Goal: Task Accomplishment & Management: Use online tool/utility

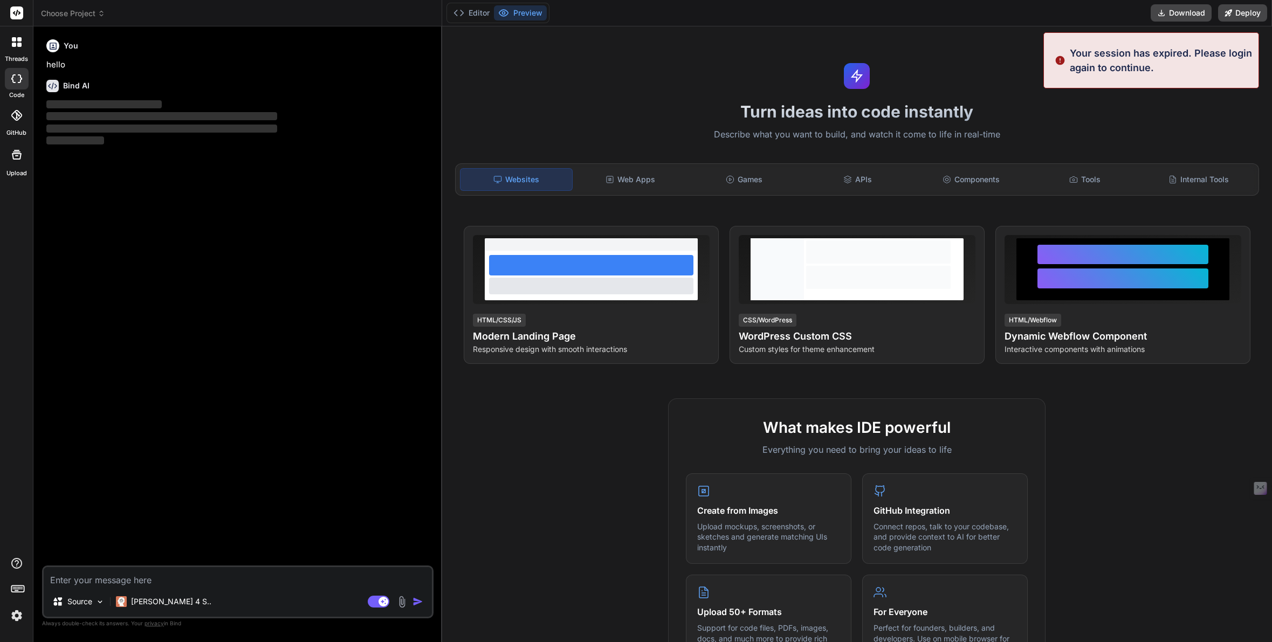
type textarea "x"
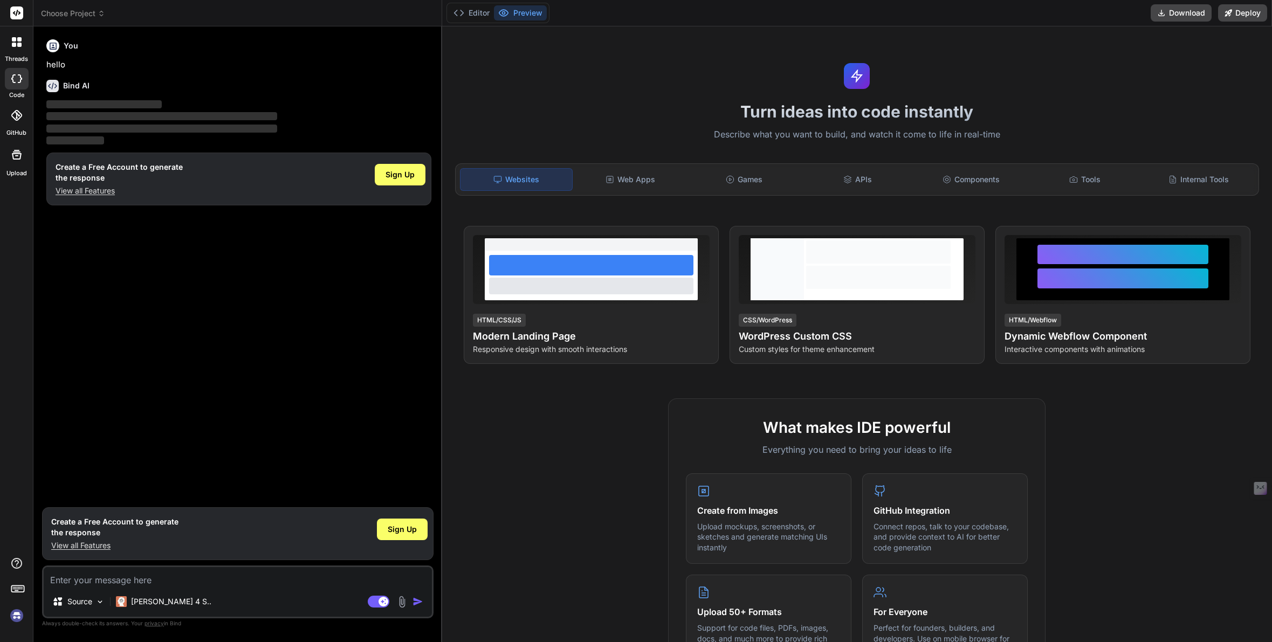
click at [15, 620] on img at bounding box center [17, 616] width 18 height 18
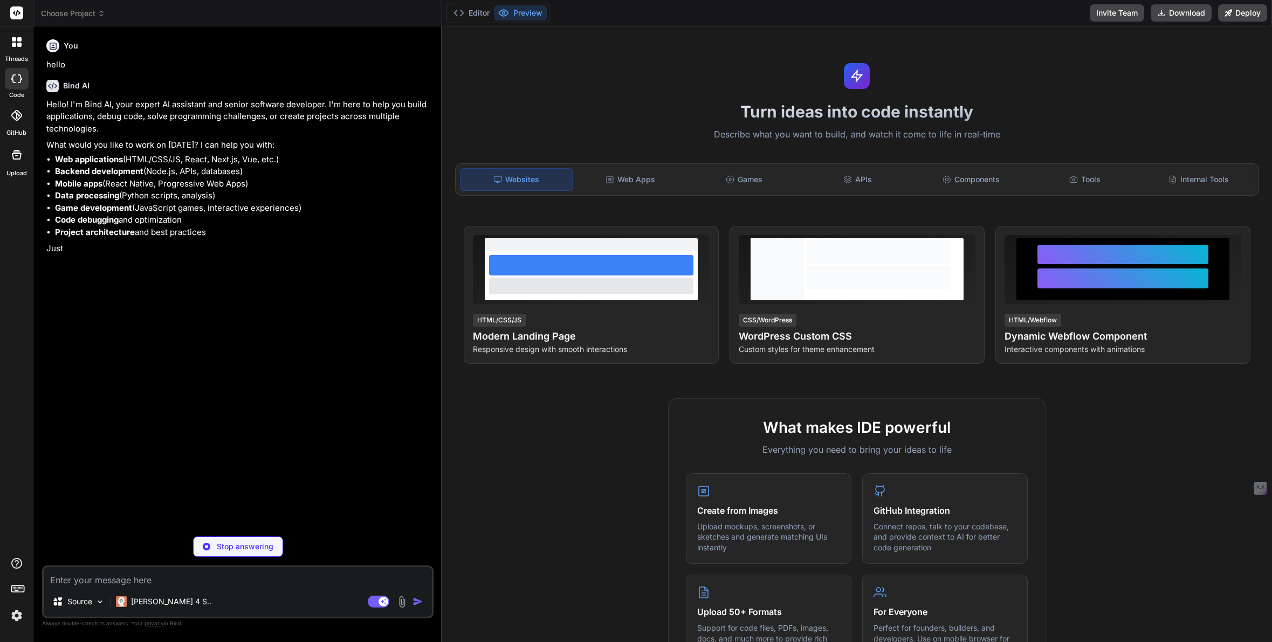
click at [77, 17] on span "Choose Project" at bounding box center [73, 13] width 64 height 11
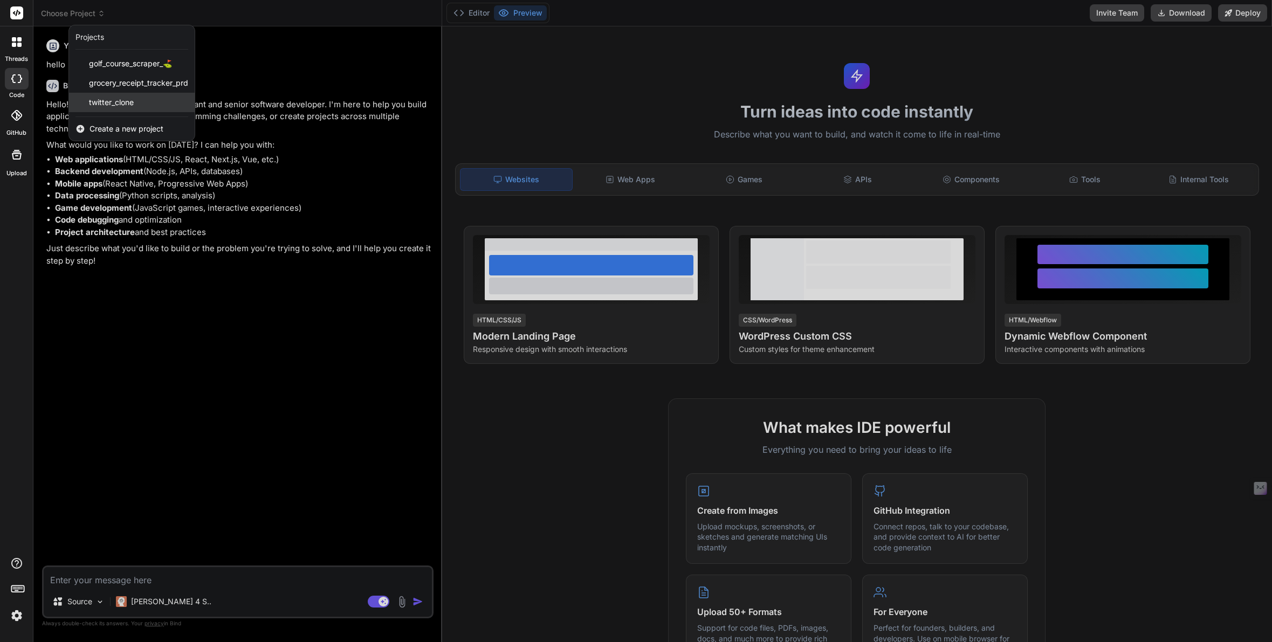
click at [114, 102] on span "twitter_clone" at bounding box center [111, 102] width 45 height 11
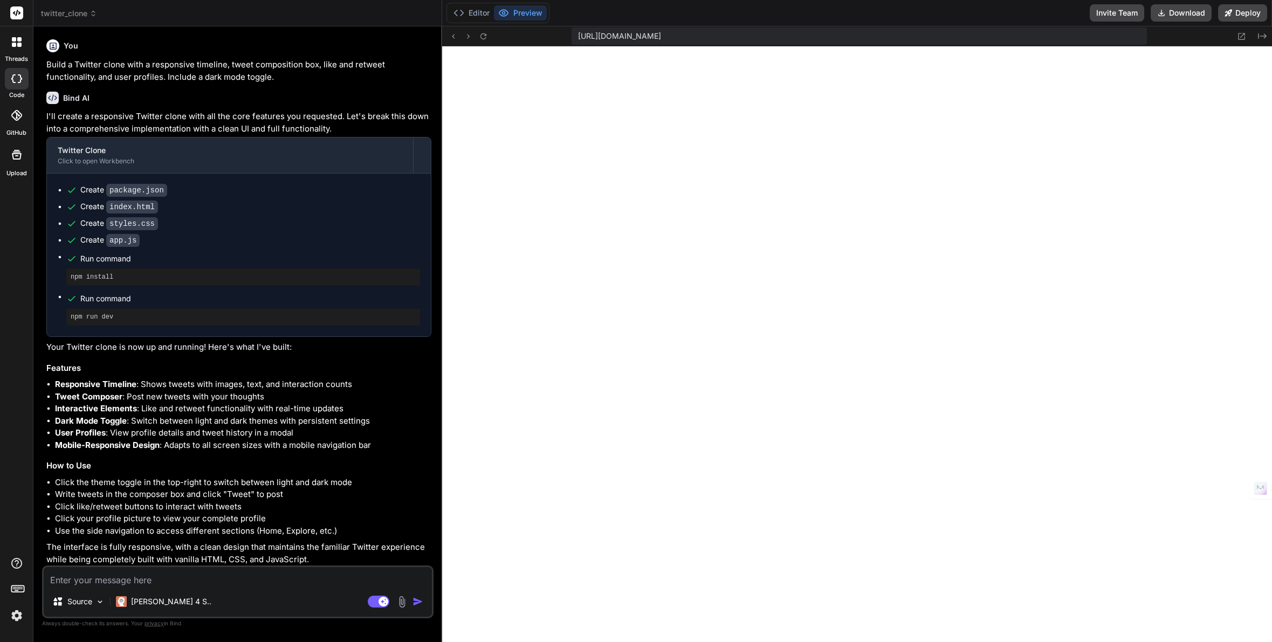
click at [77, 11] on span "twitter_clone" at bounding box center [69, 13] width 56 height 11
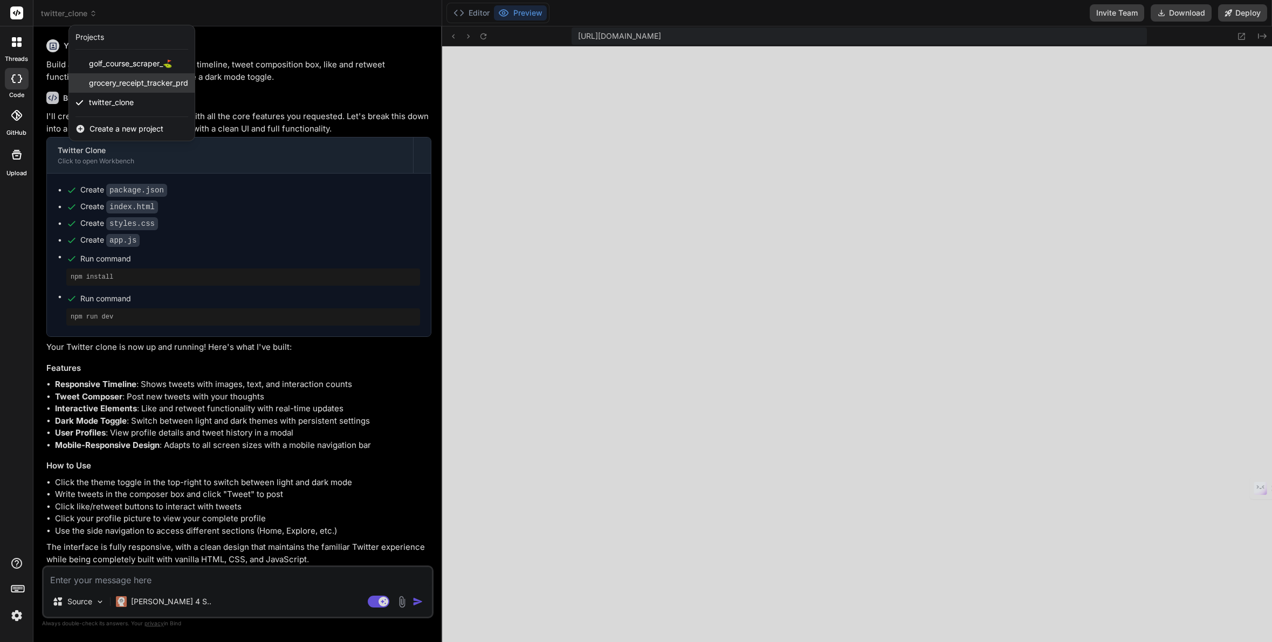
click at [115, 77] on div "grocery_receipt_tracker_prd" at bounding box center [132, 82] width 126 height 19
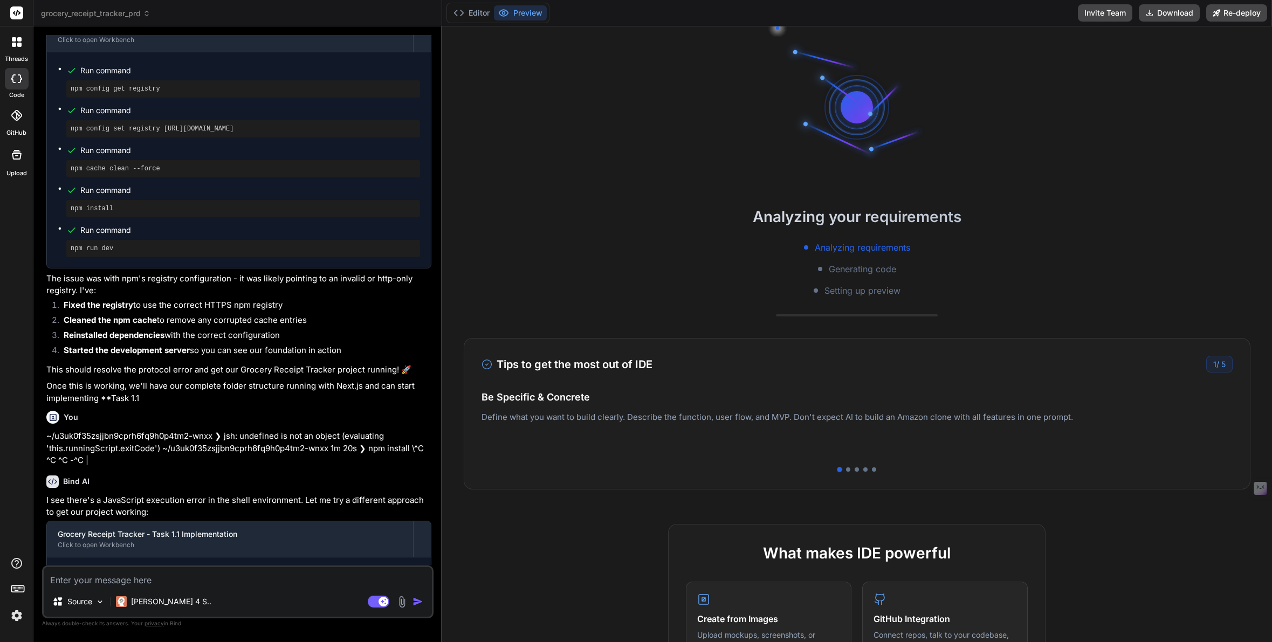
scroll to position [1471, 0]
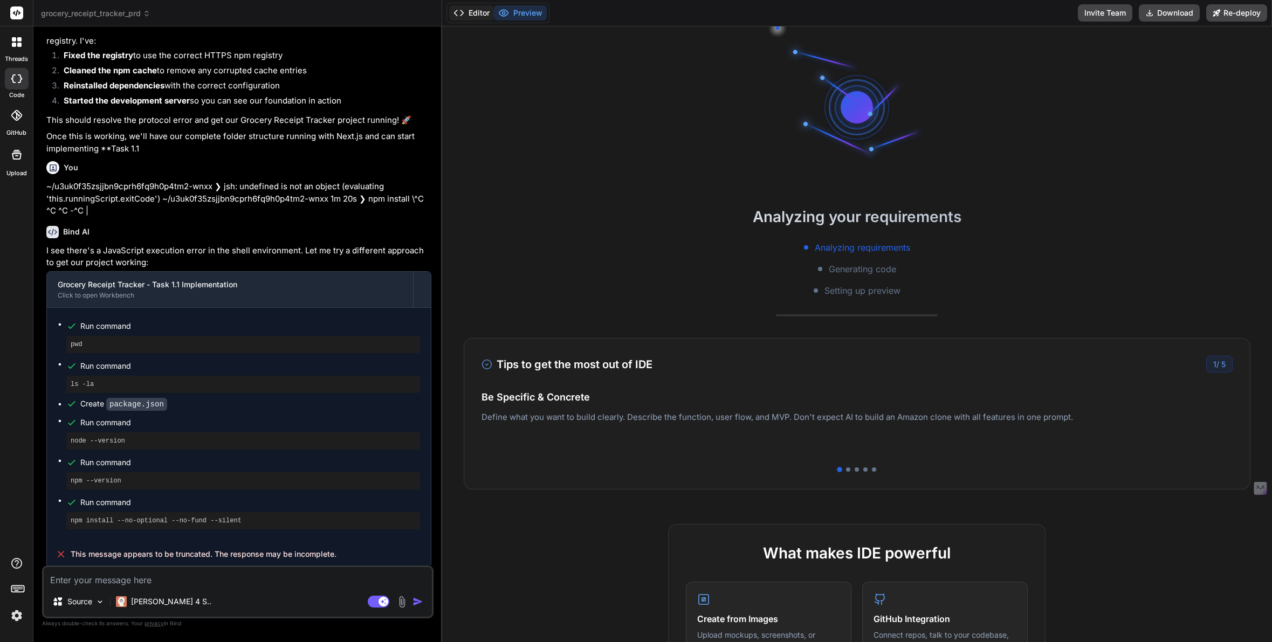
click at [483, 12] on button "Editor" at bounding box center [471, 12] width 45 height 15
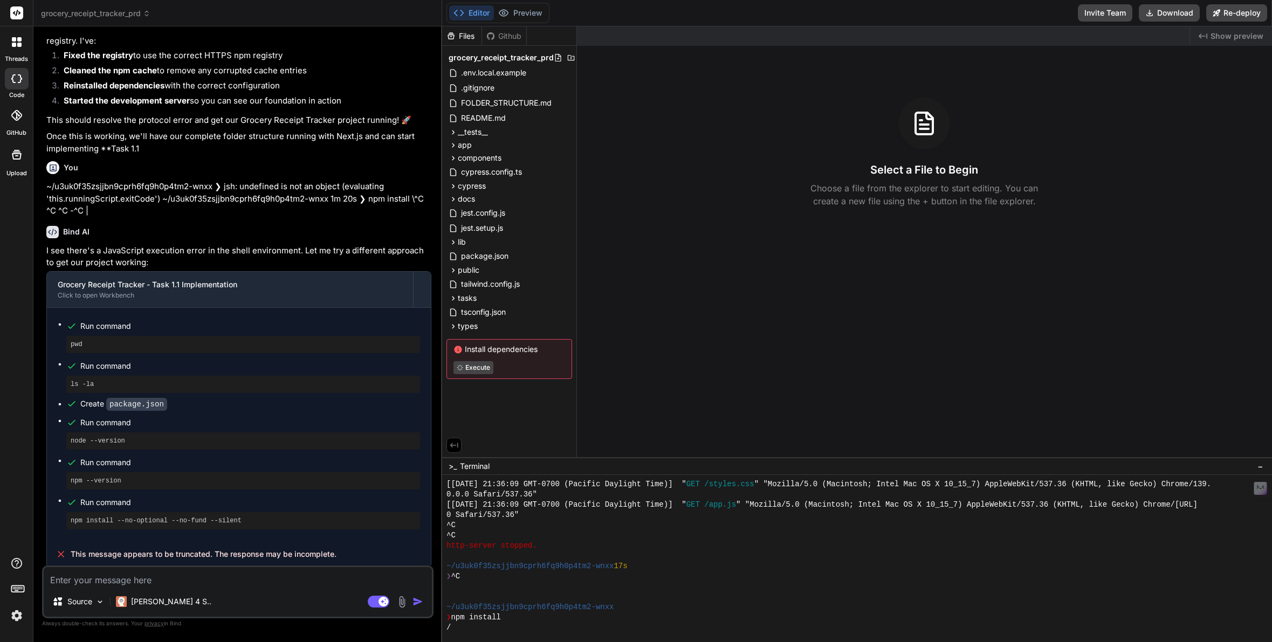
click at [59, 550] on icon at bounding box center [61, 554] width 11 height 11
click at [529, 15] on button "Preview" at bounding box center [520, 12] width 53 height 15
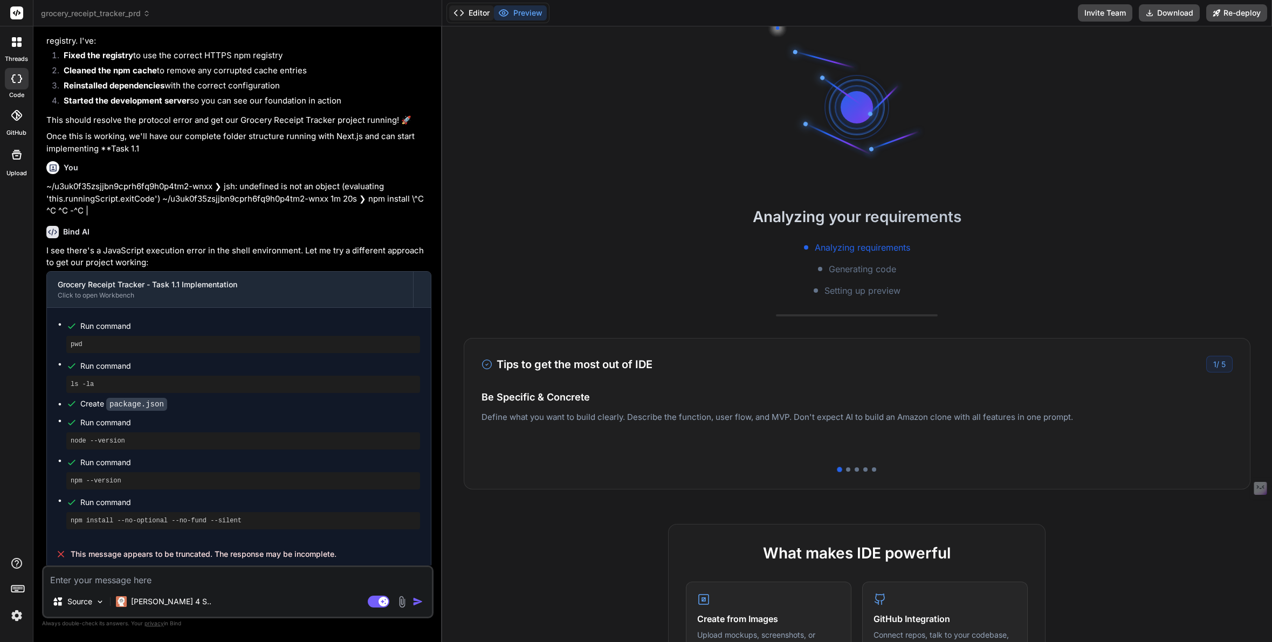
click at [488, 7] on button "Editor" at bounding box center [471, 12] width 45 height 15
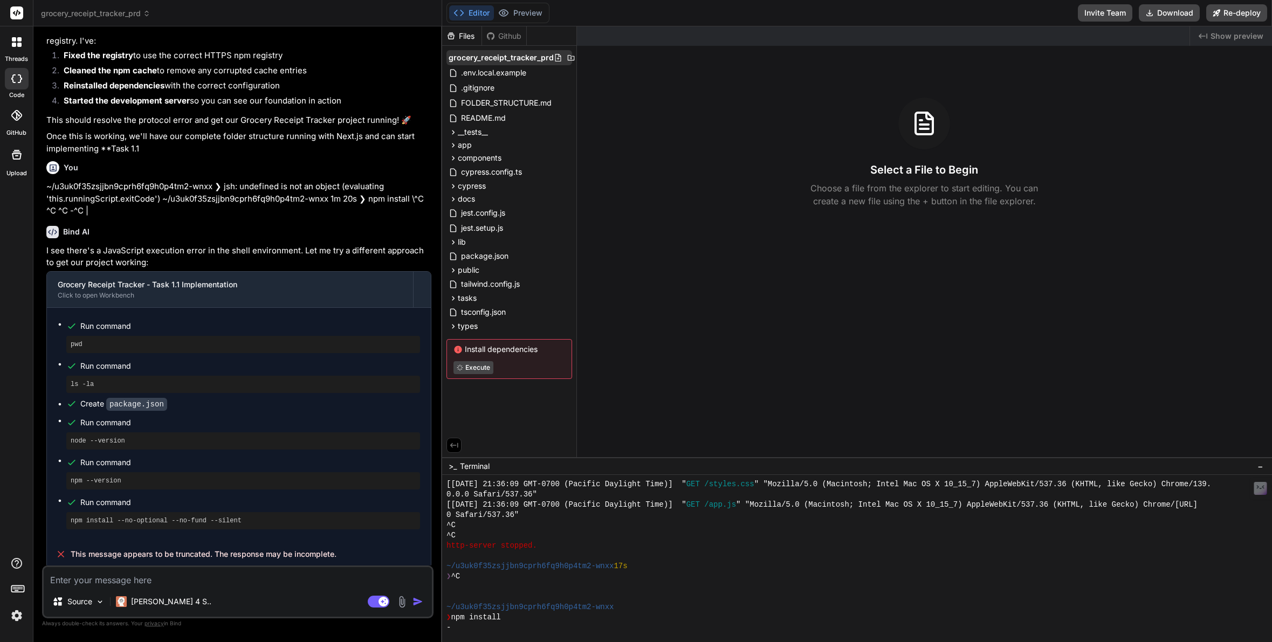
click at [509, 57] on span "grocery_receipt_tracker_prd" at bounding box center [501, 57] width 105 height 11
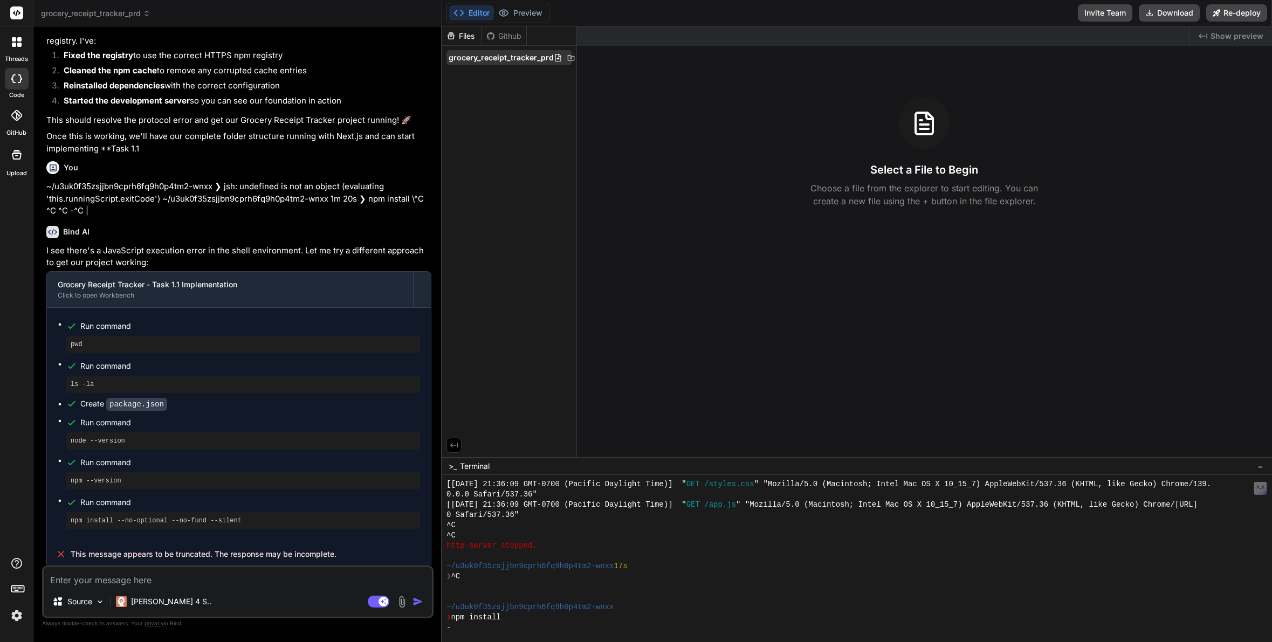
click at [506, 60] on span "grocery_receipt_tracker_prd" at bounding box center [501, 57] width 105 height 11
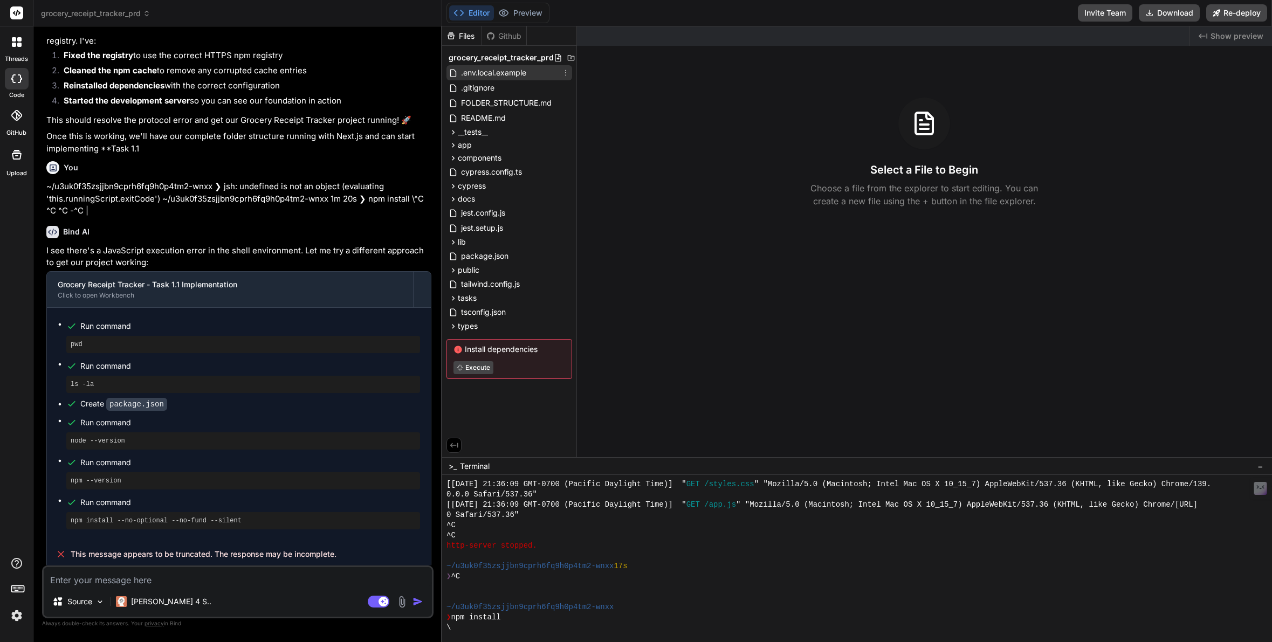
click at [504, 72] on span ".env.local.example" at bounding box center [493, 72] width 67 height 13
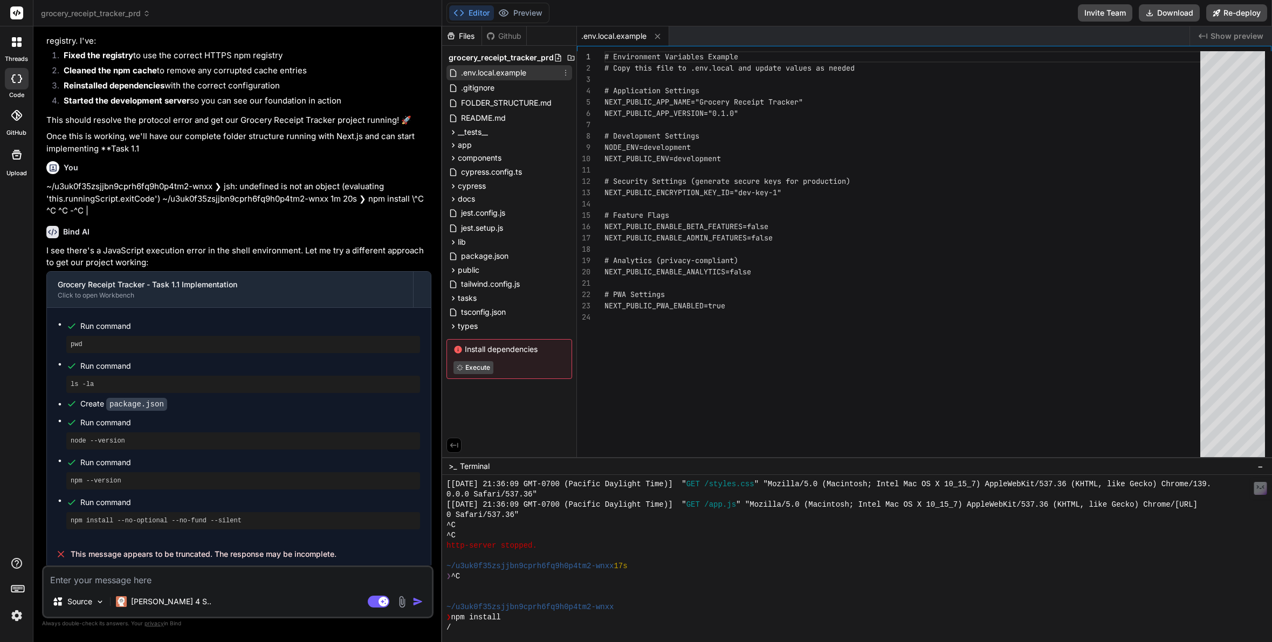
type textarea "x"
click at [495, 104] on span "FOLDER_STRUCTURE.md" at bounding box center [506, 103] width 93 height 13
type textarea "- **Utils** (`/lib/utils/`): General-purpose utilities - **Reports** (`/lib/rep…"
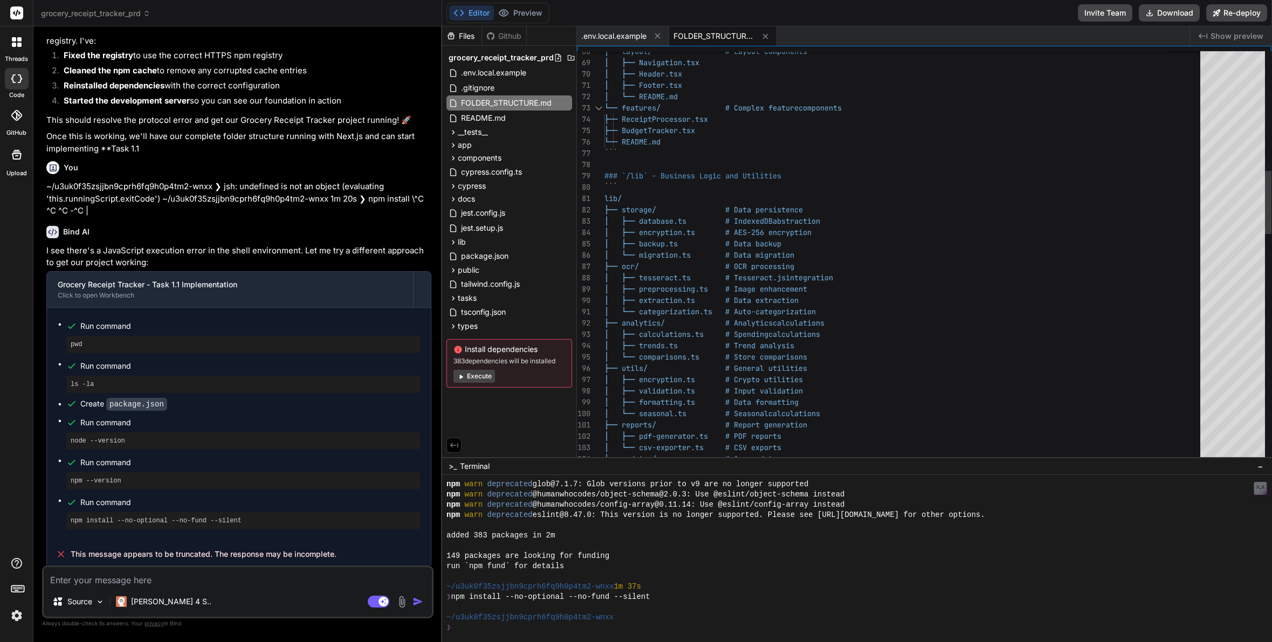
scroll to position [646, 0]
click at [526, 12] on button "Preview" at bounding box center [520, 12] width 53 height 15
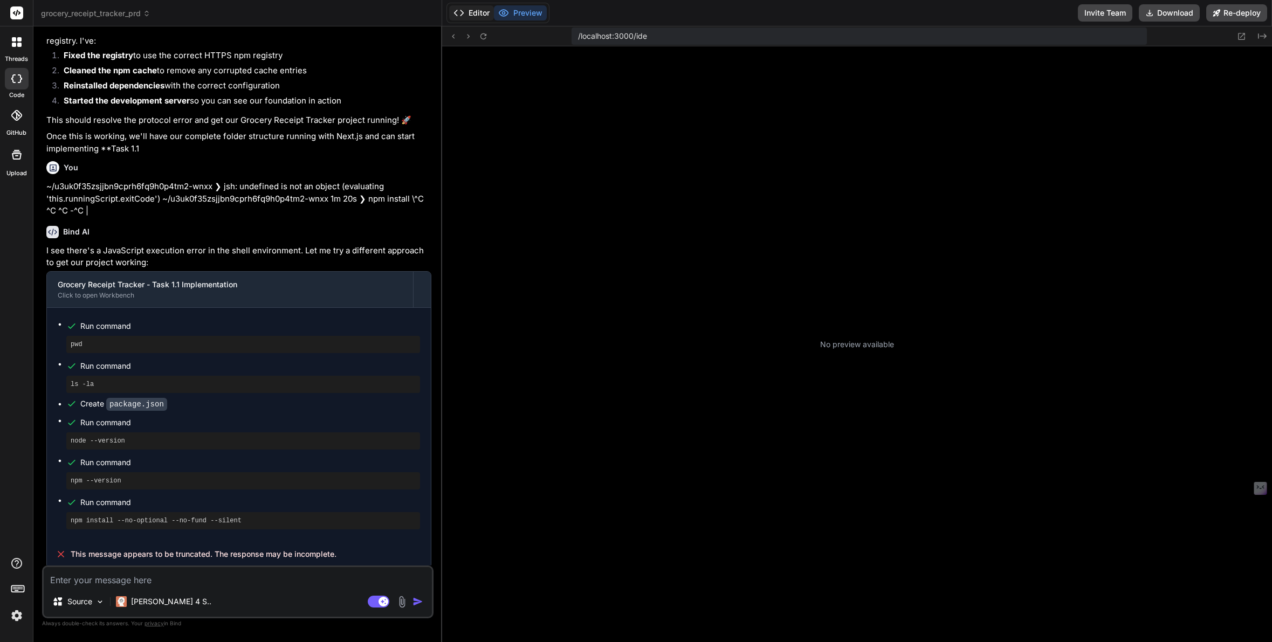
click at [474, 12] on button "Editor" at bounding box center [471, 12] width 45 height 15
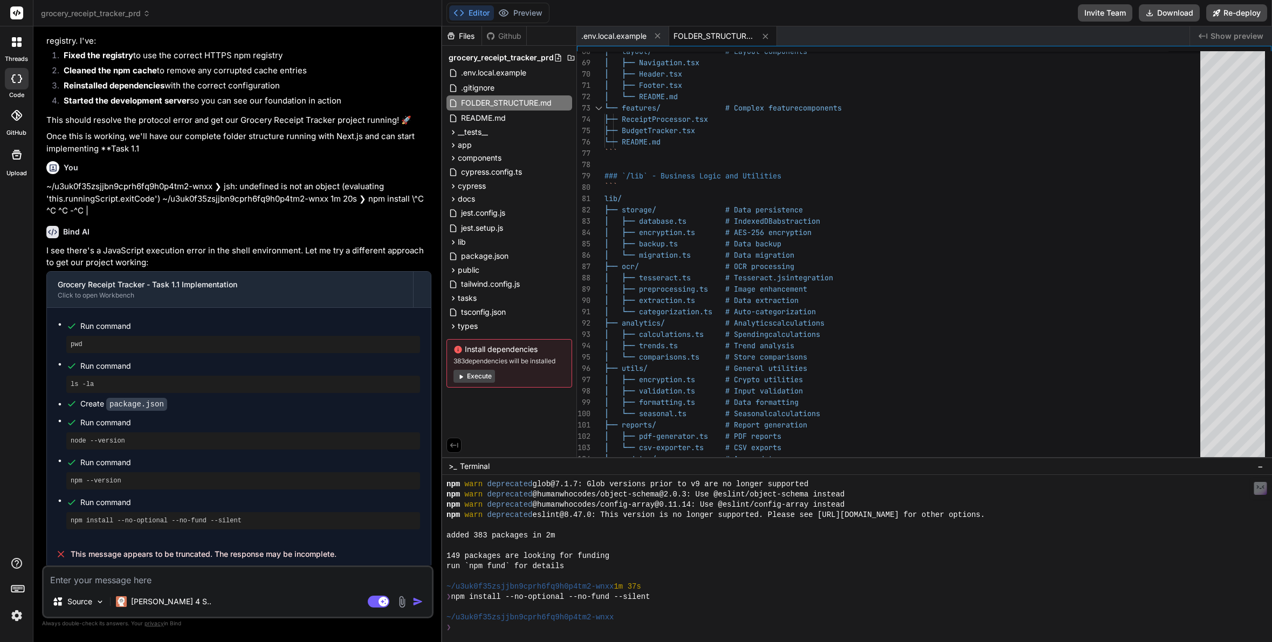
click at [484, 380] on button "Execute" at bounding box center [475, 376] width 42 height 13
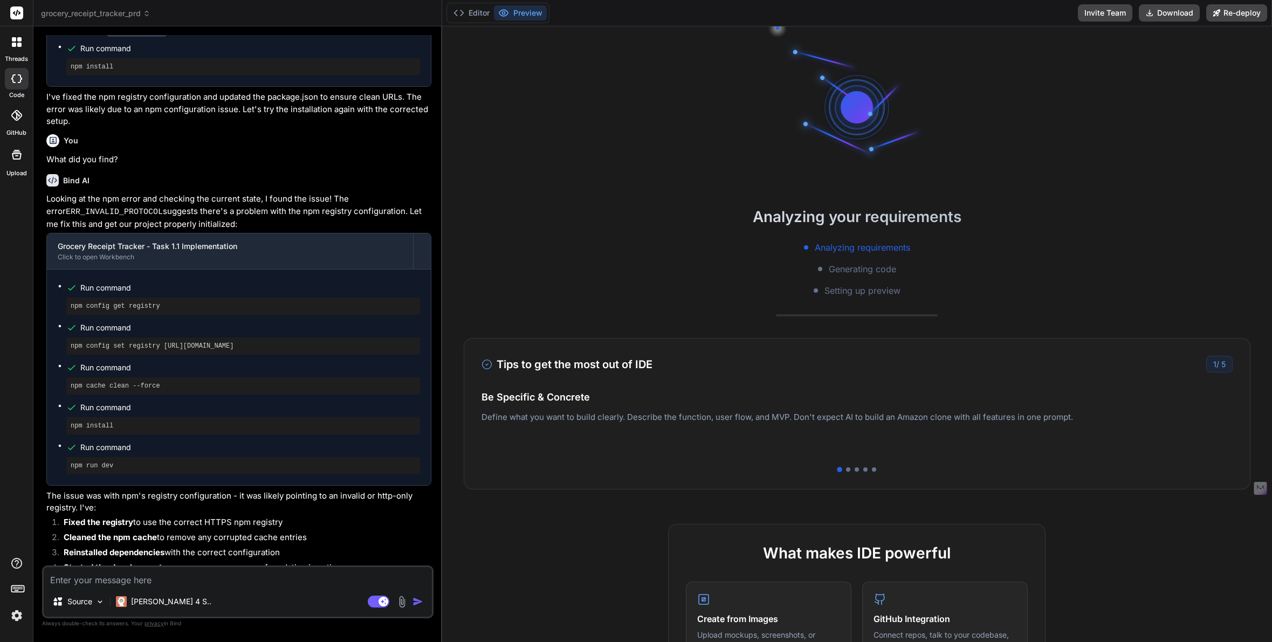
scroll to position [1471, 0]
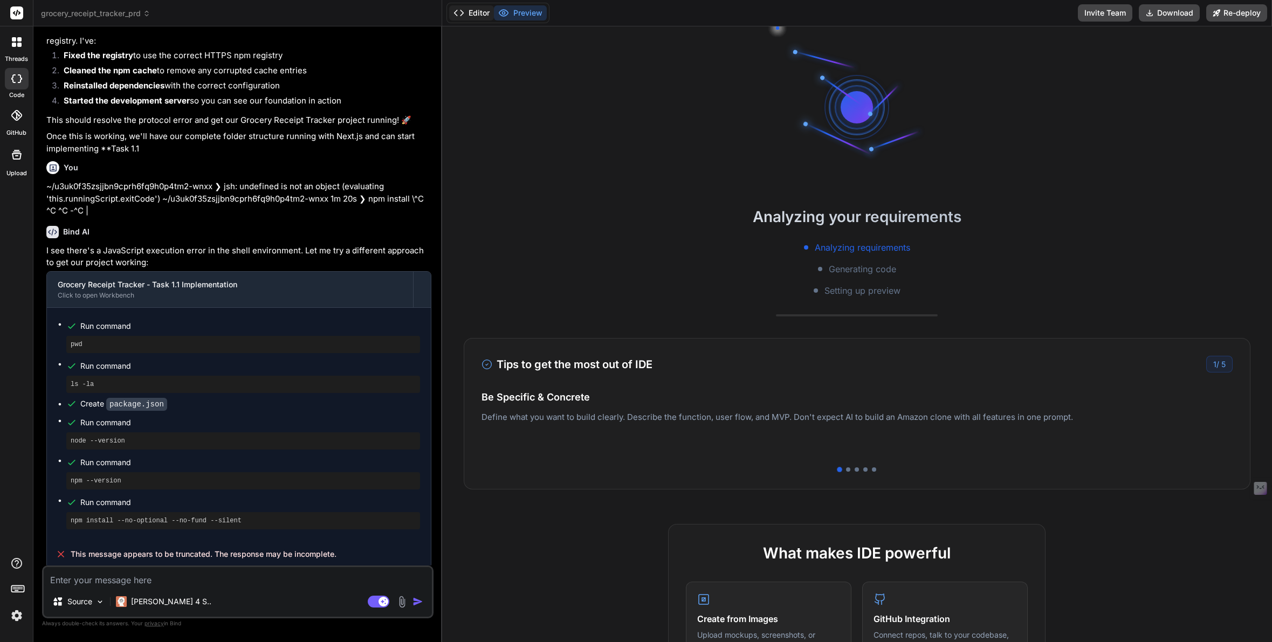
click at [477, 15] on button "Editor" at bounding box center [471, 12] width 45 height 15
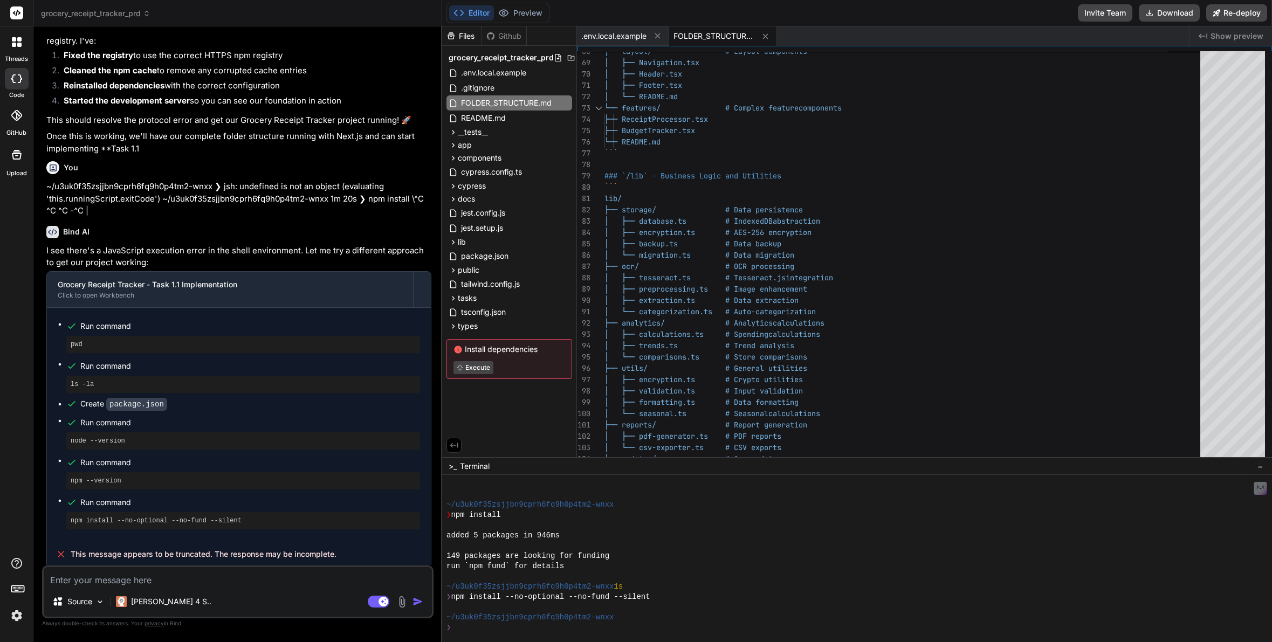
scroll to position [799, 0]
click at [509, 36] on div "Github" at bounding box center [504, 36] width 44 height 11
click at [525, 8] on button "Preview" at bounding box center [520, 12] width 53 height 15
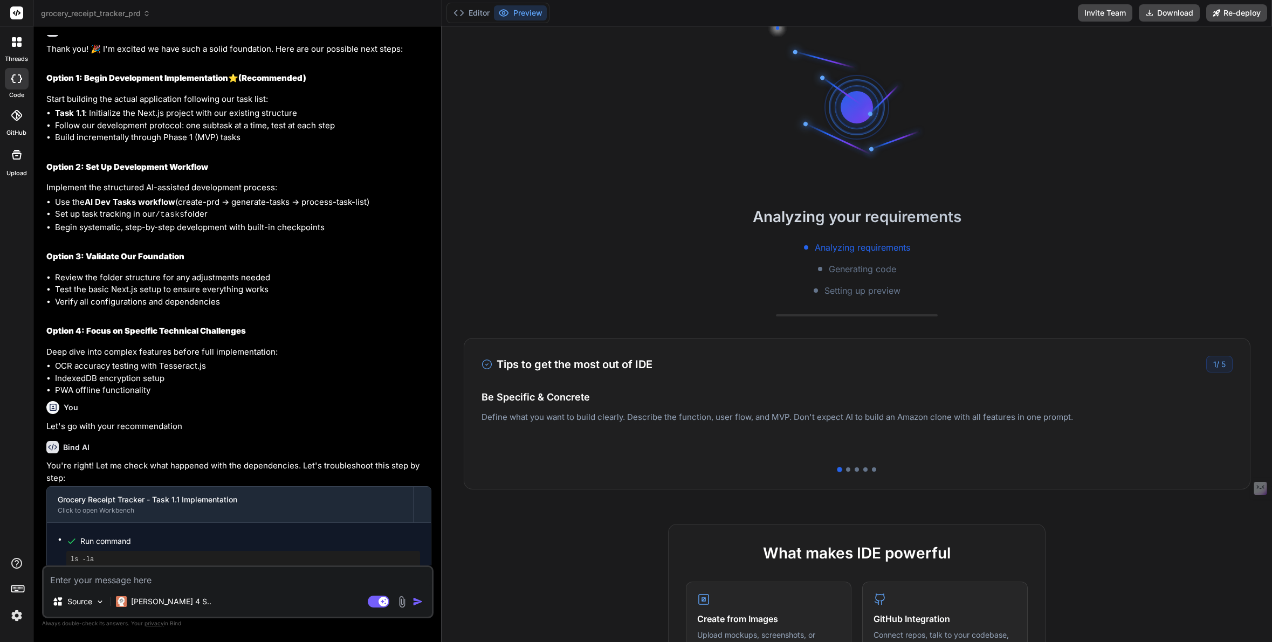
scroll to position [0, 0]
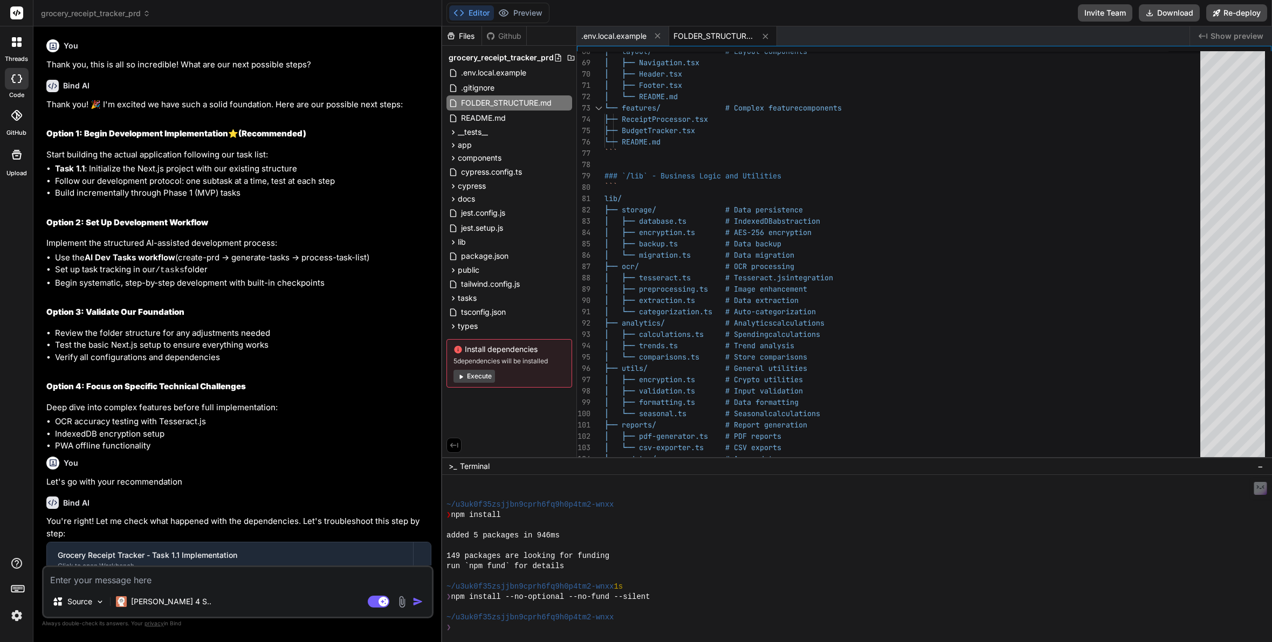
click at [477, 378] on button "Execute" at bounding box center [475, 376] width 42 height 13
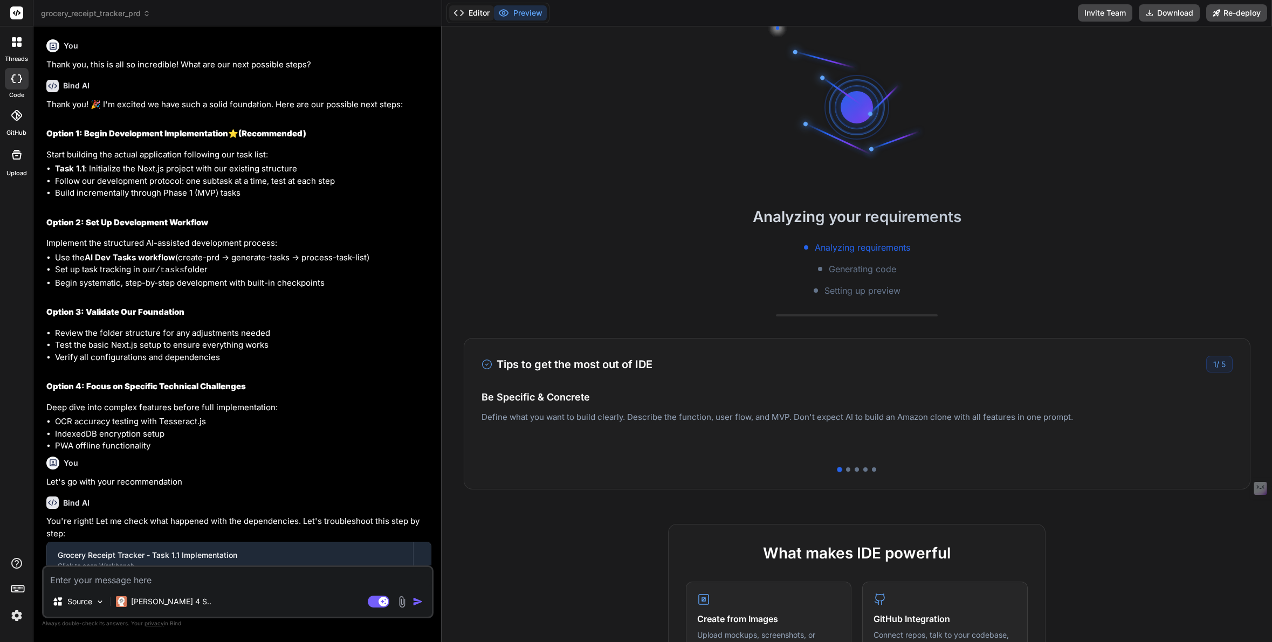
click at [481, 13] on button "Editor" at bounding box center [471, 12] width 45 height 15
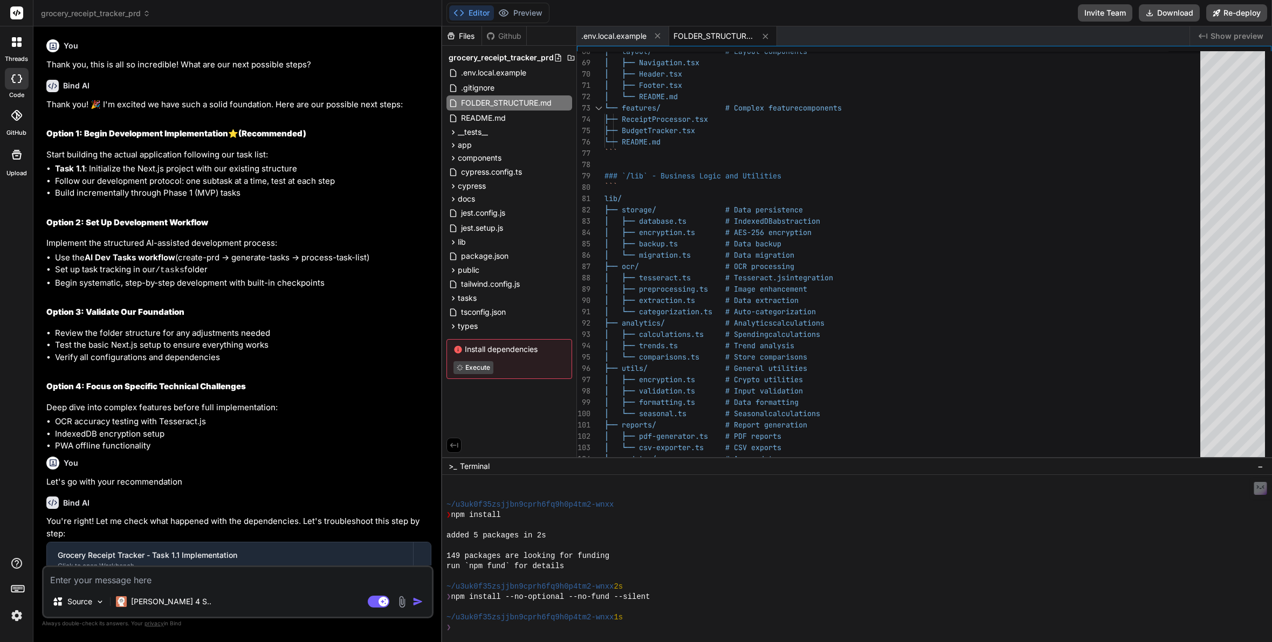
click at [1225, 30] on div "Created with Pixso. Show preview" at bounding box center [1231, 35] width 82 height 19
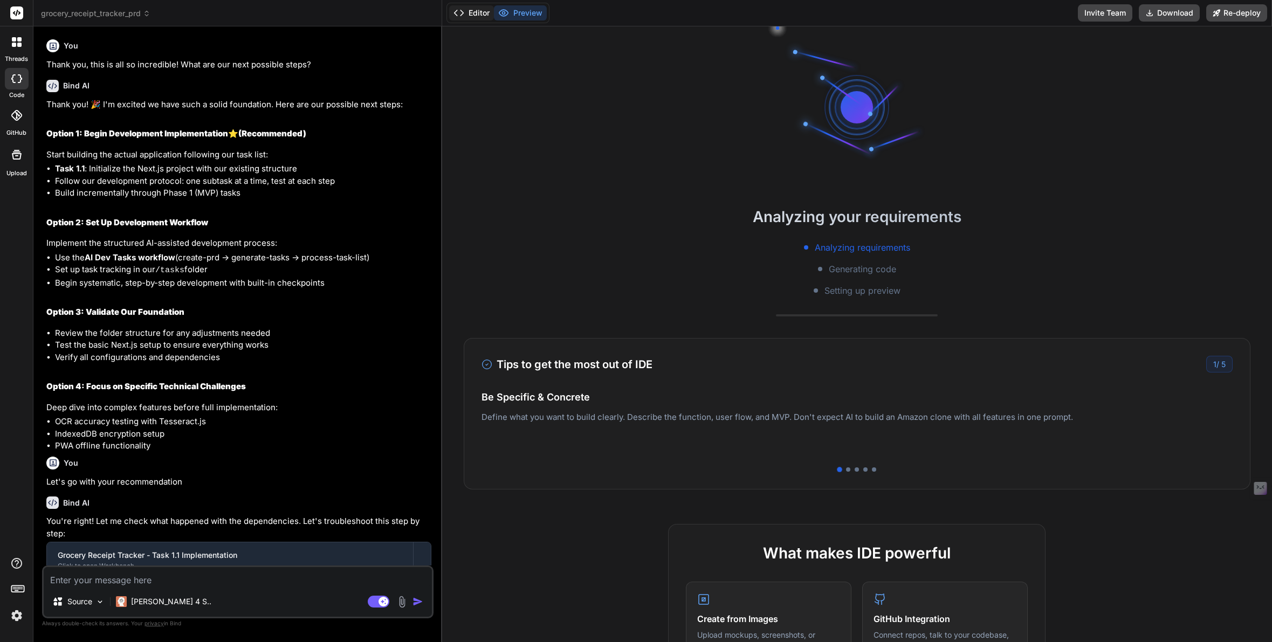
click at [474, 15] on button "Editor" at bounding box center [471, 12] width 45 height 15
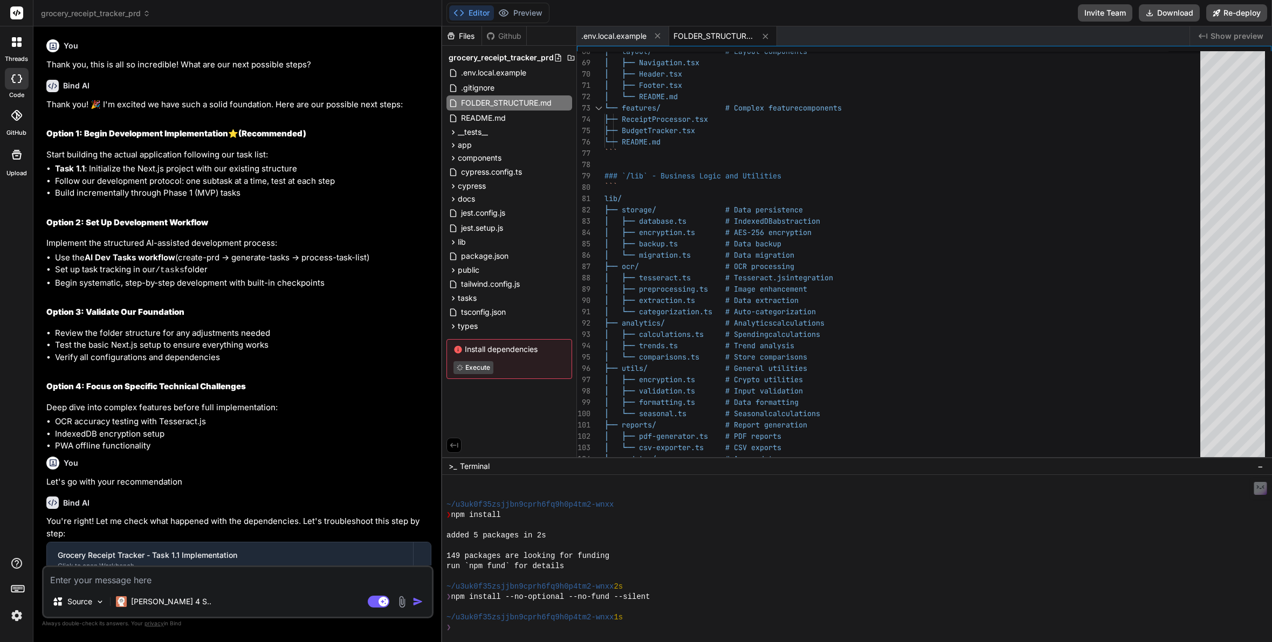
click at [16, 616] on img at bounding box center [17, 616] width 18 height 18
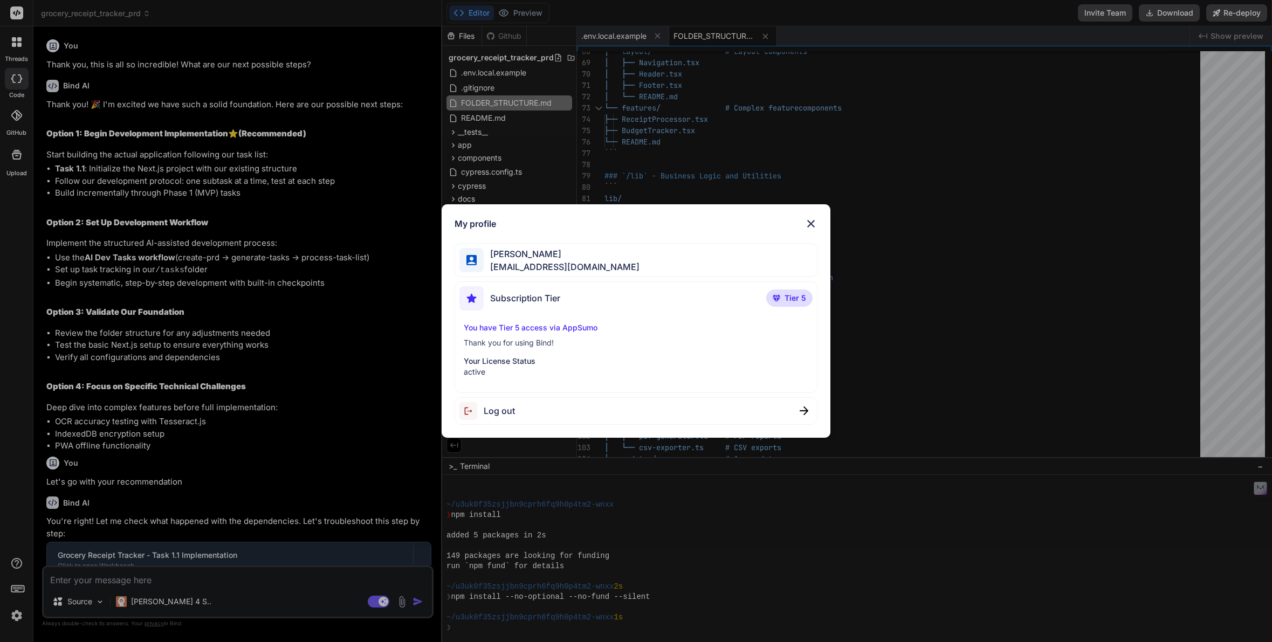
click at [17, 591] on div "My profile [PERSON_NAME] [EMAIL_ADDRESS][DOMAIN_NAME] Subscription Tier Tier 5 …" at bounding box center [636, 321] width 1272 height 642
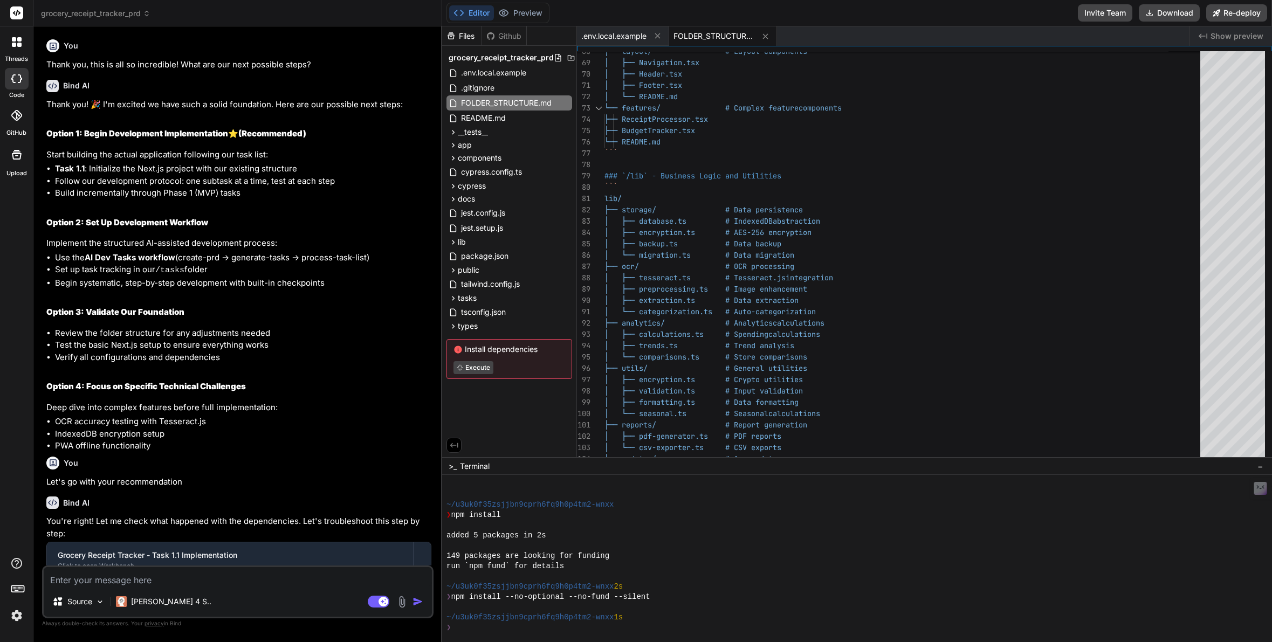
click at [17, 591] on rect at bounding box center [17, 591] width 4 height 1
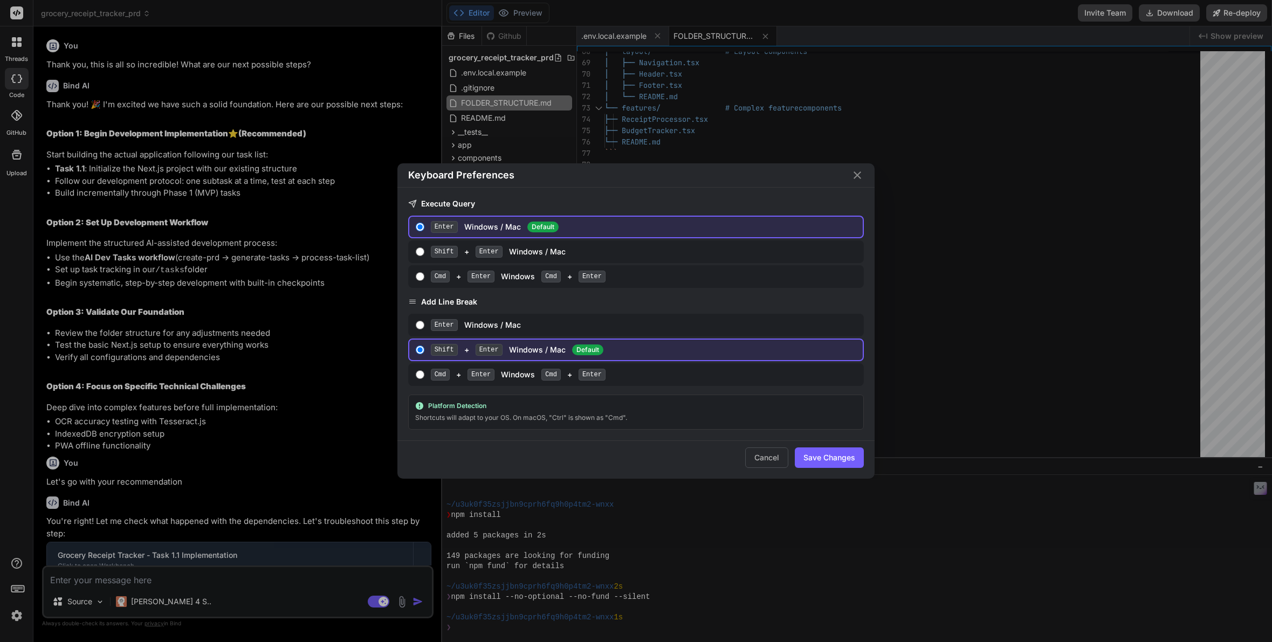
click at [17, 591] on div "Keyboard Preferences Execute Query Enter Windows / Mac Default Shift + Enter Wi…" at bounding box center [636, 321] width 1272 height 642
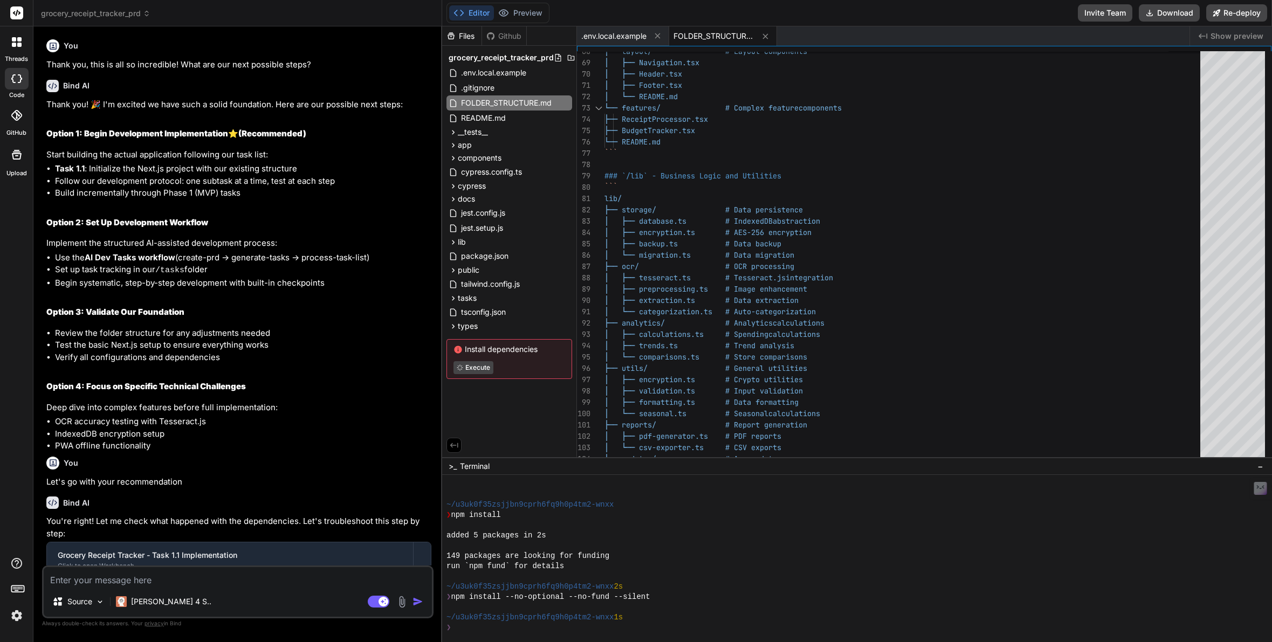
click at [15, 44] on icon at bounding box center [14, 45] width 4 height 4
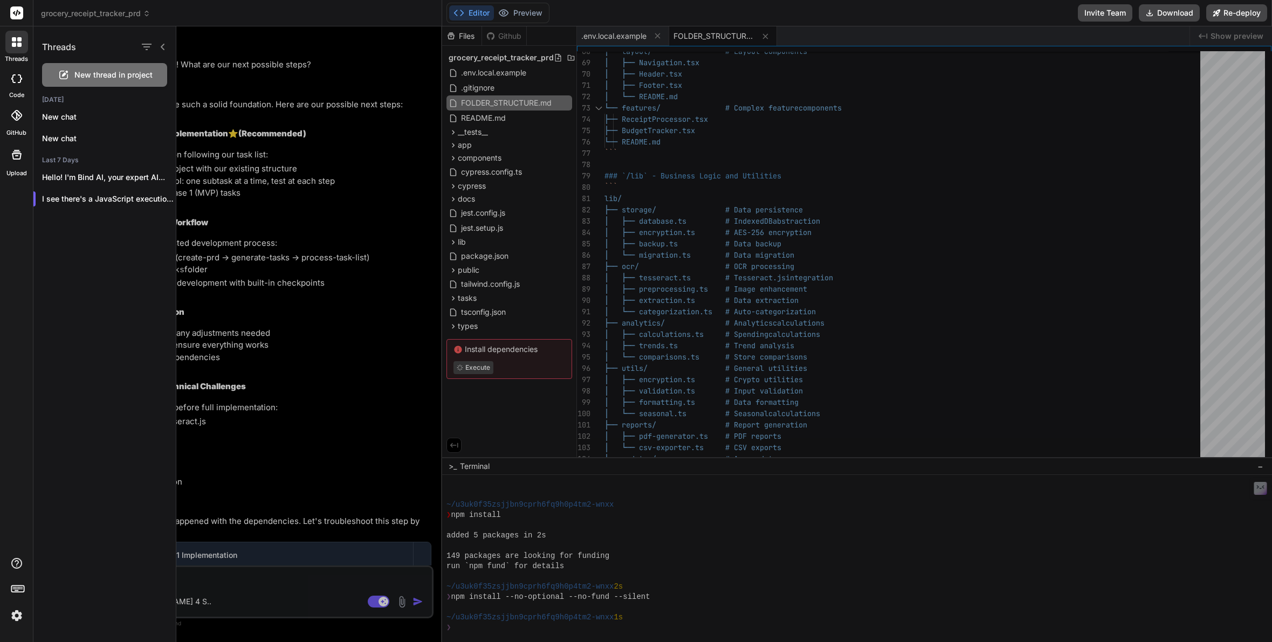
click at [18, 77] on icon at bounding box center [16, 78] width 11 height 9
type textarea "x"
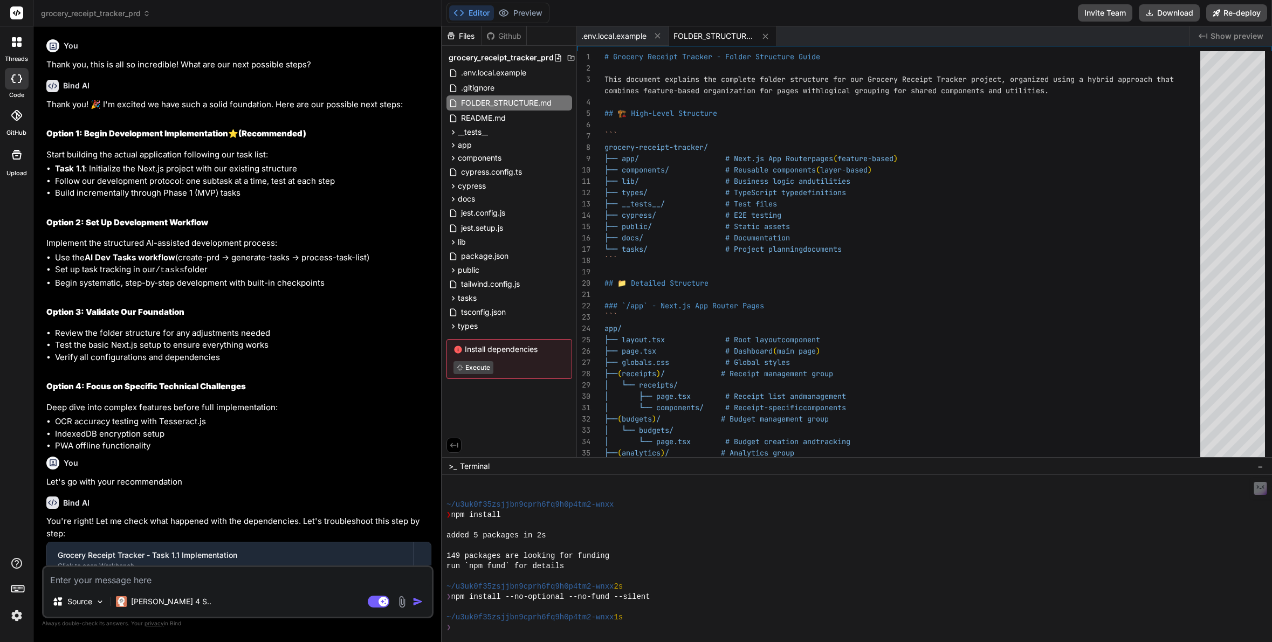
click at [77, 586] on textarea at bounding box center [238, 576] width 388 height 19
type textarea "W"
type textarea "x"
type textarea "Wh"
type textarea "x"
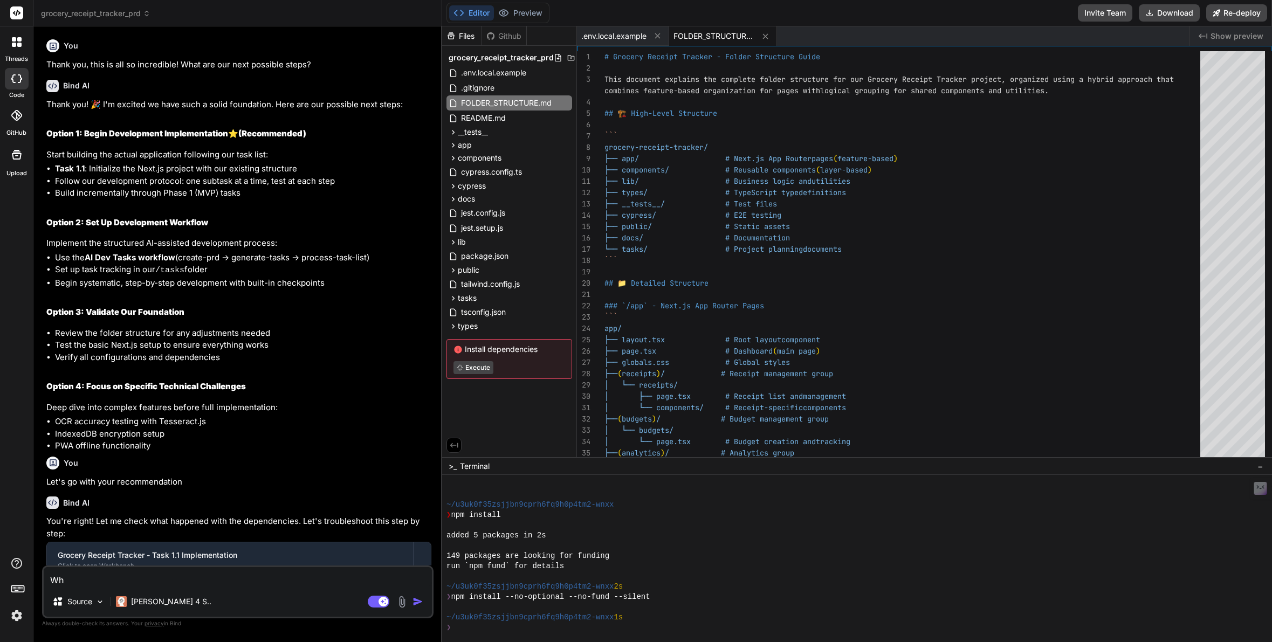
type textarea "Wha"
type textarea "x"
type textarea "What"
type textarea "x"
type textarea "What"
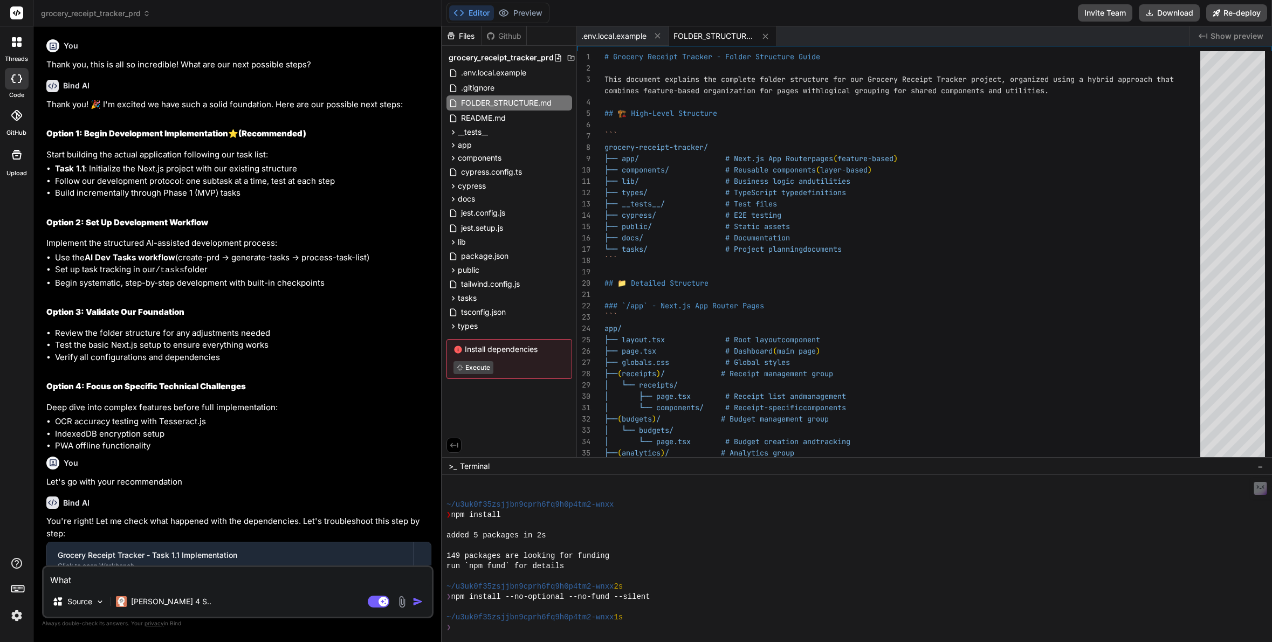
type textarea "x"
type textarea "What i"
type textarea "x"
type textarea "What is"
type textarea "x"
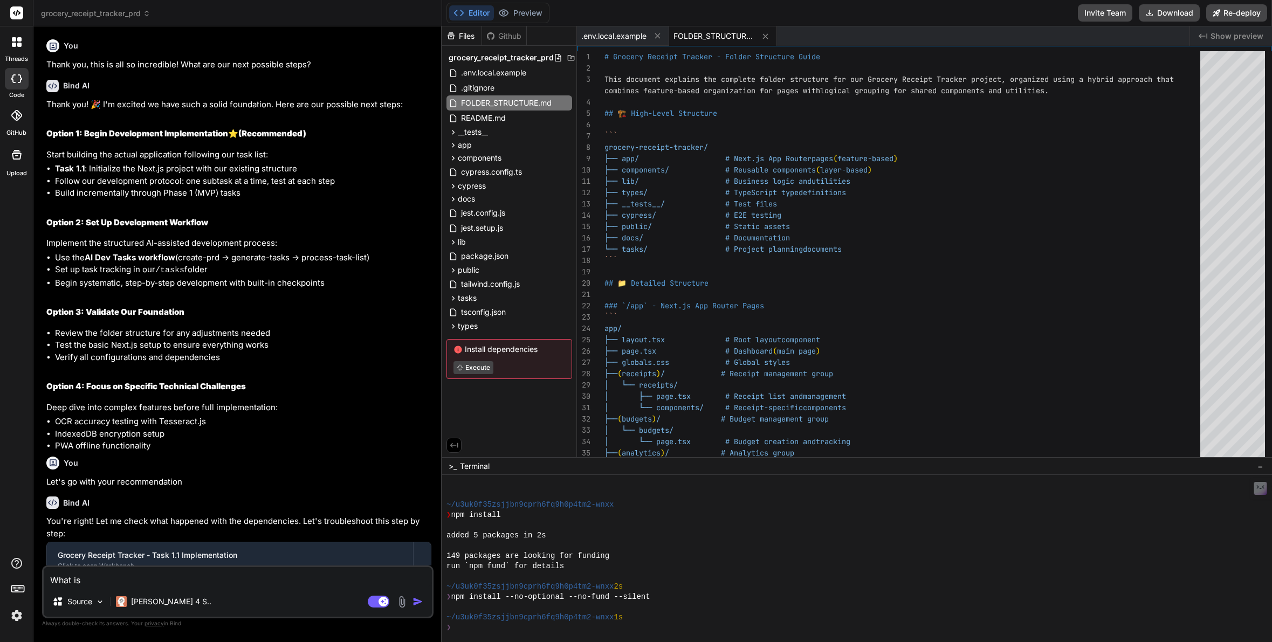
type textarea "What is"
type textarea "x"
type textarea "What is t"
type textarea "x"
type textarea "What is th"
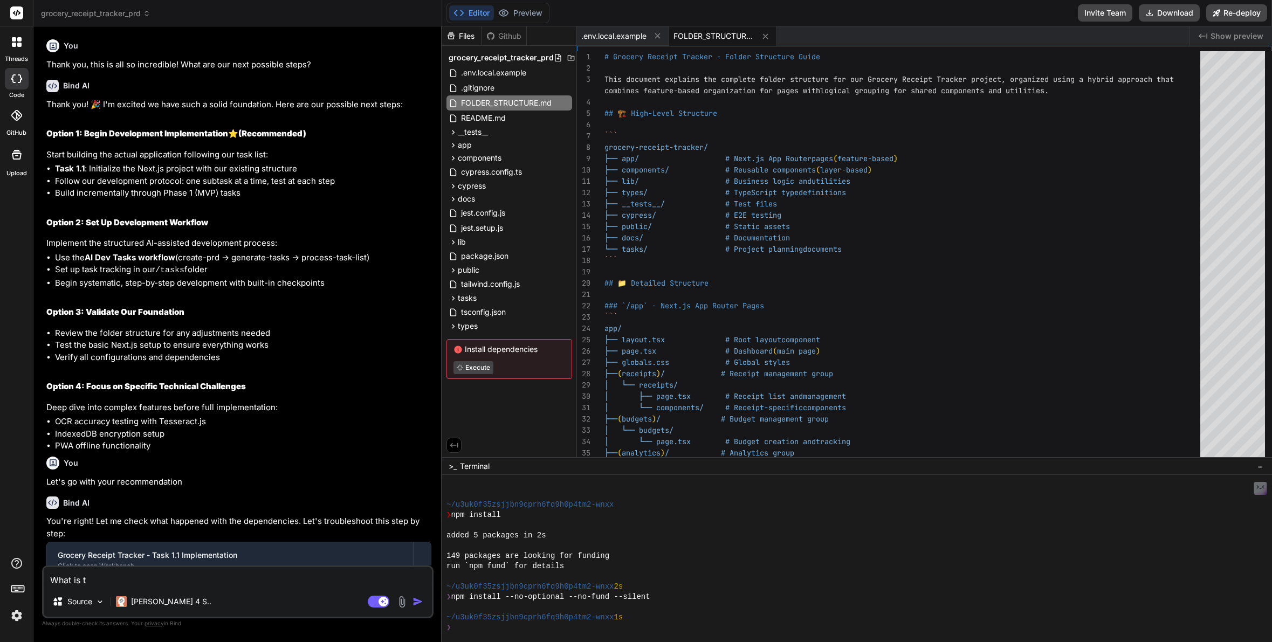
type textarea "x"
type textarea "What is the"
type textarea "x"
type textarea "What is the"
type textarea "x"
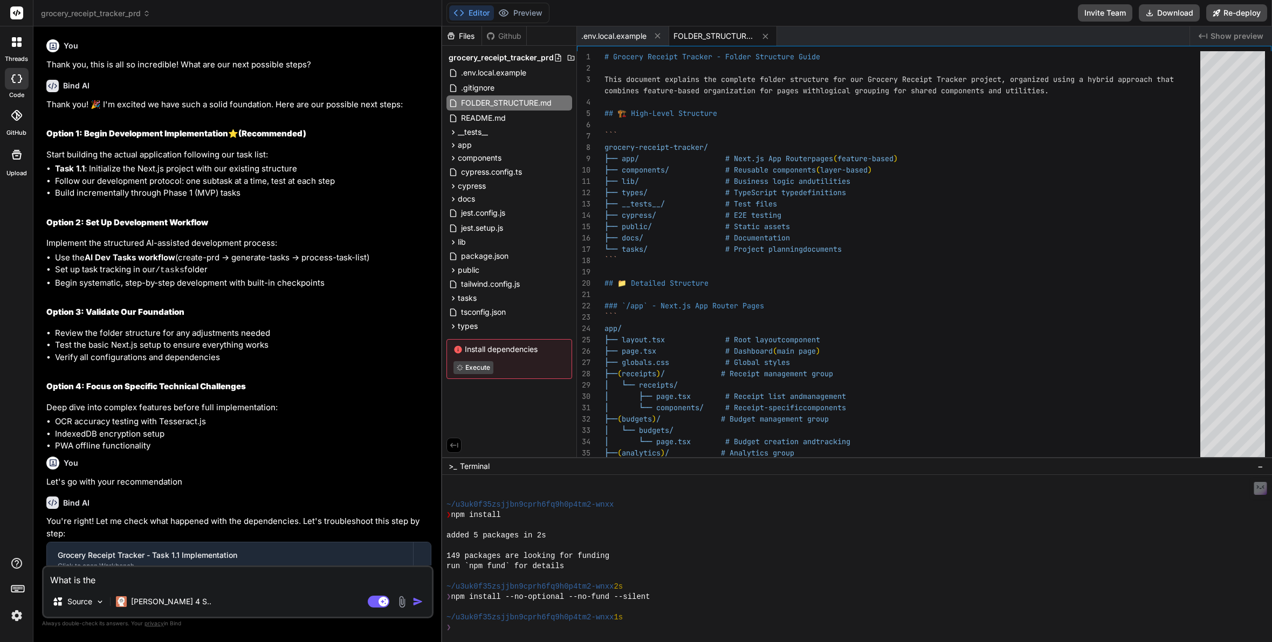
type textarea "What is the f"
type textarea "x"
type textarea "What is the fi"
type textarea "x"
type textarea "What is the fir"
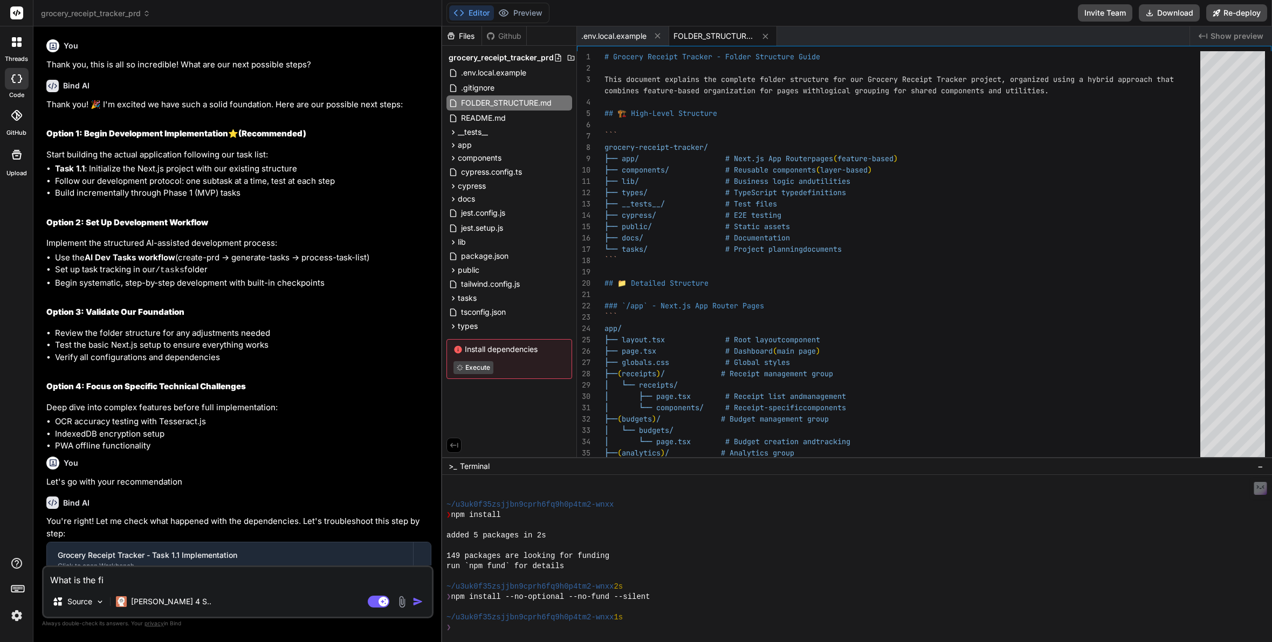
type textarea "x"
type textarea "What is the firs"
type textarea "x"
type textarea "What is the first"
type textarea "x"
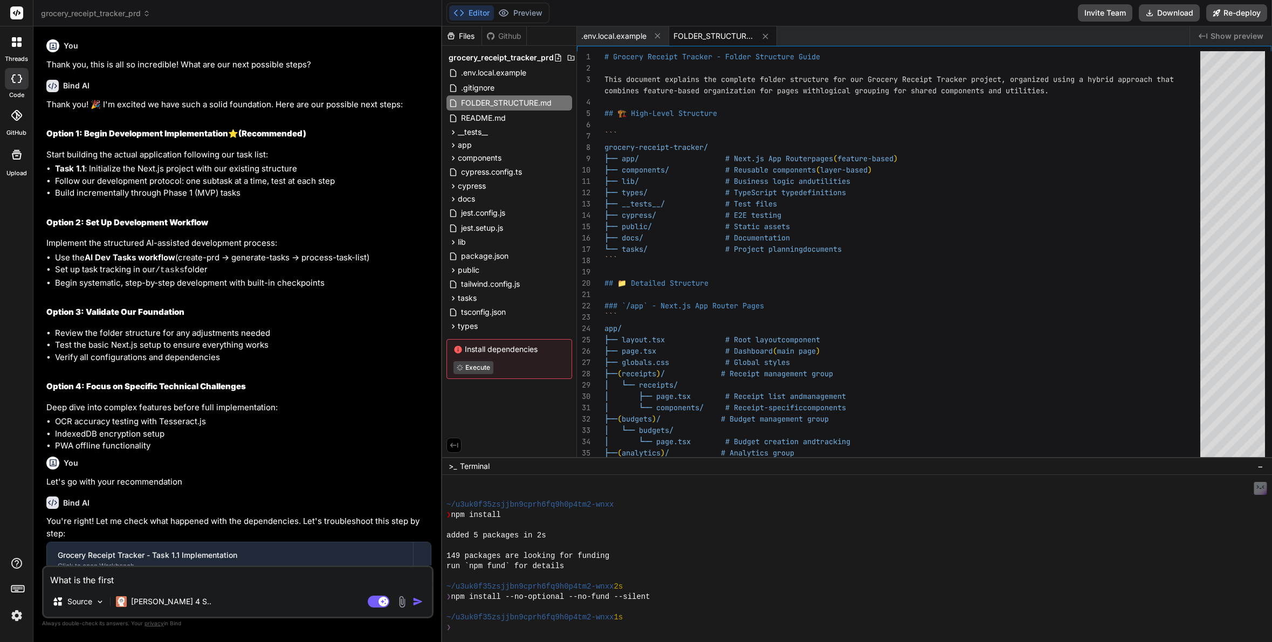
type textarea "What is the first"
type textarea "x"
type textarea "What is the first s"
type textarea "x"
type textarea "What is the first st"
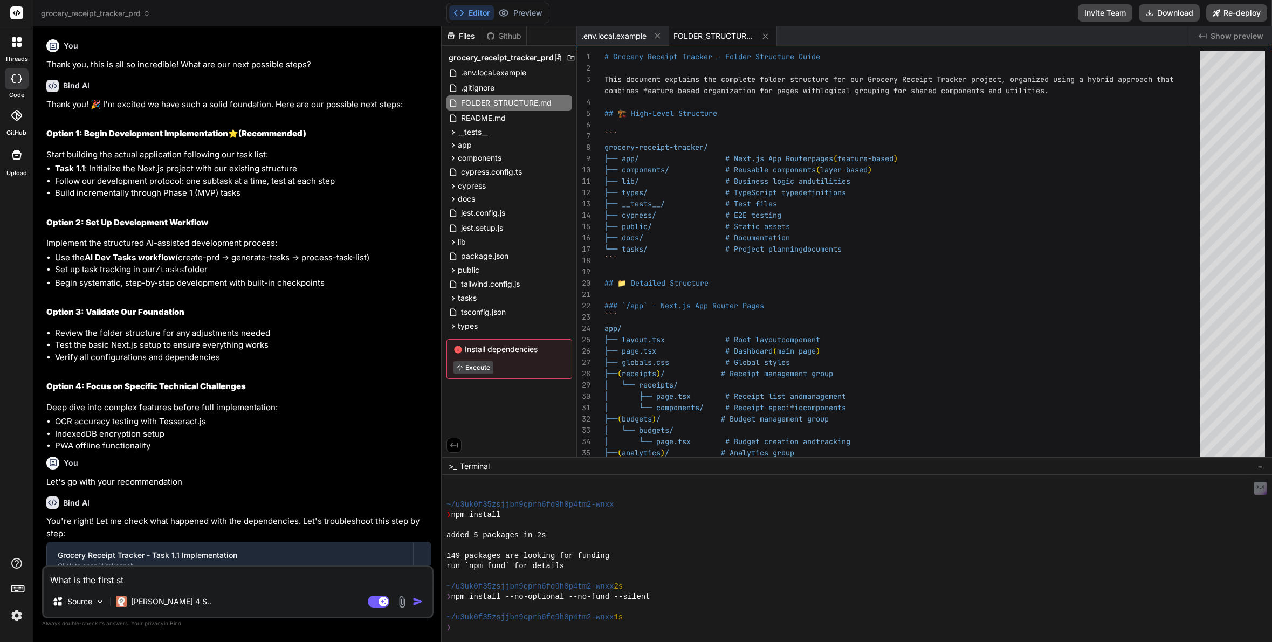
type textarea "x"
type textarea "What is the first ste"
type textarea "x"
type textarea "What is the first step"
type textarea "x"
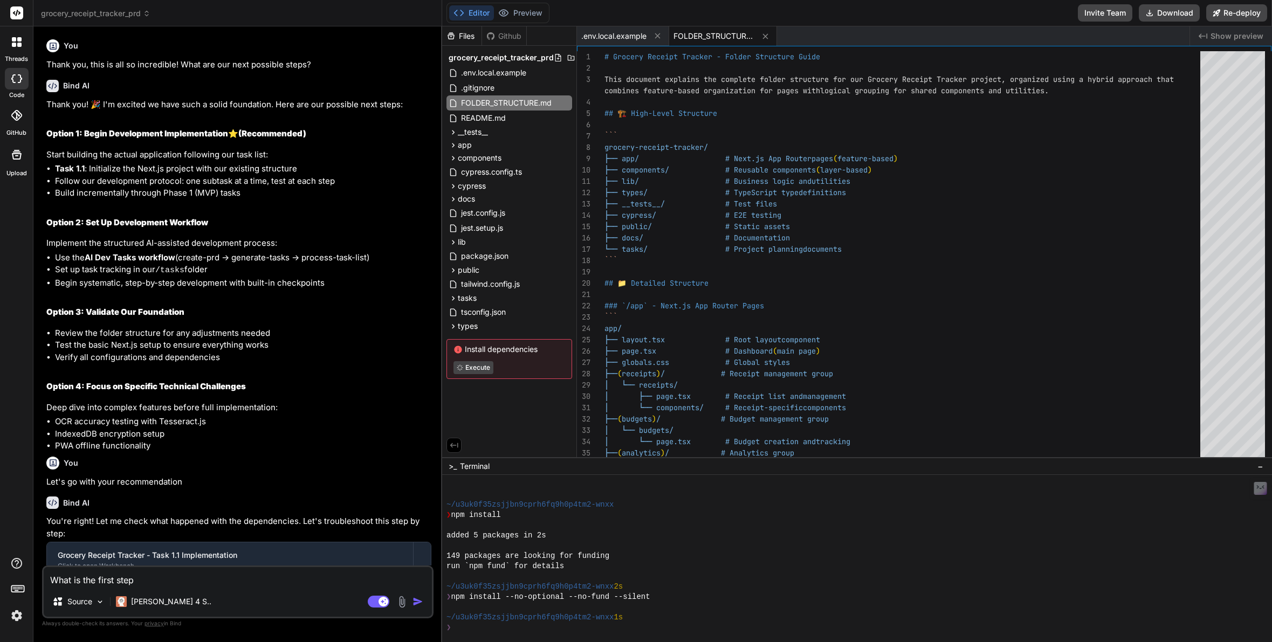
type textarea "What is the first step"
type textarea "x"
type textarea "What is the first step i"
type textarea "x"
type textarea "What is the first step in"
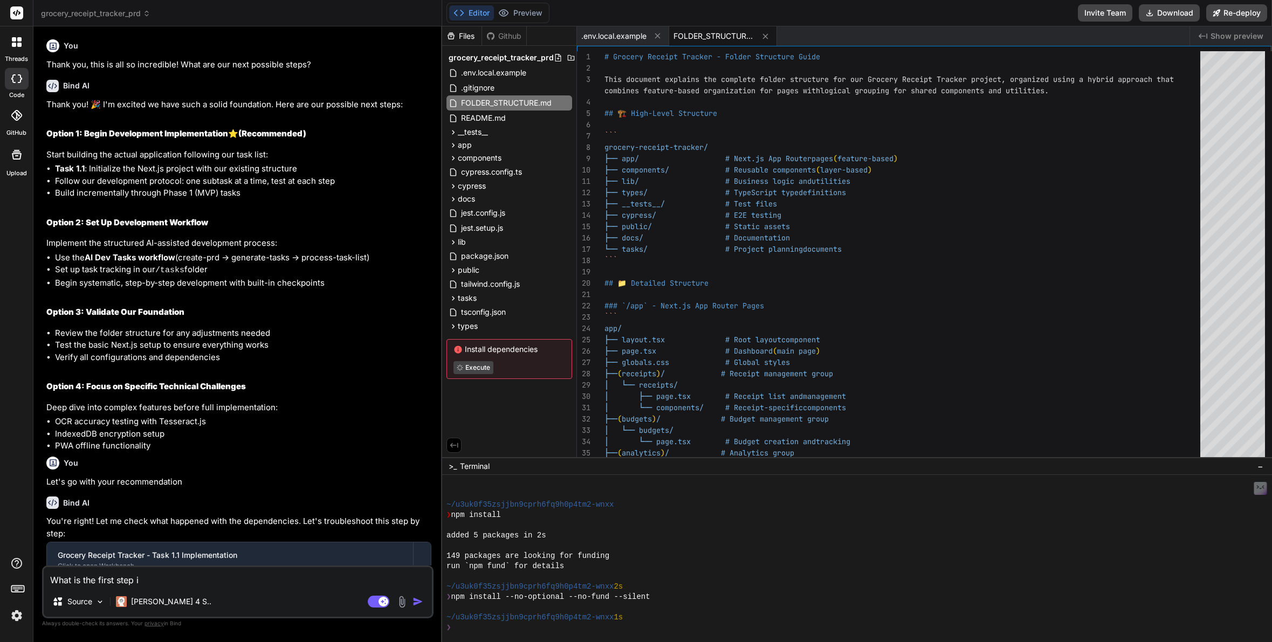
type textarea "x"
type textarea "What is the first step in"
type textarea "x"
type textarea "What is the first step in o"
type textarea "x"
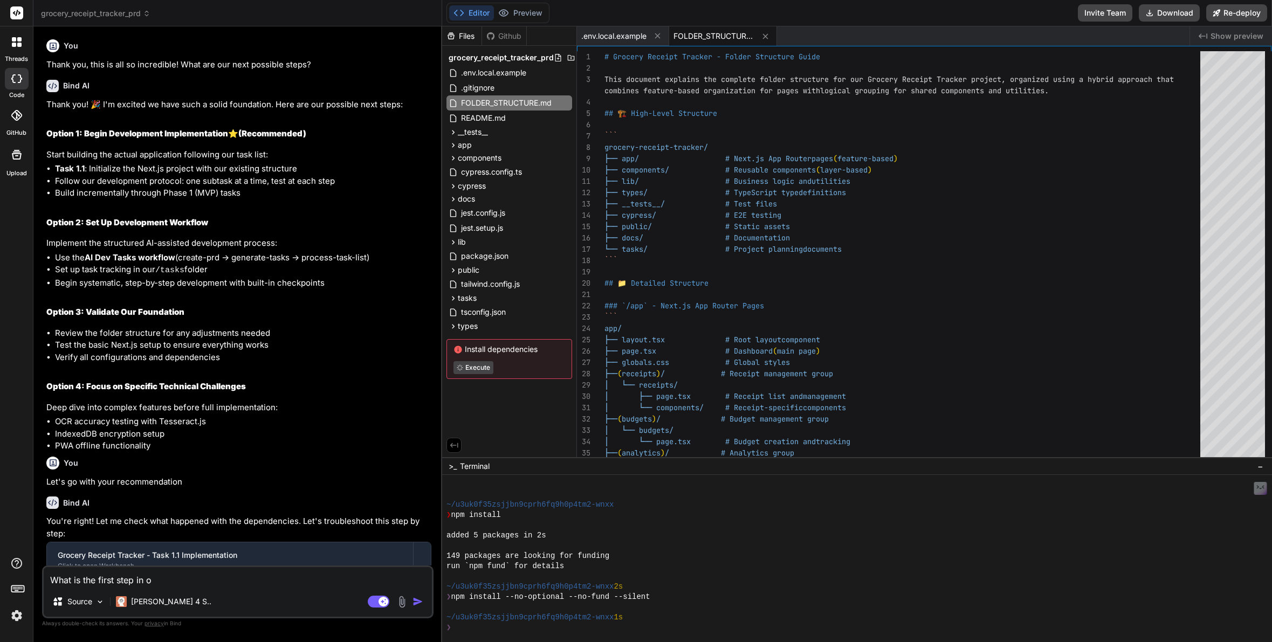
type textarea "What is the first step in ou"
type textarea "x"
type textarea "What is the first step in our"
type textarea "x"
type textarea "What is the first step in our"
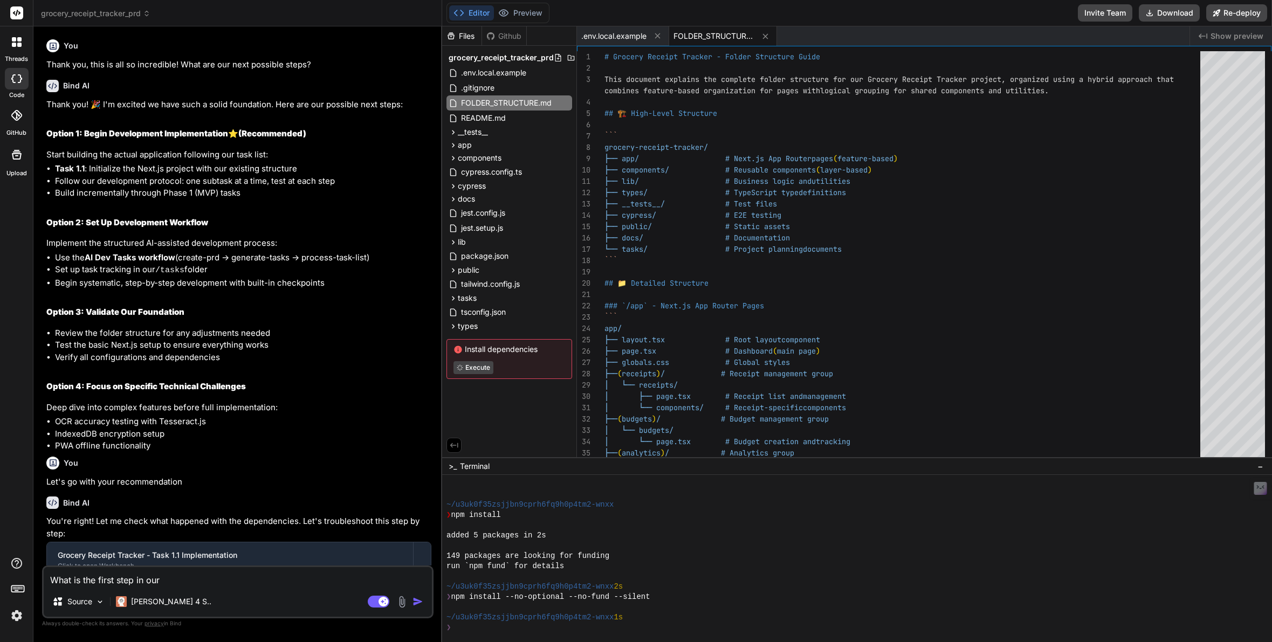
type textarea "x"
type textarea "What is the first step in our p"
type textarea "x"
type textarea "What is the first step in our pr"
type textarea "x"
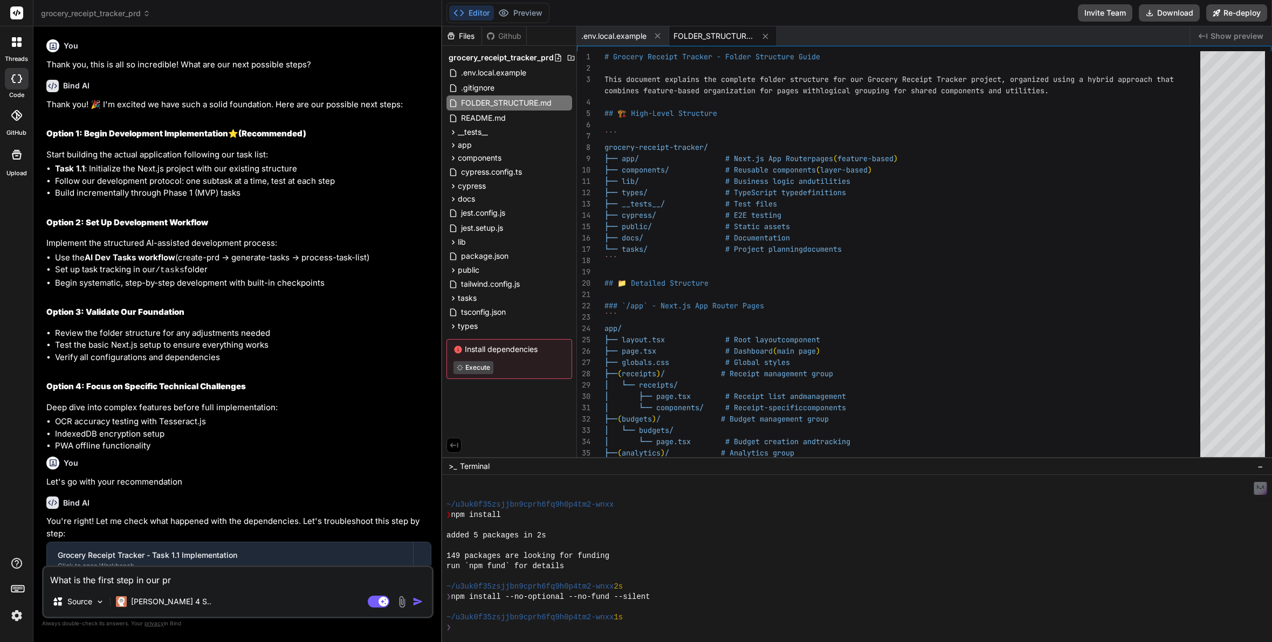
type textarea "What is the first step in our pro"
type textarea "x"
type textarea "What is the first step in our proj"
type textarea "x"
type textarea "What is the first step in our proje"
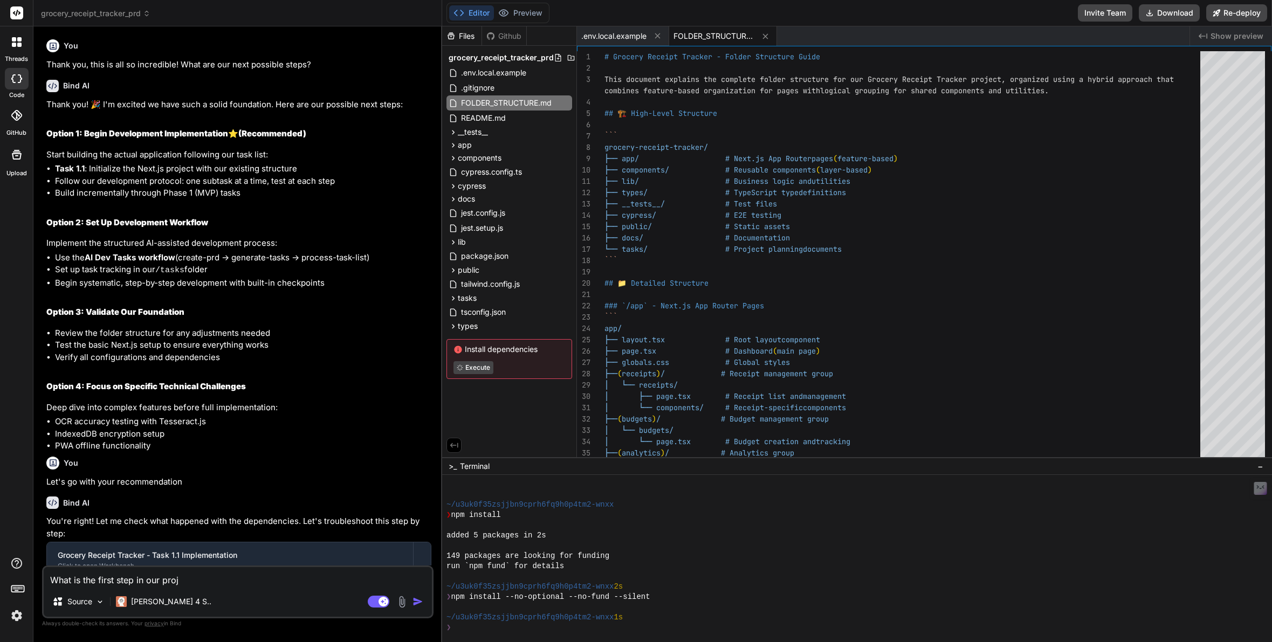
type textarea "x"
type textarea "What is the first step in our projec"
type textarea "x"
type textarea "What is the first step in our project"
type textarea "x"
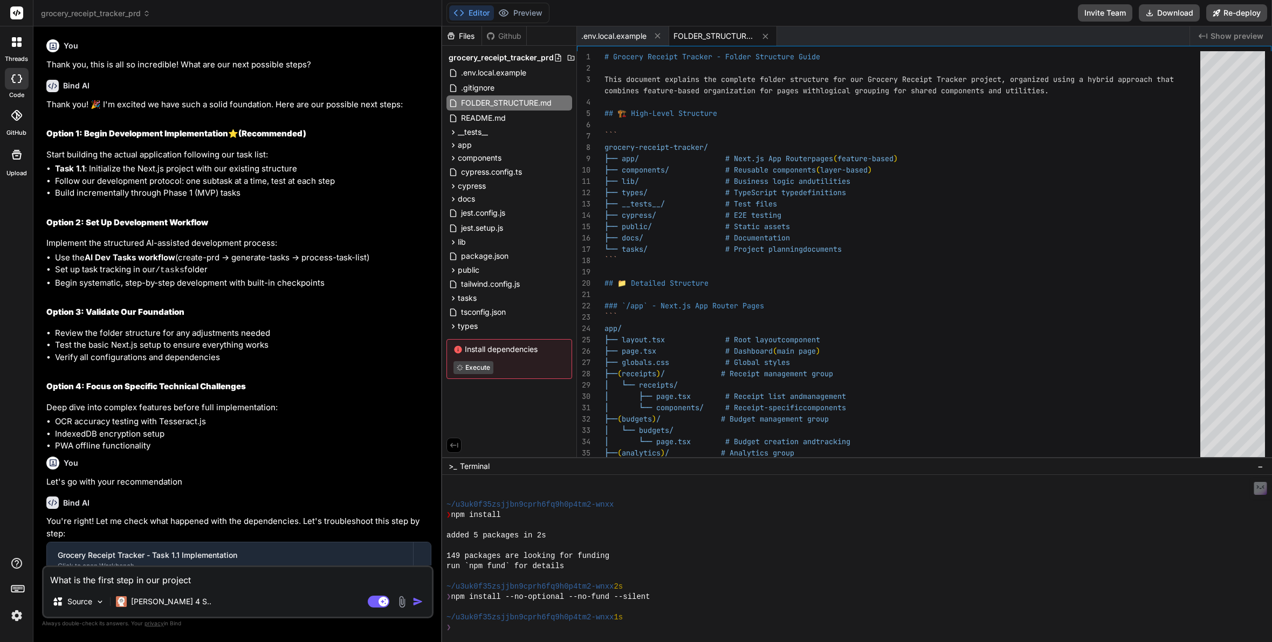
type textarea "What is the first step in our project"
type textarea "x"
type textarea "What is the first step in our project a"
type textarea "x"
type textarea "What is the first step in our project ac"
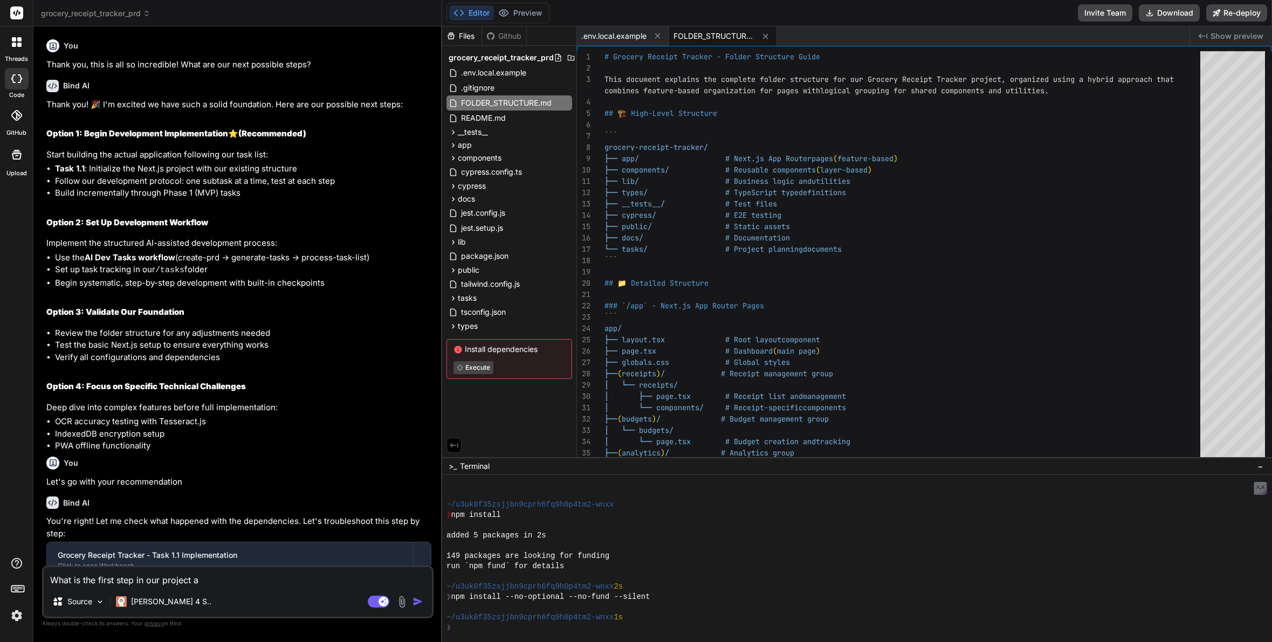
type textarea "x"
type textarea "What is the first step in our project acc"
type textarea "x"
type textarea "What is the first step in our project acco"
type textarea "x"
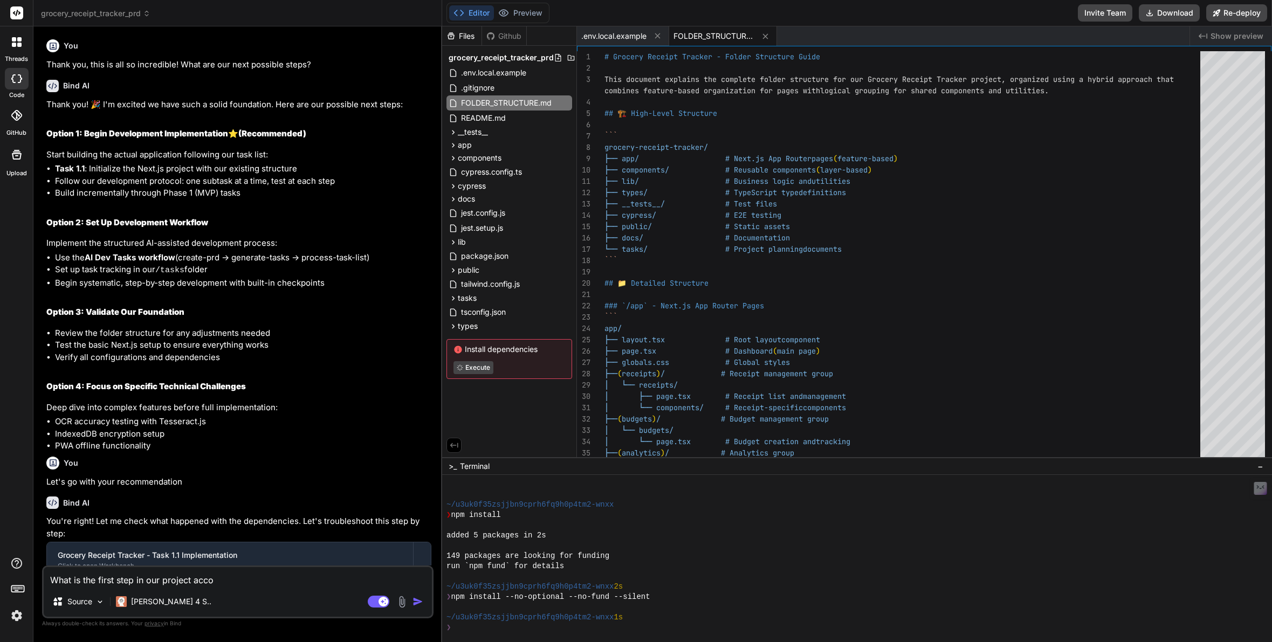
type textarea "What is the first step in our project accor"
type textarea "x"
type textarea "What is the first step in our project accord"
type textarea "x"
type textarea "What is the first step in our project accordi"
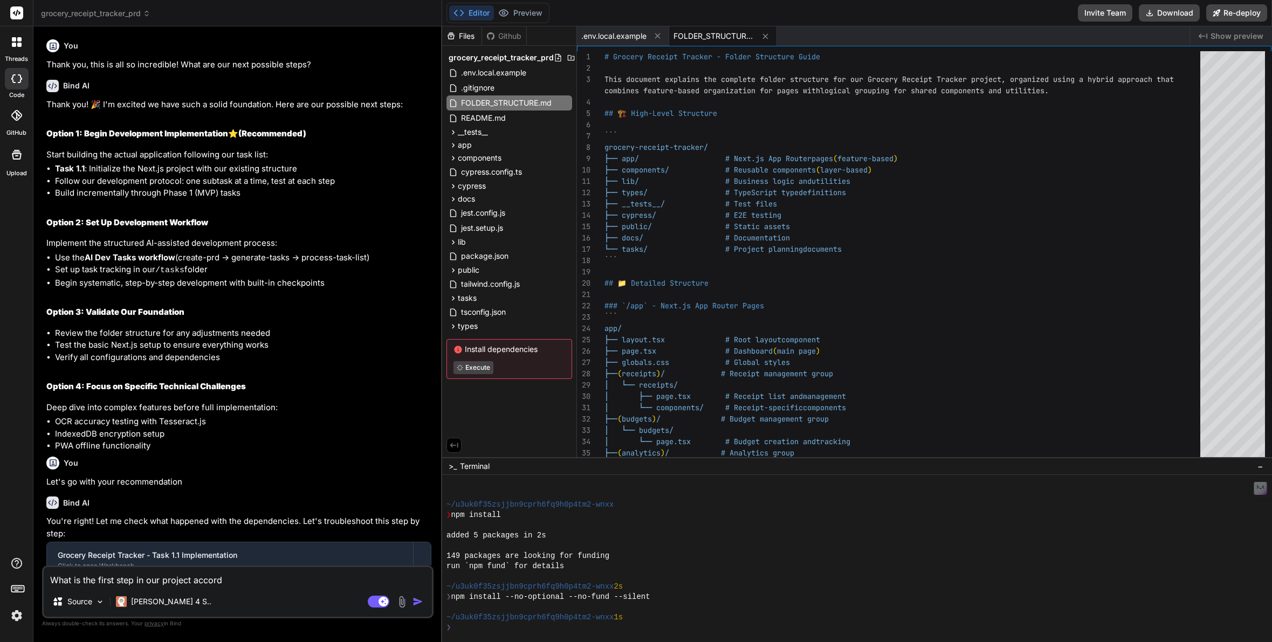
type textarea "x"
type textarea "What is the first step in our project accordin"
type textarea "x"
type textarea "What is the first step in our project according"
type textarea "x"
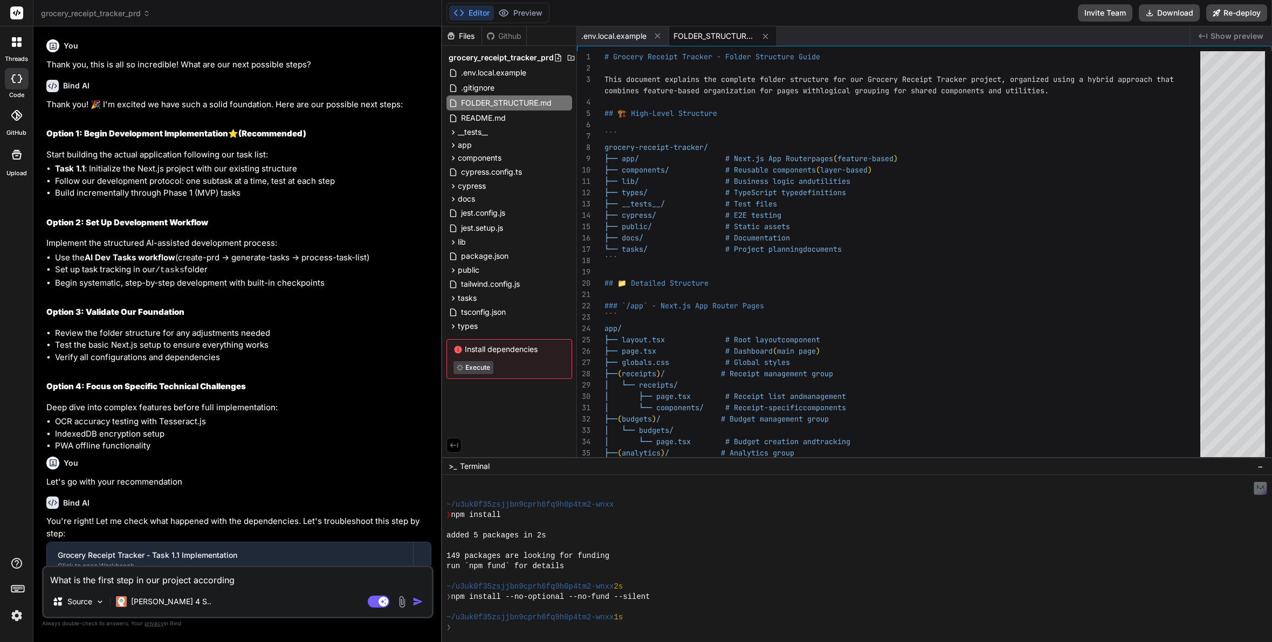
type textarea "What is the first step in our project according"
type textarea "x"
type textarea "What is the first step in our project according t"
type textarea "x"
type textarea "What is the first step in our project according to"
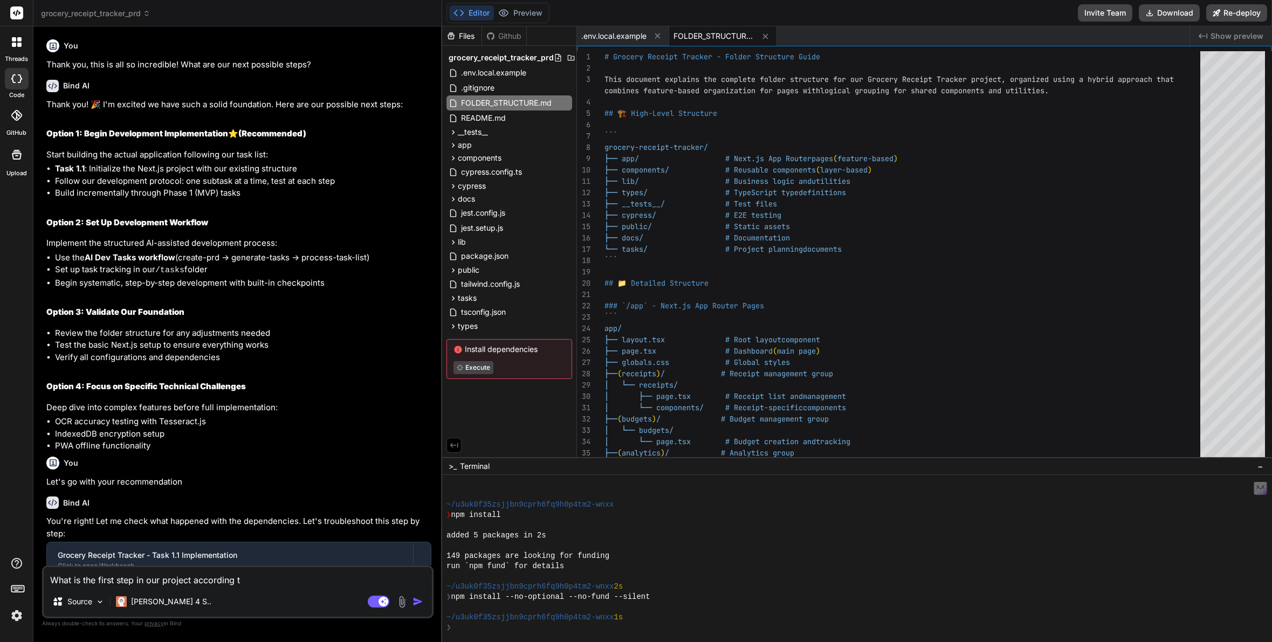
type textarea "x"
type textarea "What is the first step in our project according to"
type textarea "x"
type textarea "What is the first step in our project according to t"
type textarea "x"
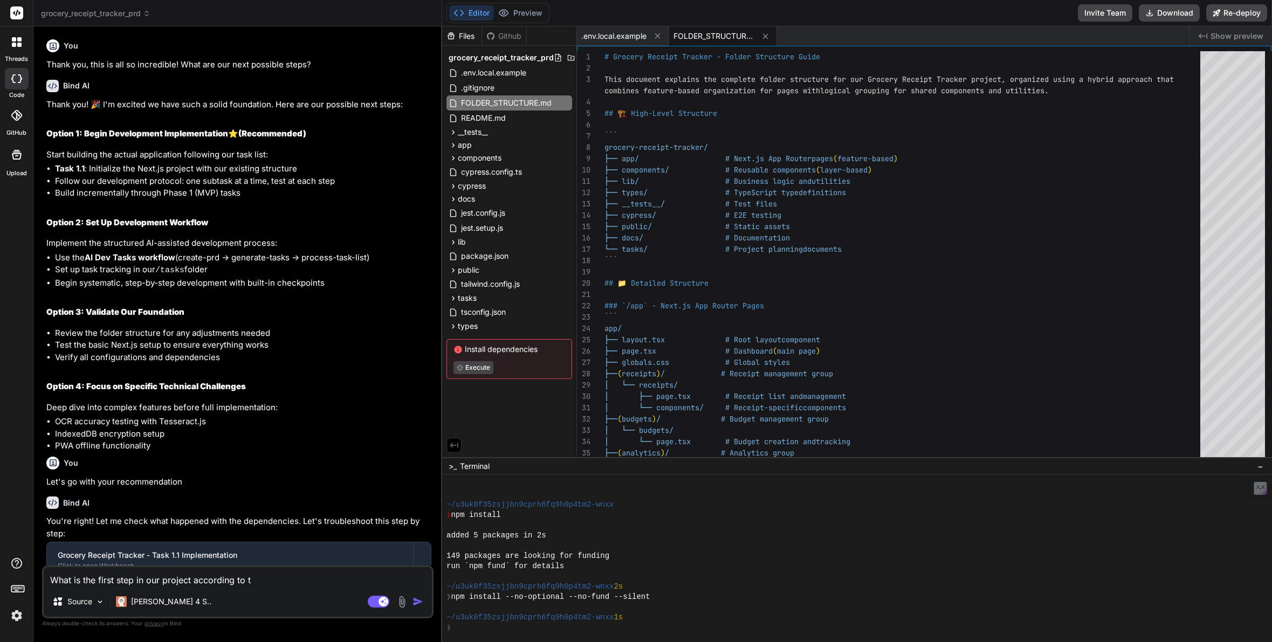
type textarea "What is the first step in our project according to th"
type textarea "x"
type textarea "What is the first step in our project according to the"
type textarea "x"
type textarea "What is the first step in our project according to the"
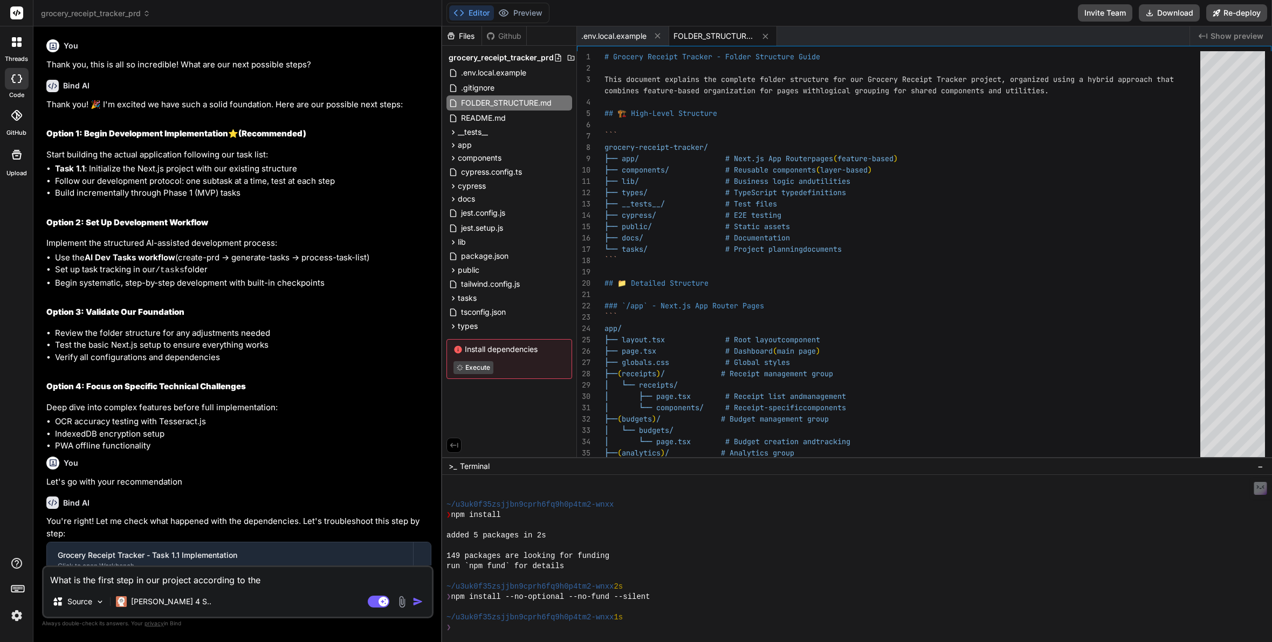
type textarea "x"
type textarea "What is the first step in our project according to the T"
type textarea "x"
type textarea "What is the first step in our project according to the Ta"
type textarea "x"
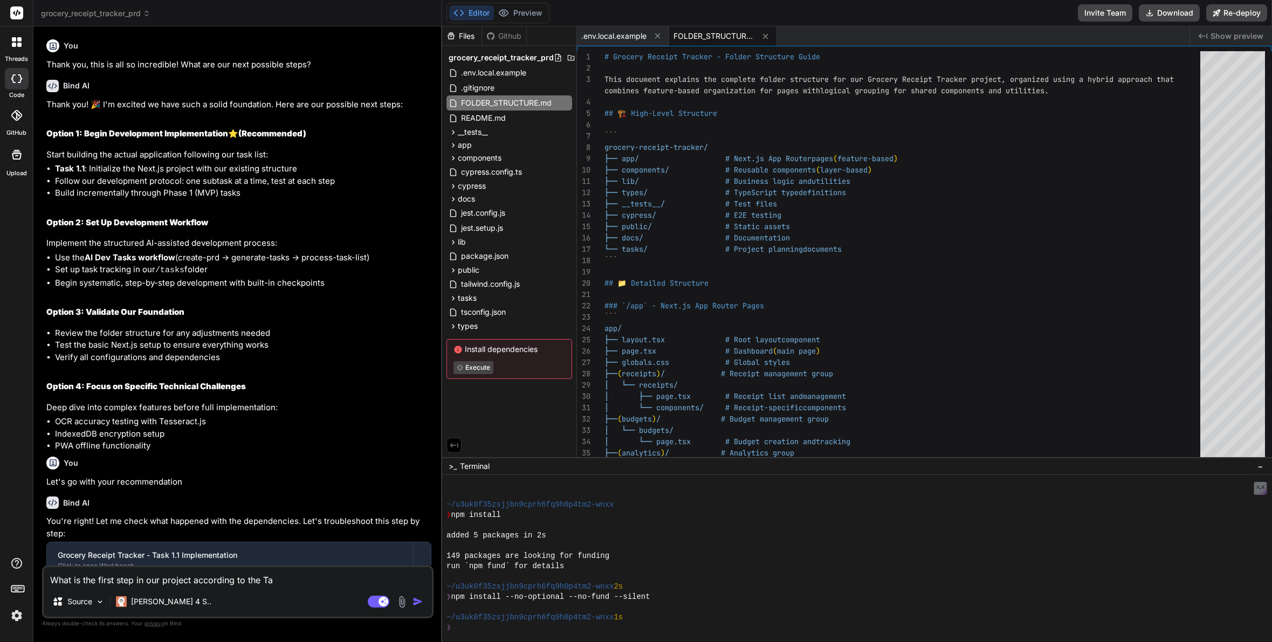
type textarea "What is the first step in our project according to the Tas"
type textarea "x"
type textarea "What is the first step in our project according to the Task"
type textarea "x"
type textarea "What is the first step in our project according to the Task"
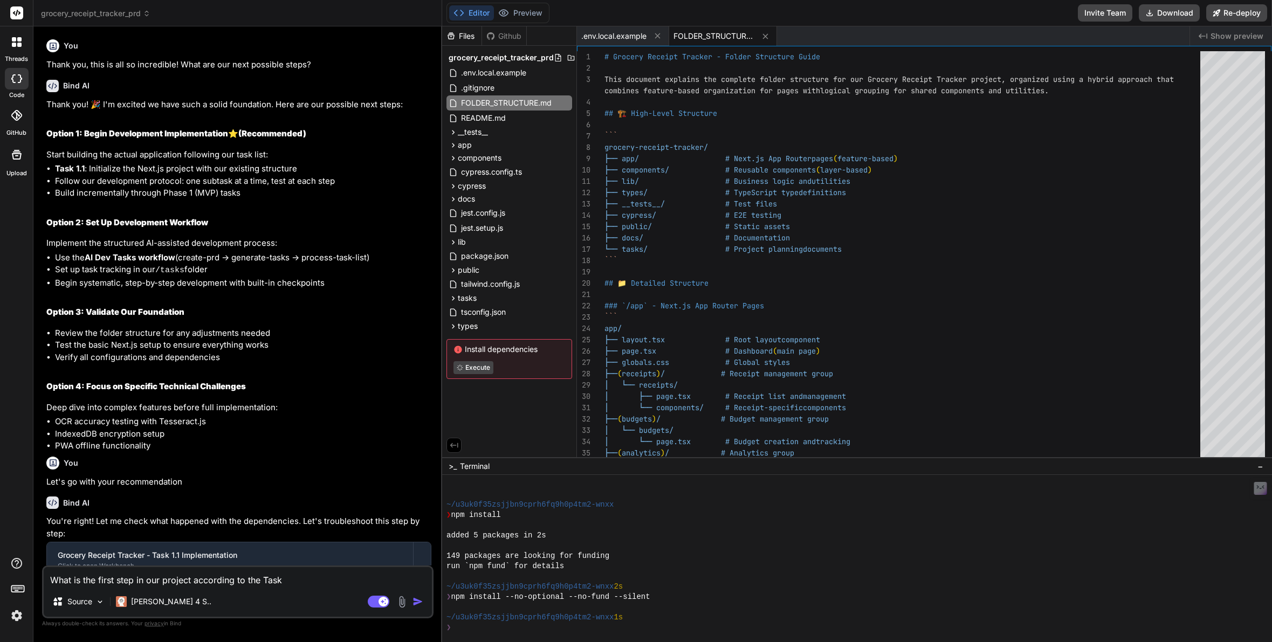
type textarea "x"
type textarea "What is the first step in our project according to the Task L"
type textarea "x"
type textarea "What is the first step in our project according to the Task Li"
type textarea "x"
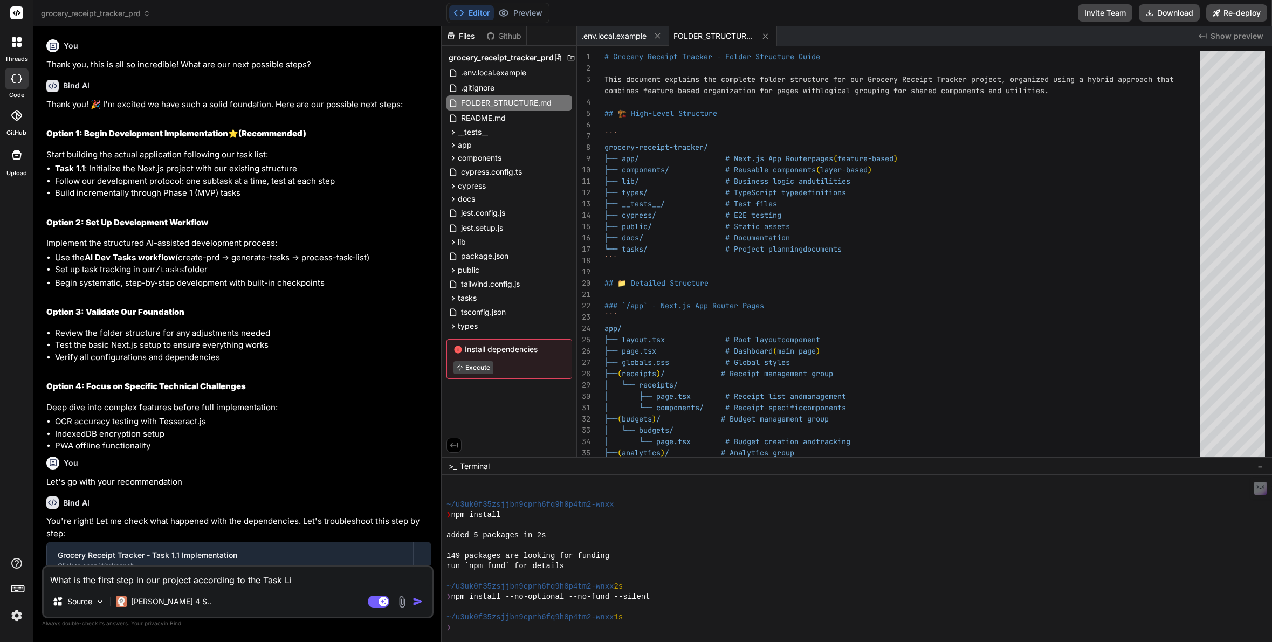
type textarea "What is the first step in our project according to the Task Lis"
type textarea "x"
type textarea "What is the first step in our project according to the Task List"
type textarea "x"
type textarea "What is the first step in our project according to the Task List?"
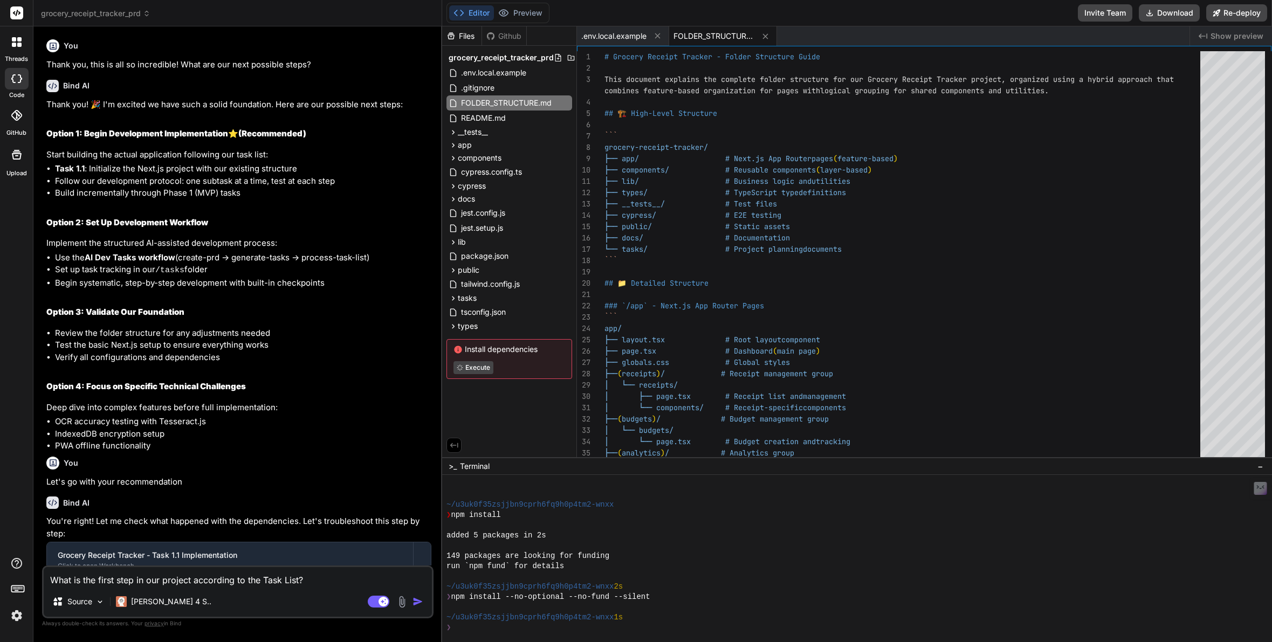
type textarea "x"
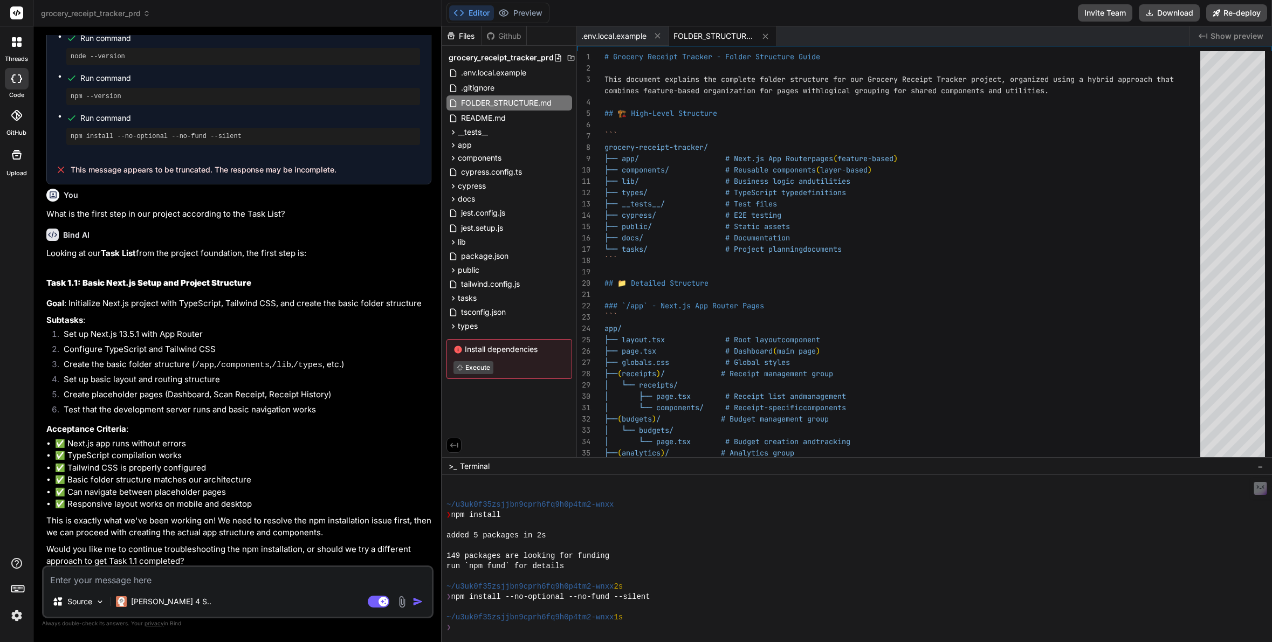
scroll to position [1856, 0]
type textarea "x"
click at [454, 201] on icon at bounding box center [453, 199] width 9 height 9
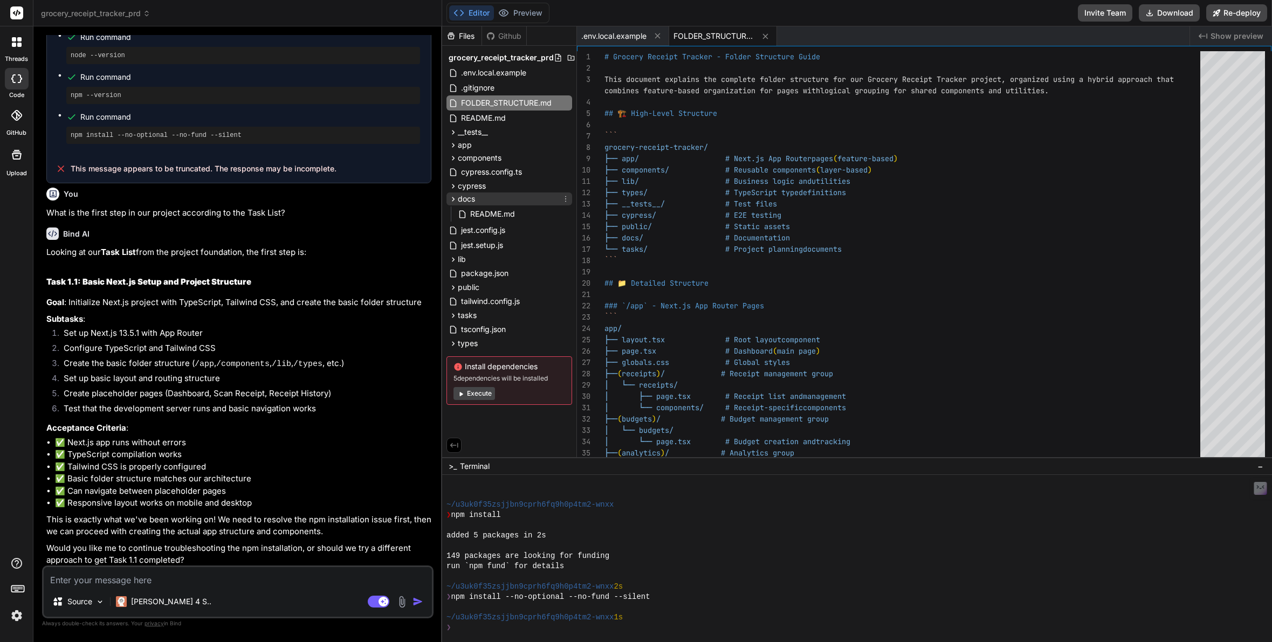
click at [454, 201] on icon at bounding box center [453, 199] width 9 height 9
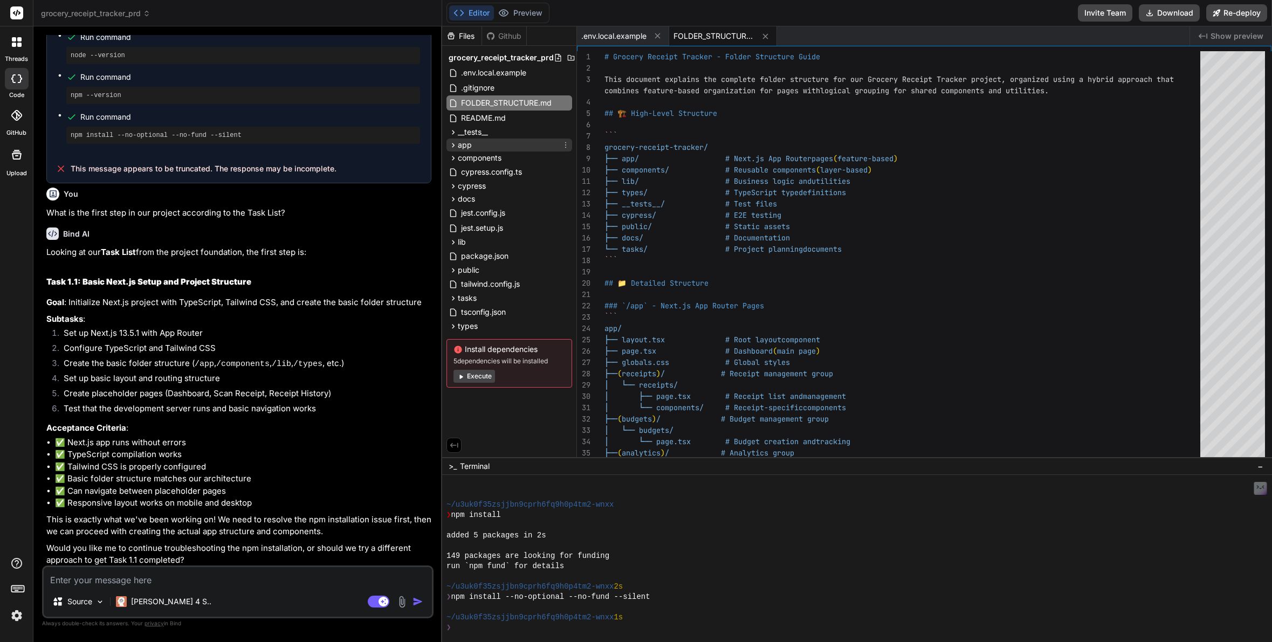
click at [452, 148] on icon at bounding box center [453, 145] width 9 height 9
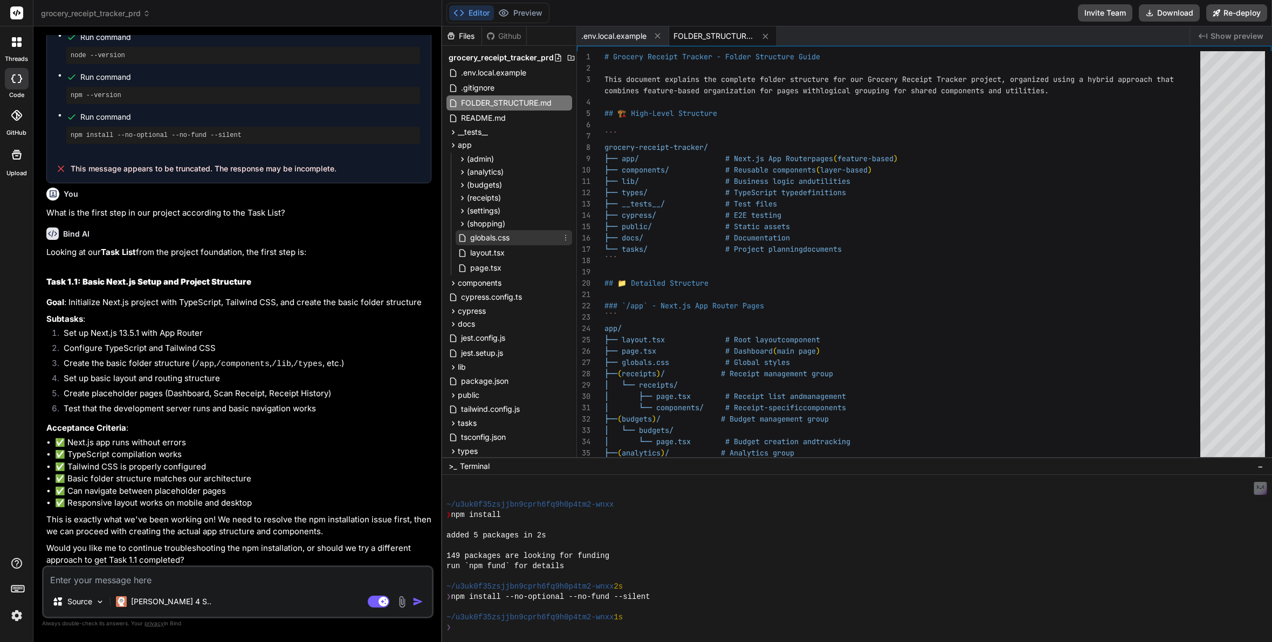
click at [472, 237] on span "globals.css" at bounding box center [490, 237] width 42 height 13
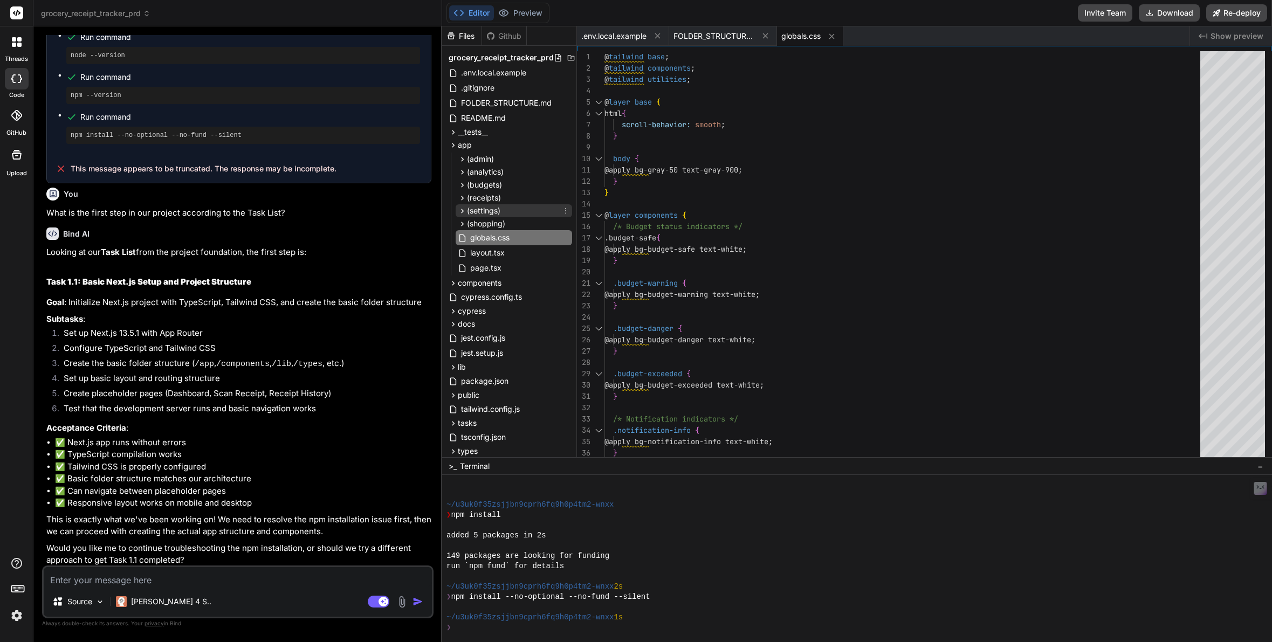
click at [463, 210] on icon at bounding box center [462, 211] width 9 height 9
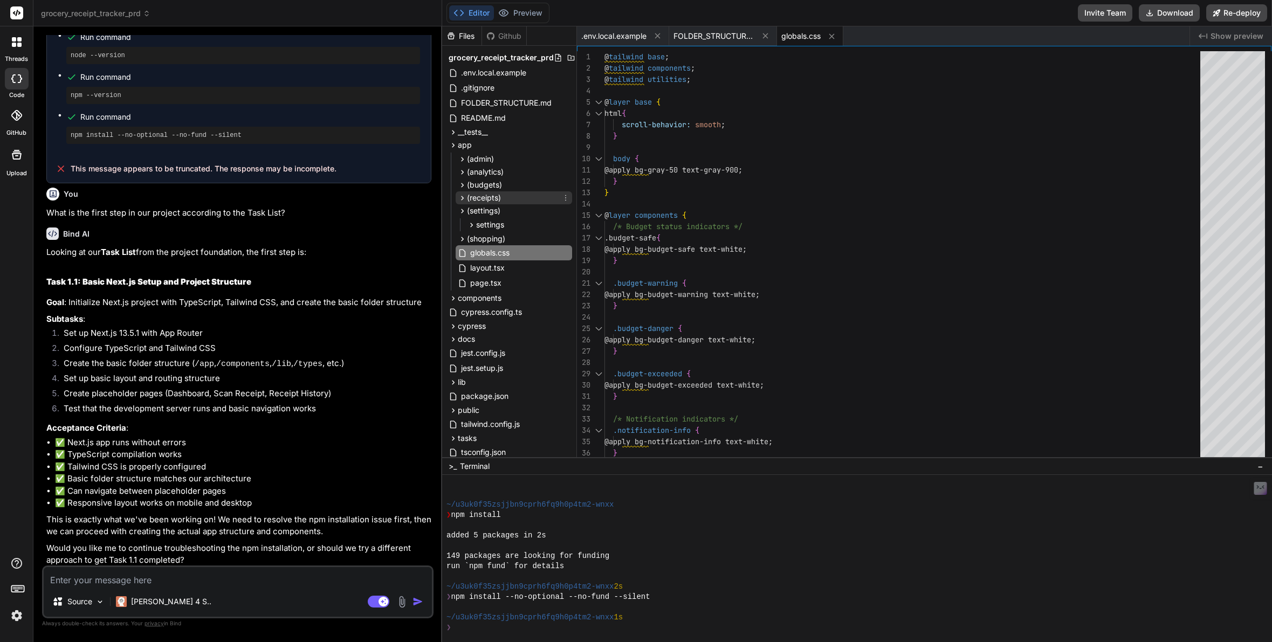
click at [463, 197] on icon at bounding box center [462, 198] width 3 height 4
click at [469, 212] on icon at bounding box center [471, 212] width 9 height 9
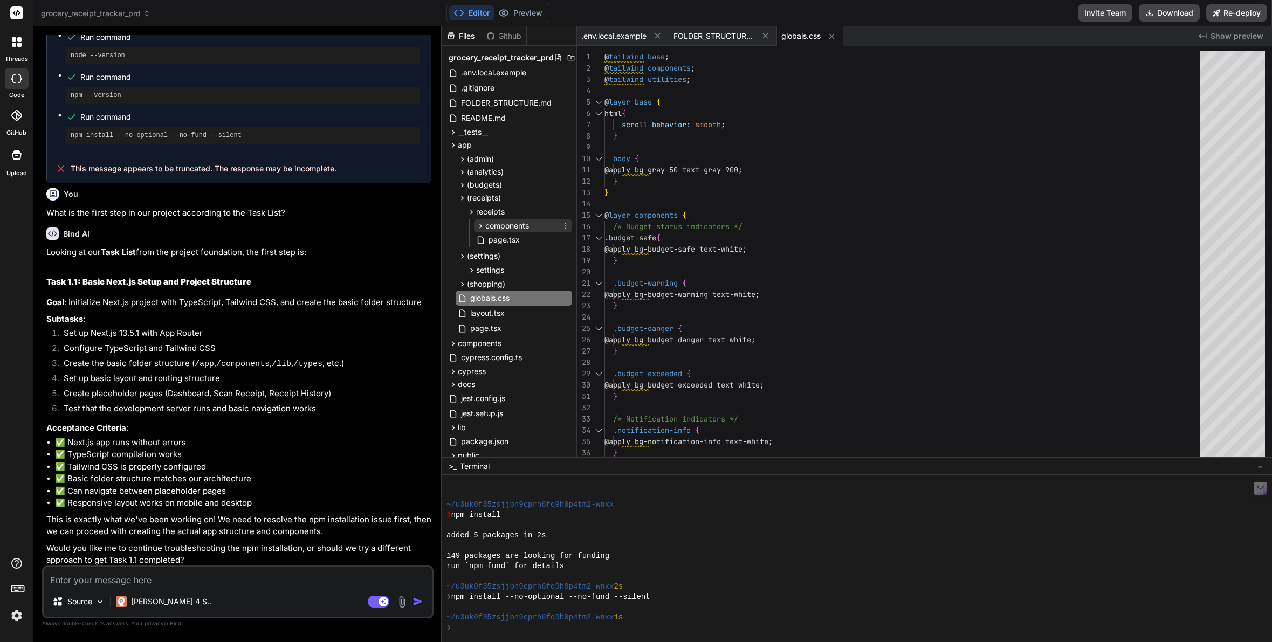
click at [483, 227] on icon at bounding box center [480, 226] width 9 height 9
click at [479, 224] on icon at bounding box center [480, 226] width 3 height 4
click at [473, 213] on icon at bounding box center [471, 212] width 9 height 9
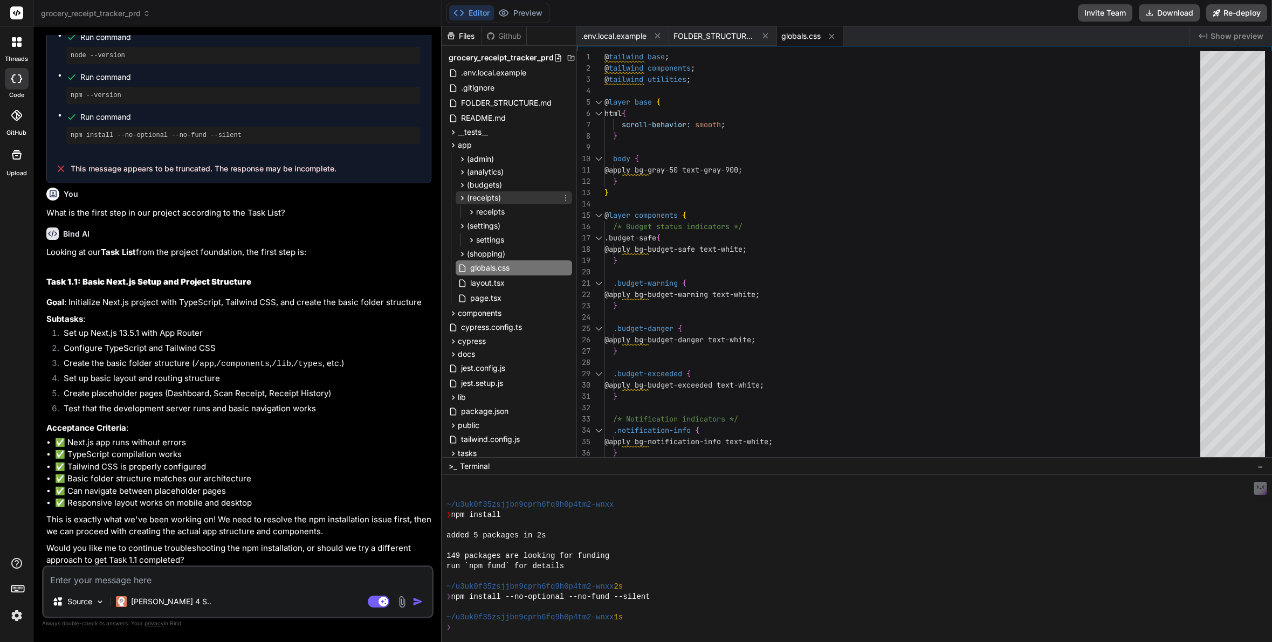
click at [463, 196] on icon at bounding box center [462, 198] width 9 height 9
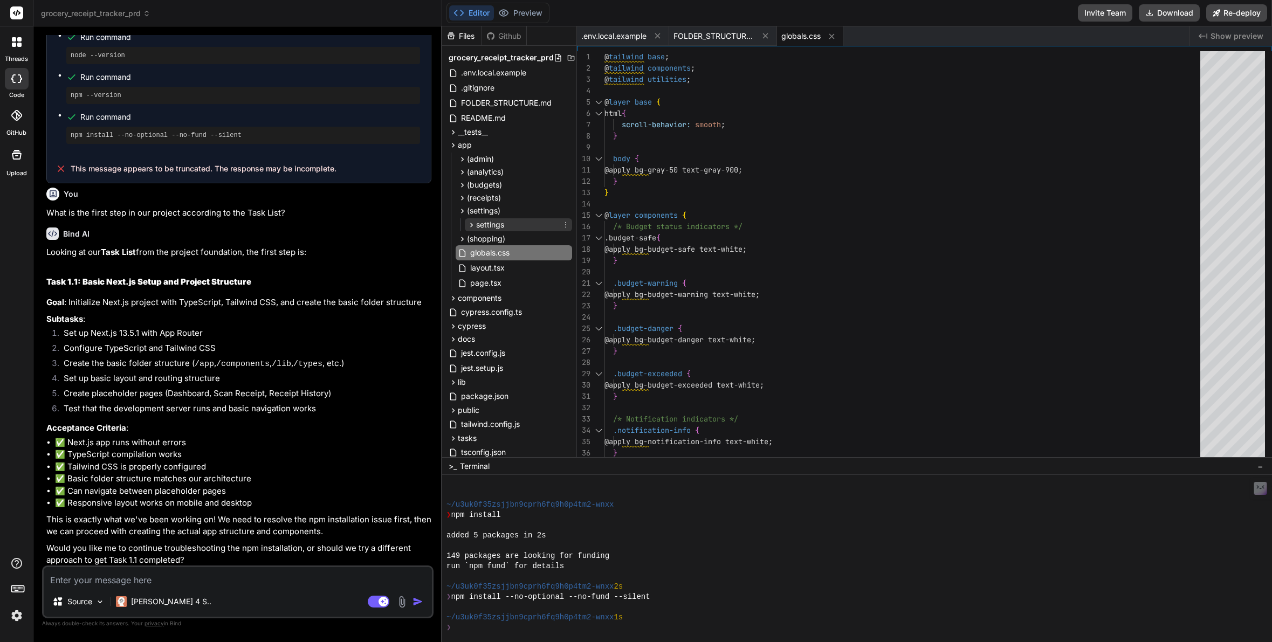
click at [472, 222] on icon at bounding box center [471, 225] width 9 height 9
click at [463, 211] on icon at bounding box center [462, 211] width 9 height 9
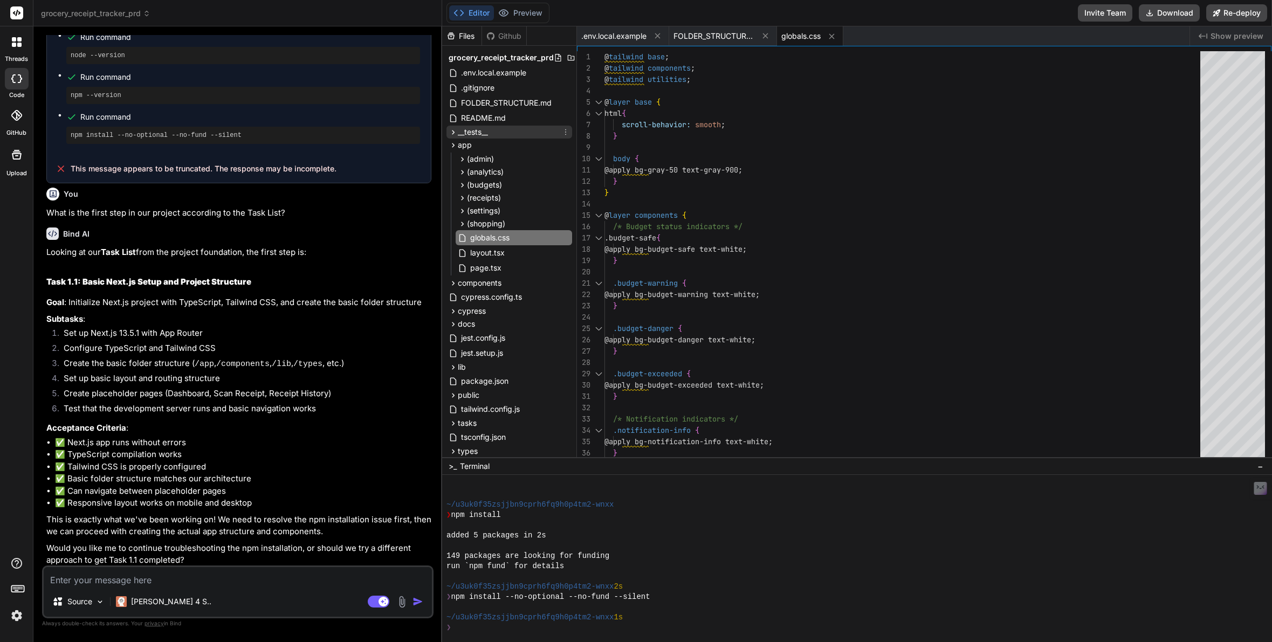
click at [453, 131] on icon at bounding box center [453, 132] width 3 height 4
click at [452, 143] on icon at bounding box center [453, 145] width 3 height 4
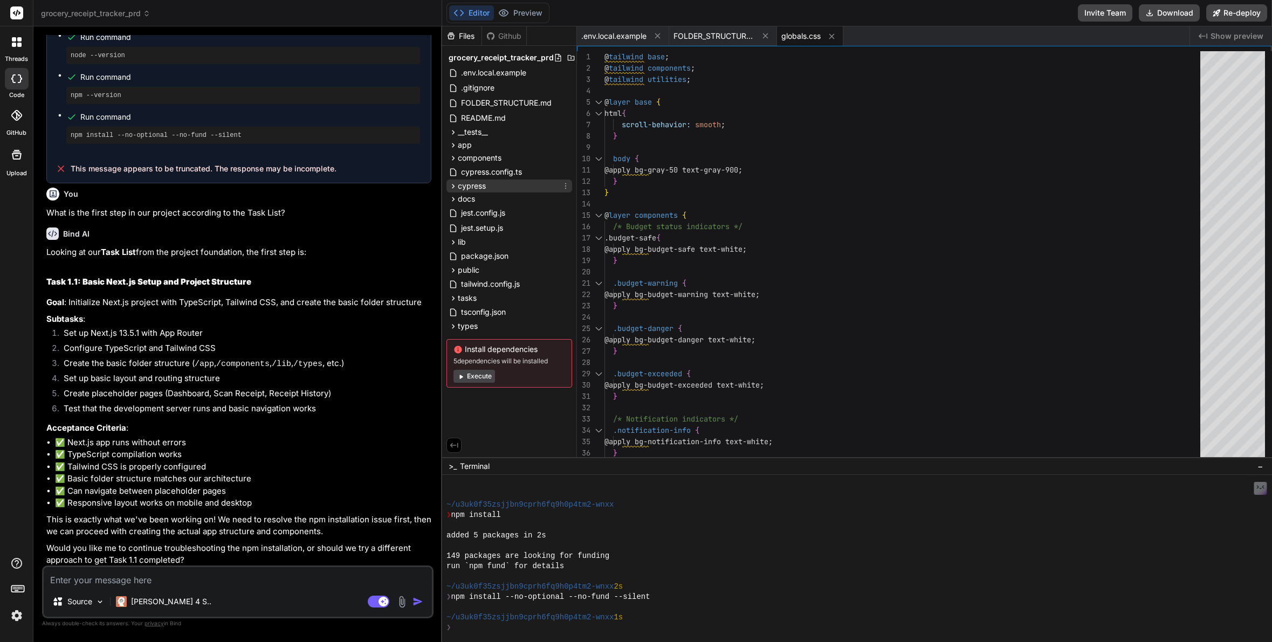
click at [454, 184] on icon at bounding box center [453, 186] width 9 height 9
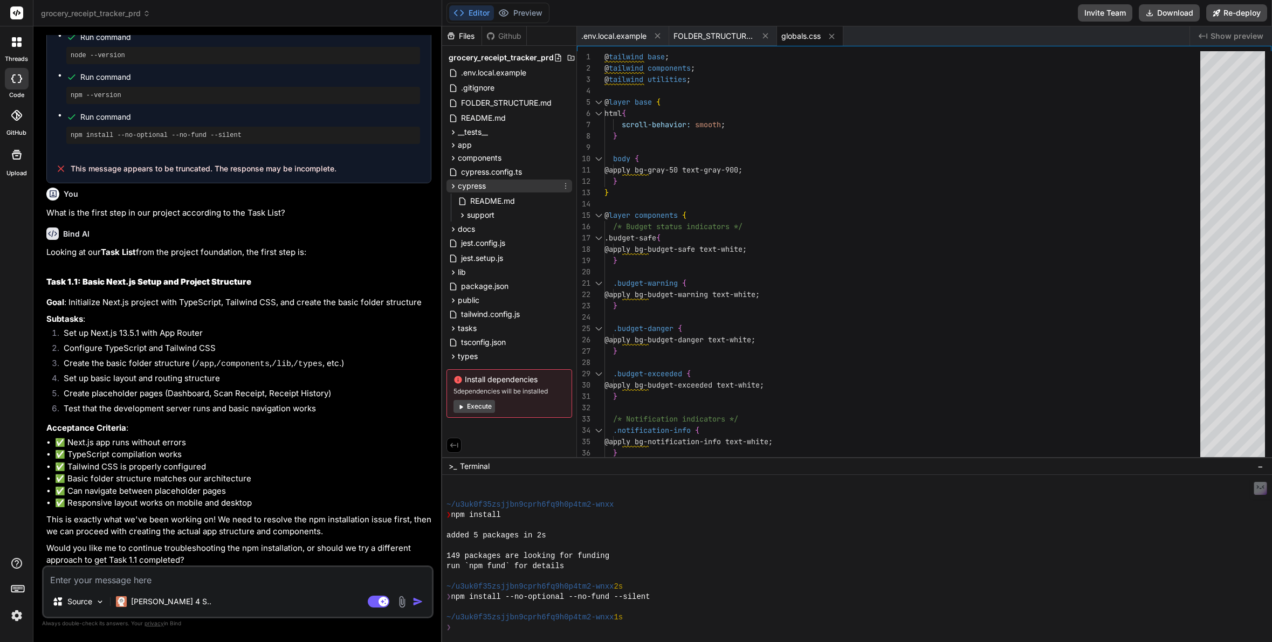
click at [454, 184] on icon at bounding box center [453, 186] width 9 height 9
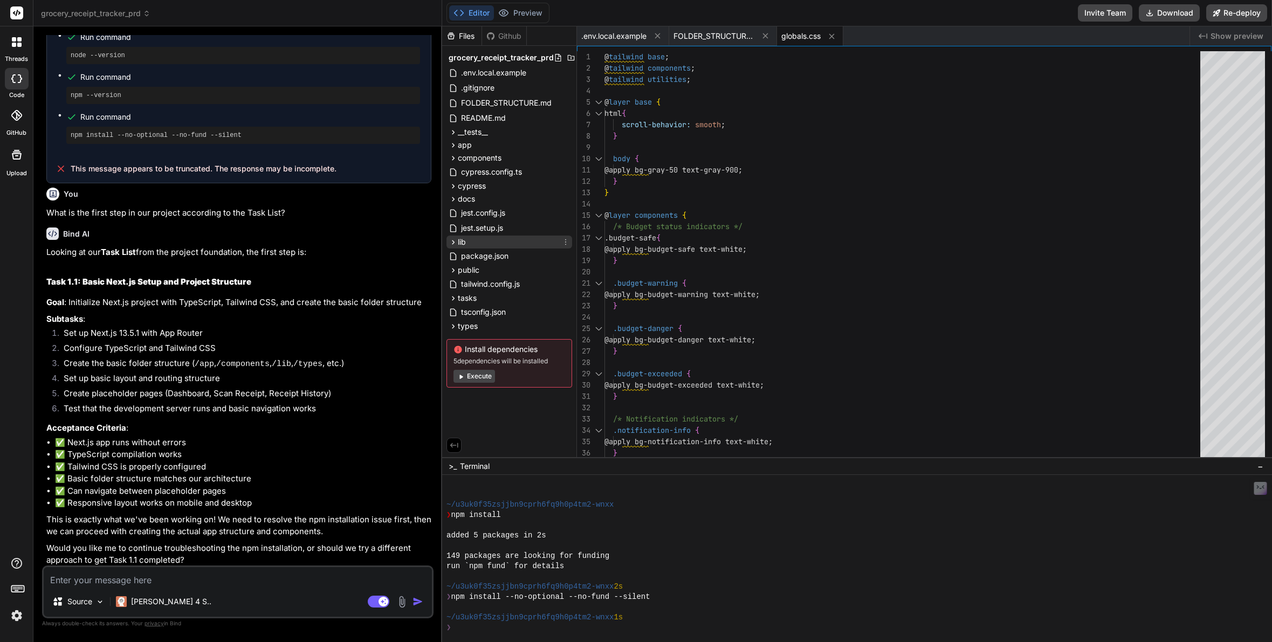
click at [455, 241] on icon at bounding box center [453, 242] width 9 height 9
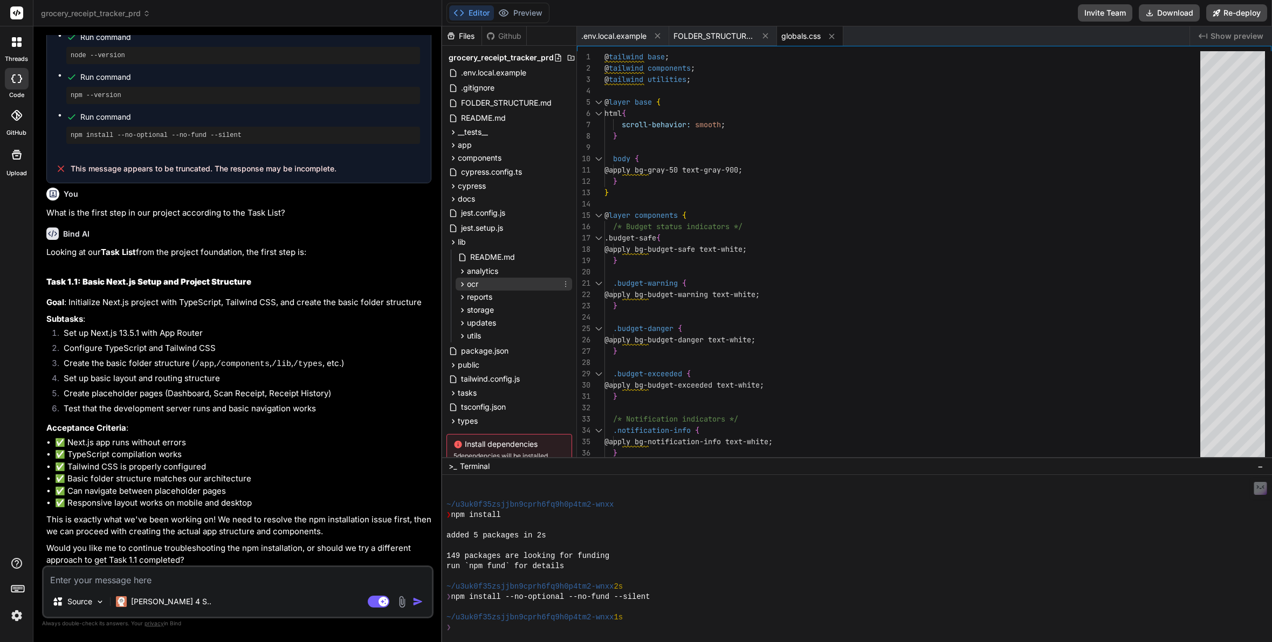
click at [463, 285] on icon at bounding box center [462, 284] width 9 height 9
click at [463, 323] on icon at bounding box center [462, 323] width 3 height 4
click at [472, 325] on span "updates" at bounding box center [481, 323] width 29 height 11
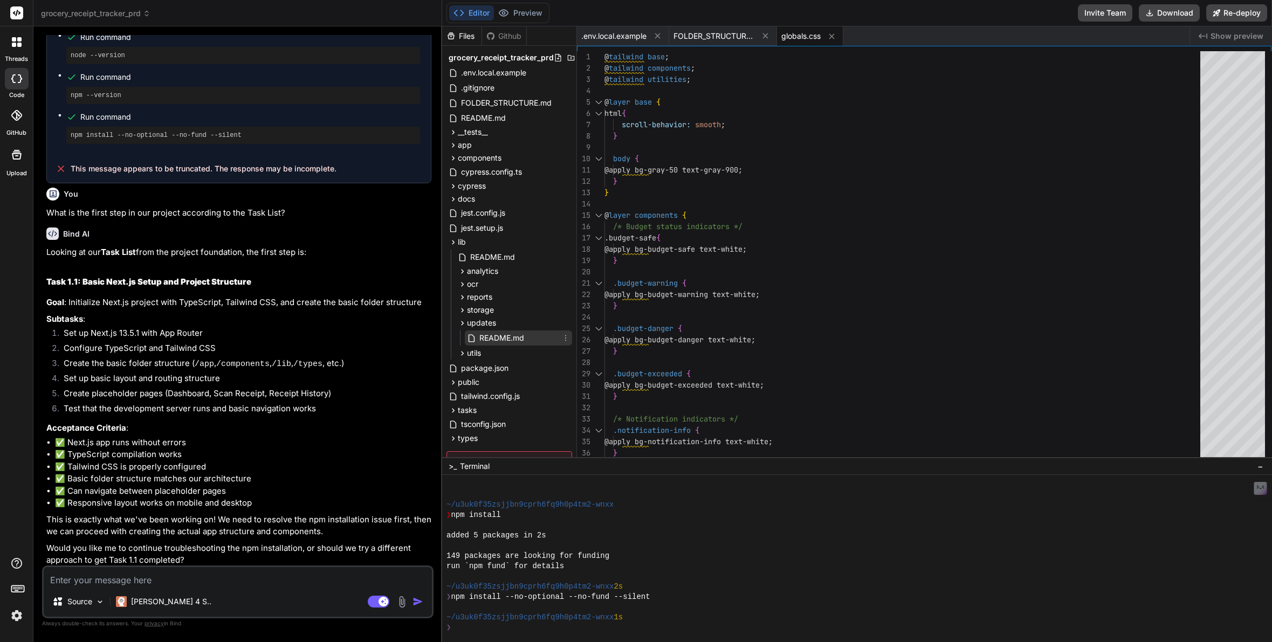
click at [483, 340] on span "README.md" at bounding box center [501, 338] width 47 height 13
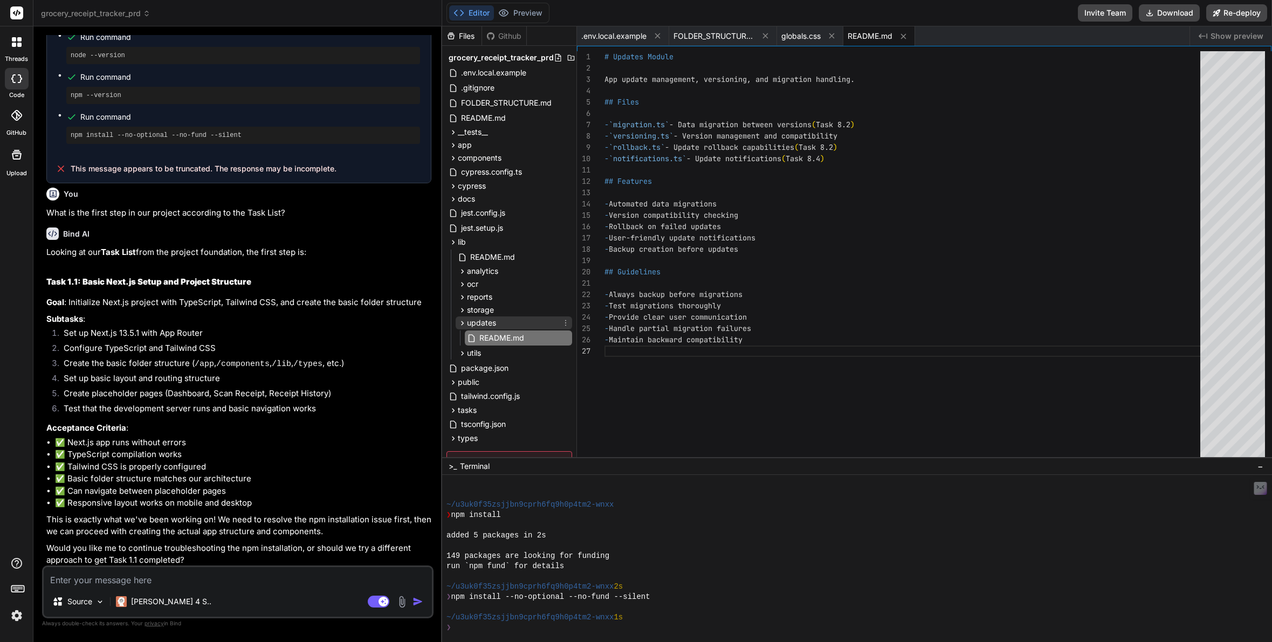
click at [461, 324] on icon at bounding box center [462, 323] width 9 height 9
click at [454, 365] on icon at bounding box center [453, 365] width 3 height 4
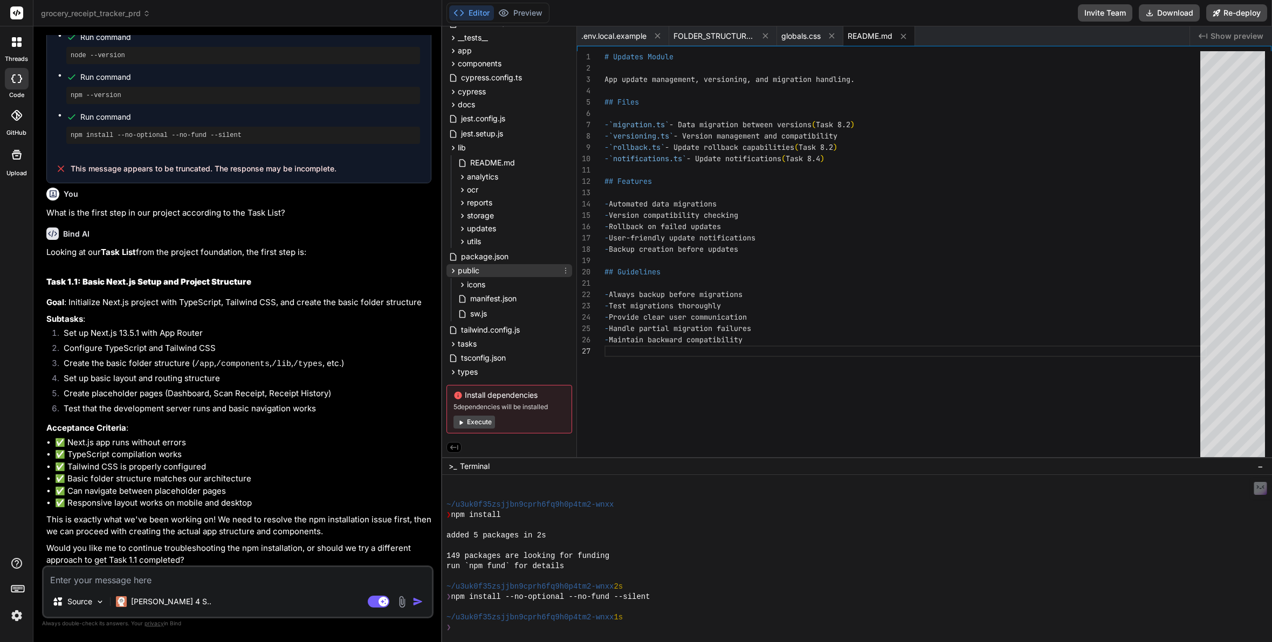
click at [452, 272] on icon at bounding box center [453, 270] width 9 height 9
click at [451, 341] on icon at bounding box center [453, 344] width 9 height 9
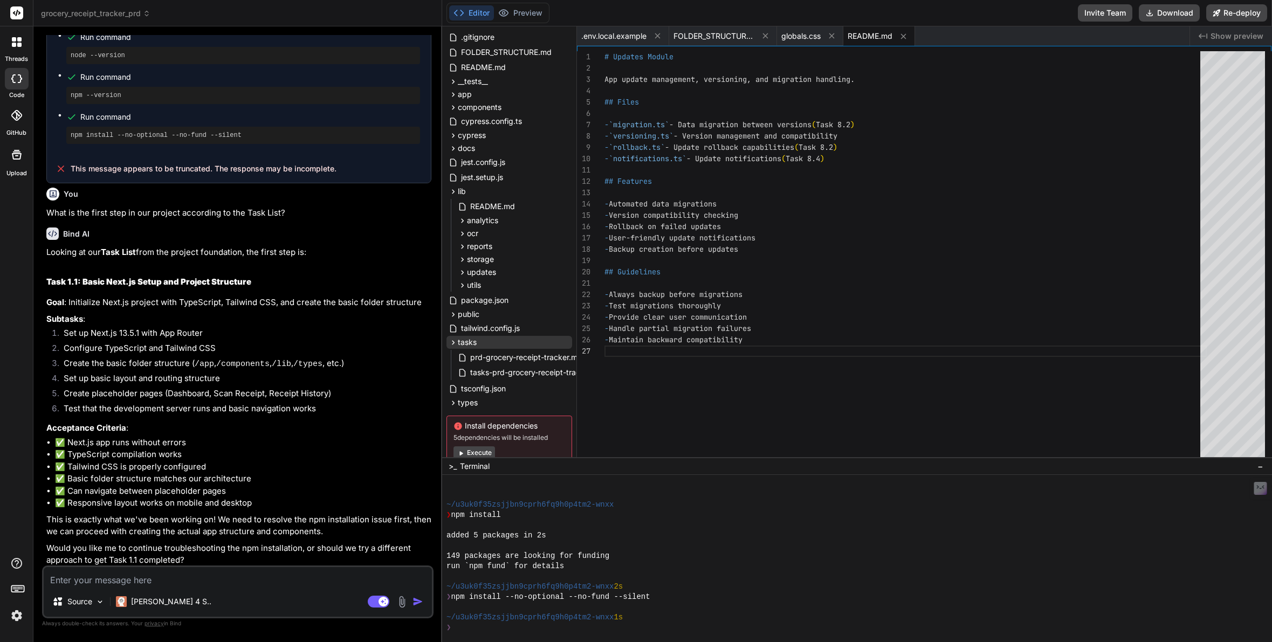
scroll to position [83, 0]
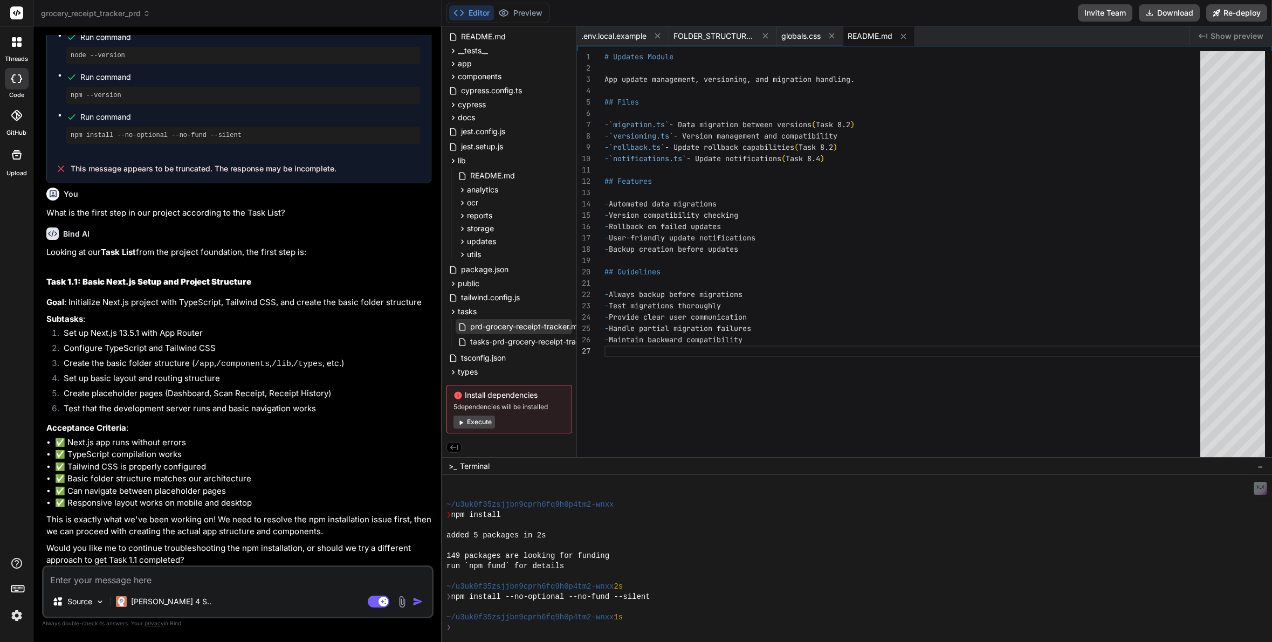
click at [495, 325] on span "prd-grocery-receipt-tracker.md" at bounding box center [526, 326] width 114 height 13
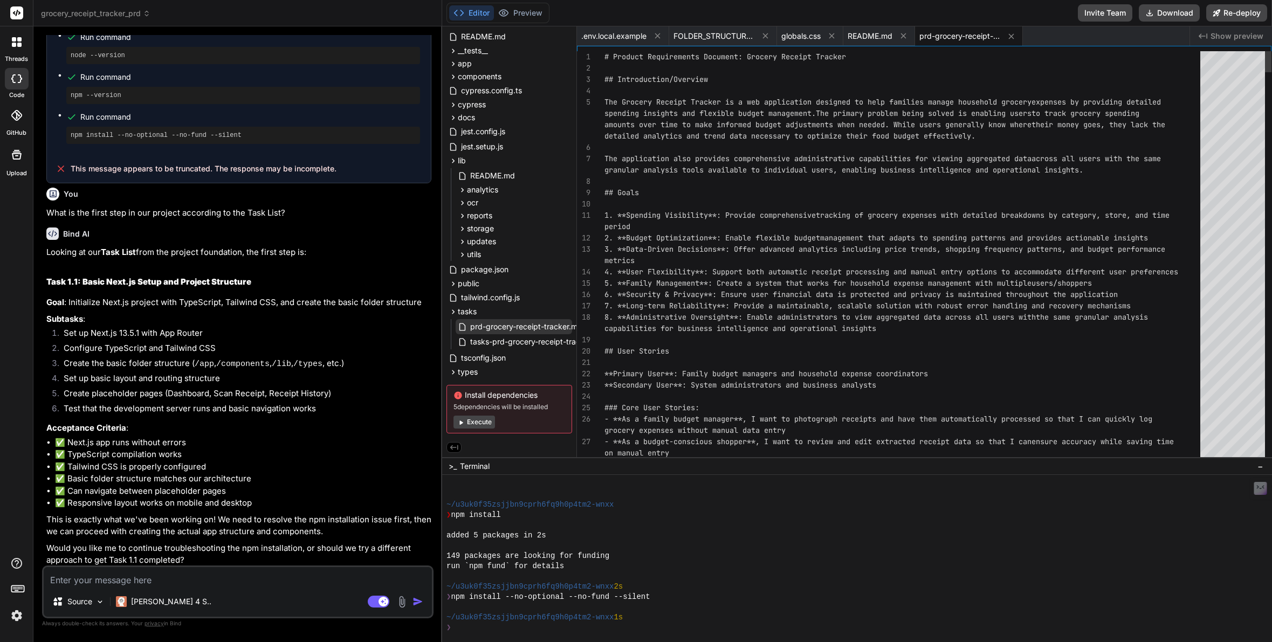
scroll to position [34, 0]
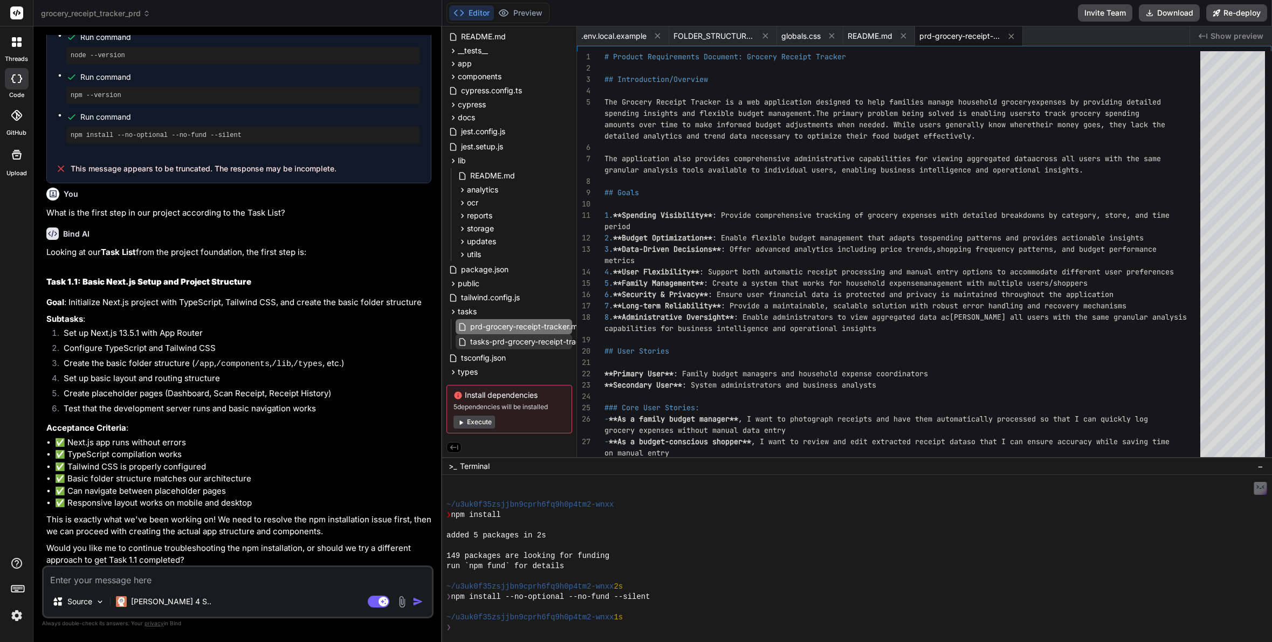
click at [495, 339] on span "tasks-prd-grocery-receipt-tracker.md" at bounding box center [537, 341] width 136 height 13
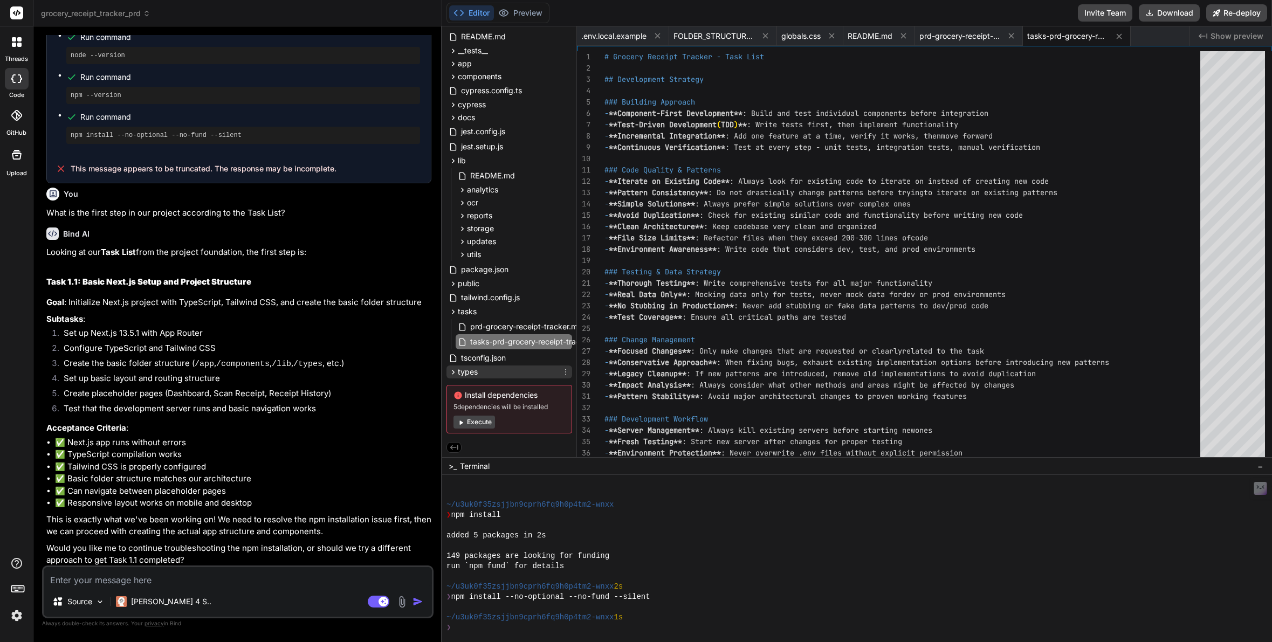
click at [451, 372] on icon at bounding box center [453, 372] width 9 height 9
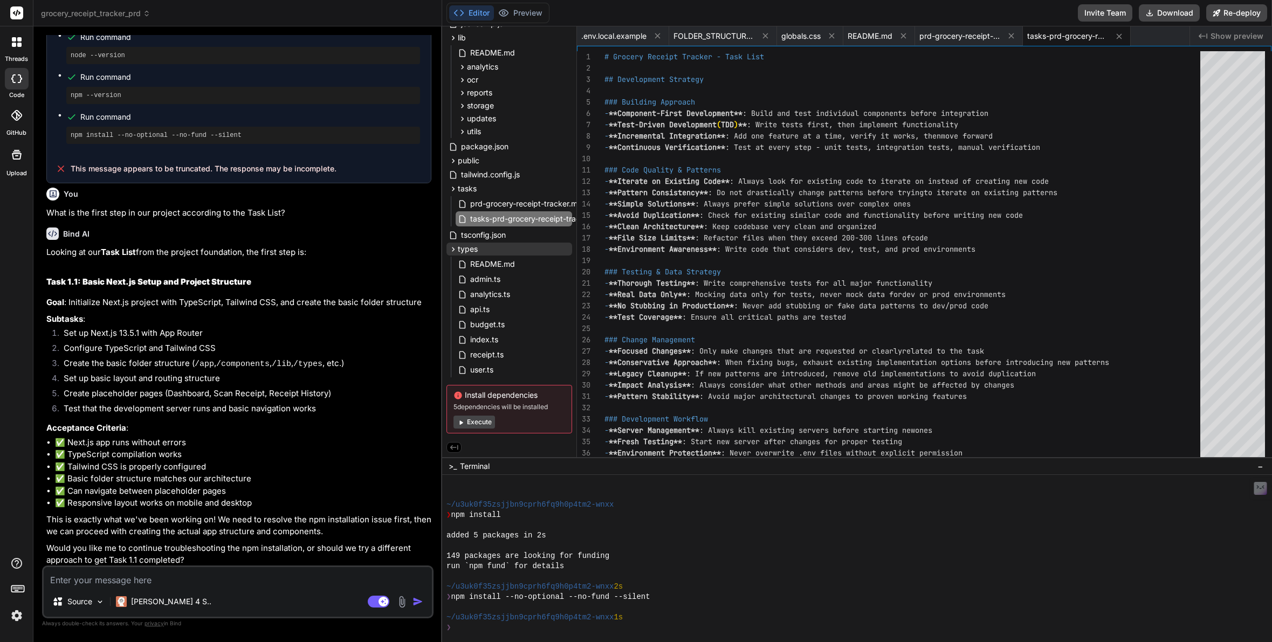
scroll to position [206, 0]
click at [452, 247] on icon at bounding box center [453, 249] width 3 height 4
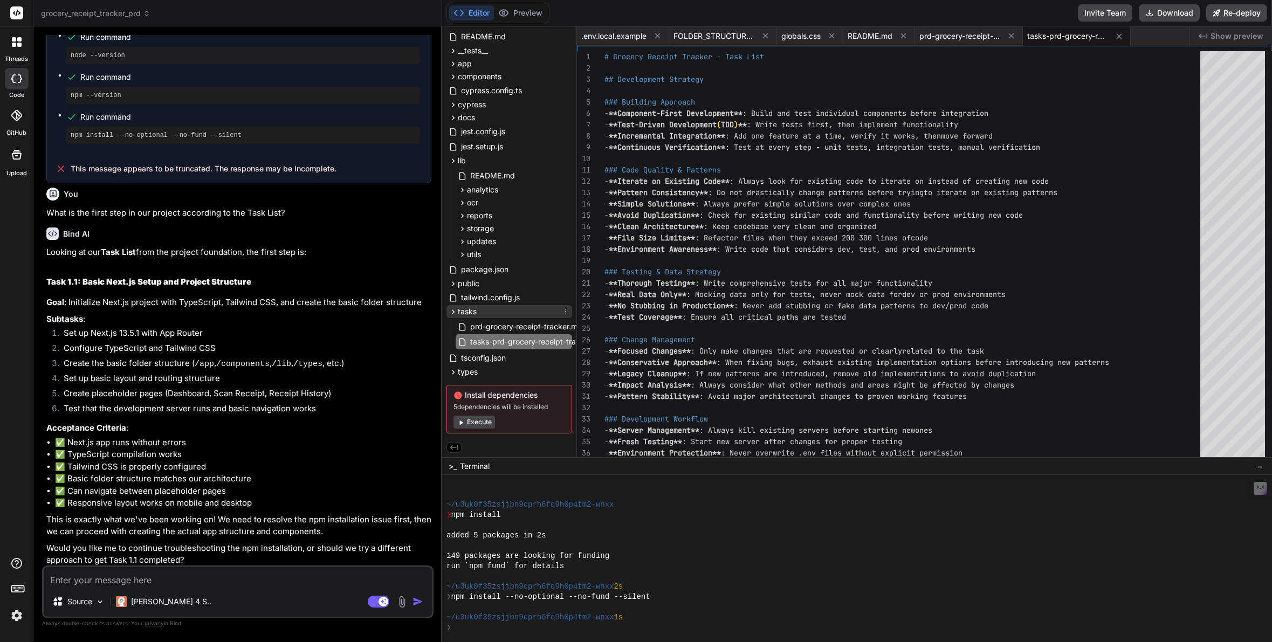
click at [453, 310] on icon at bounding box center [453, 312] width 3 height 4
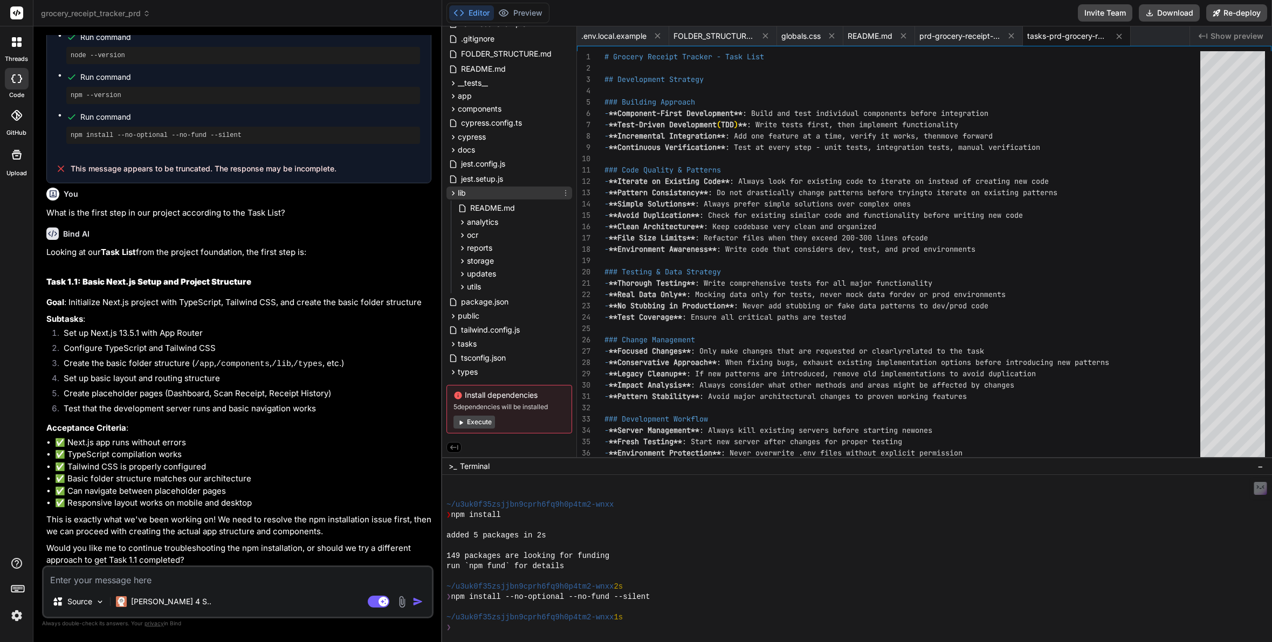
click at [452, 193] on icon at bounding box center [453, 193] width 9 height 9
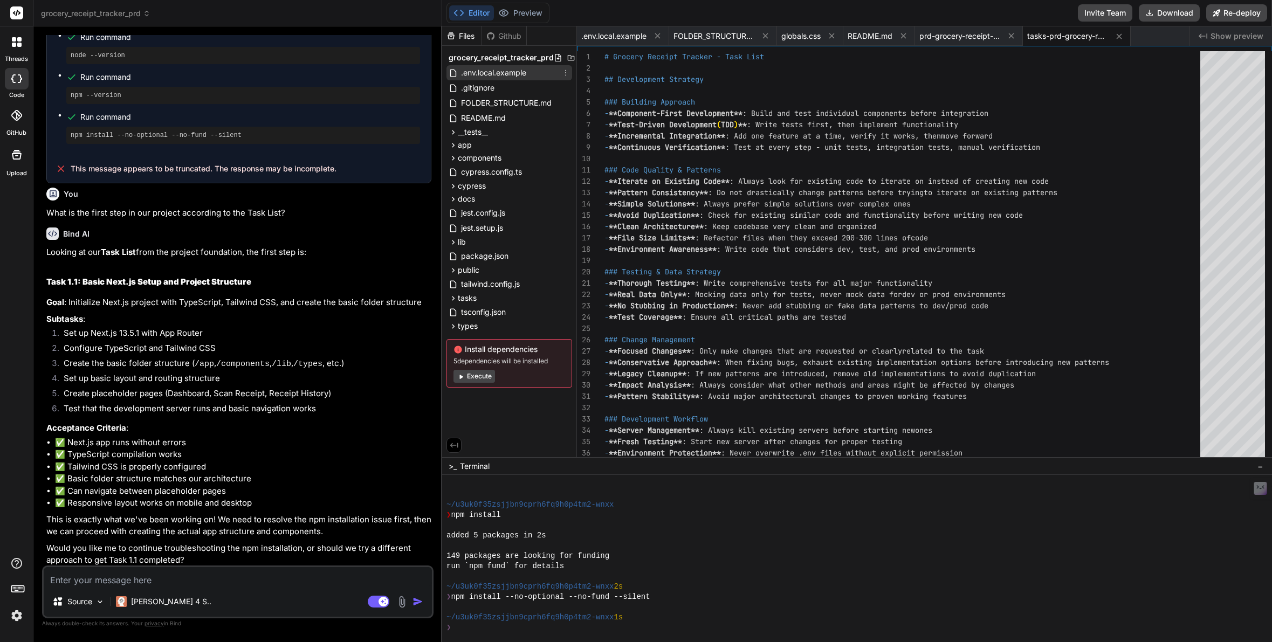
click at [485, 74] on span ".env.local.example" at bounding box center [493, 72] width 67 height 13
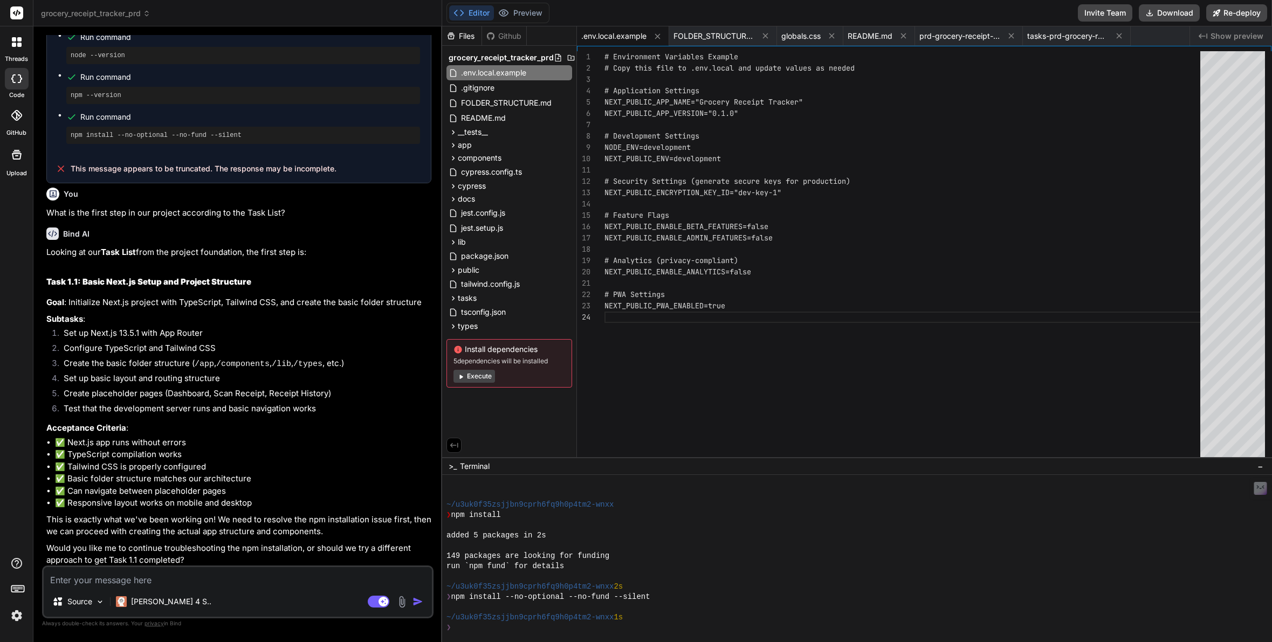
click at [486, 55] on span "grocery_receipt_tracker_prd" at bounding box center [501, 57] width 105 height 11
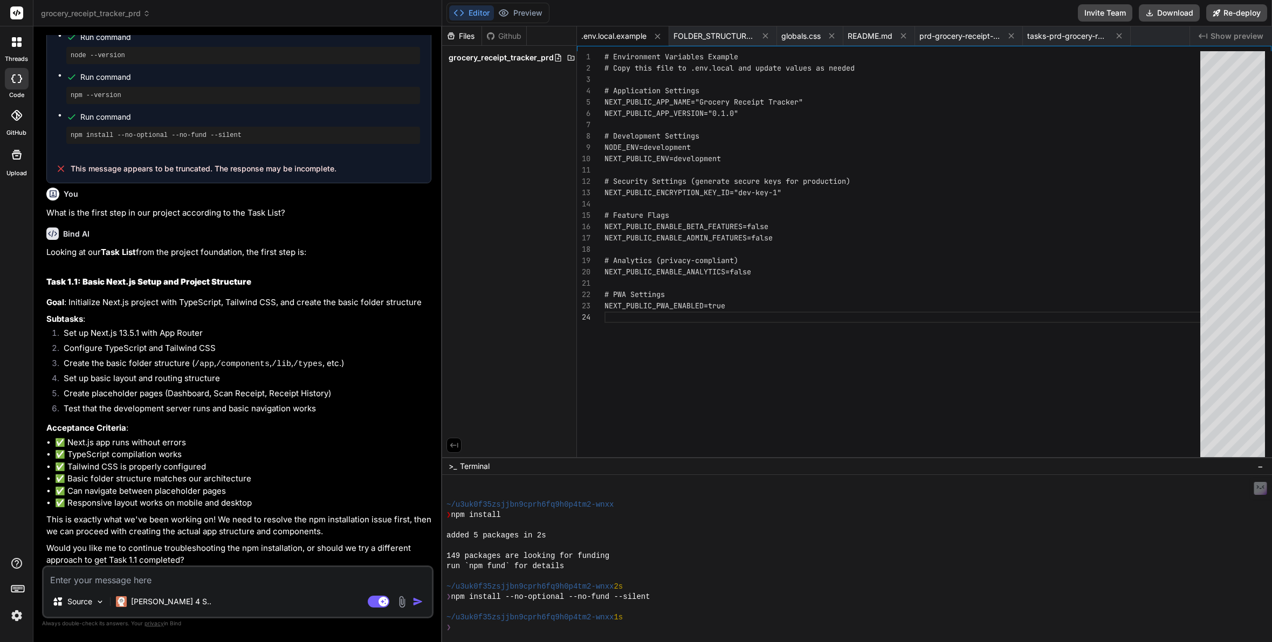
click at [486, 55] on span "grocery_receipt_tracker_prd" at bounding box center [501, 57] width 105 height 11
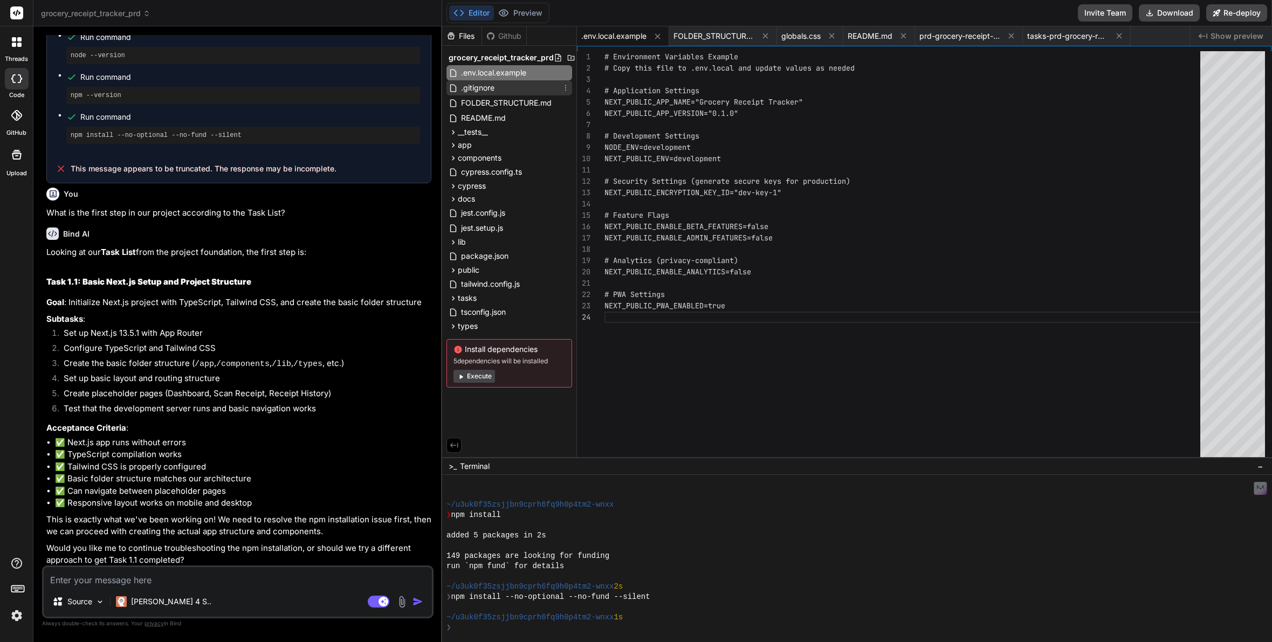
click at [474, 83] on span ".gitignore" at bounding box center [478, 87] width 36 height 13
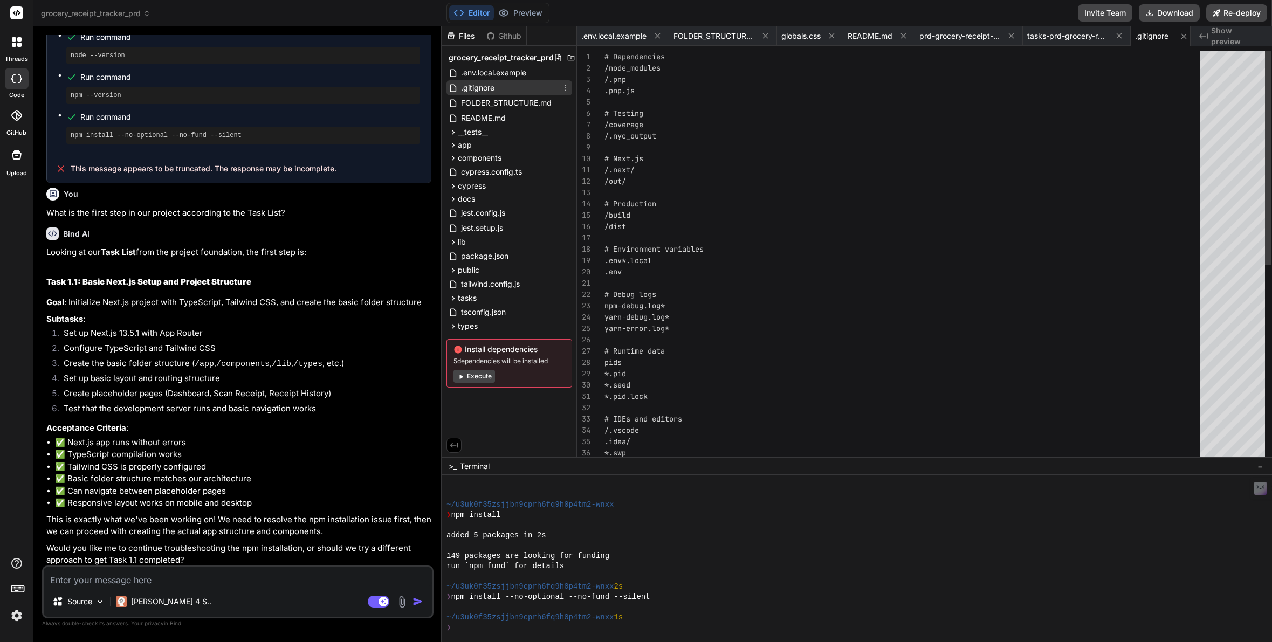
scroll to position [0, 6]
click at [477, 100] on span "FOLDER_STRUCTURE.md" at bounding box center [506, 103] width 93 height 13
type textarea "- **Utils** (`/lib/utils/`): General-purpose utilities - **Reports** (`/lib/rep…"
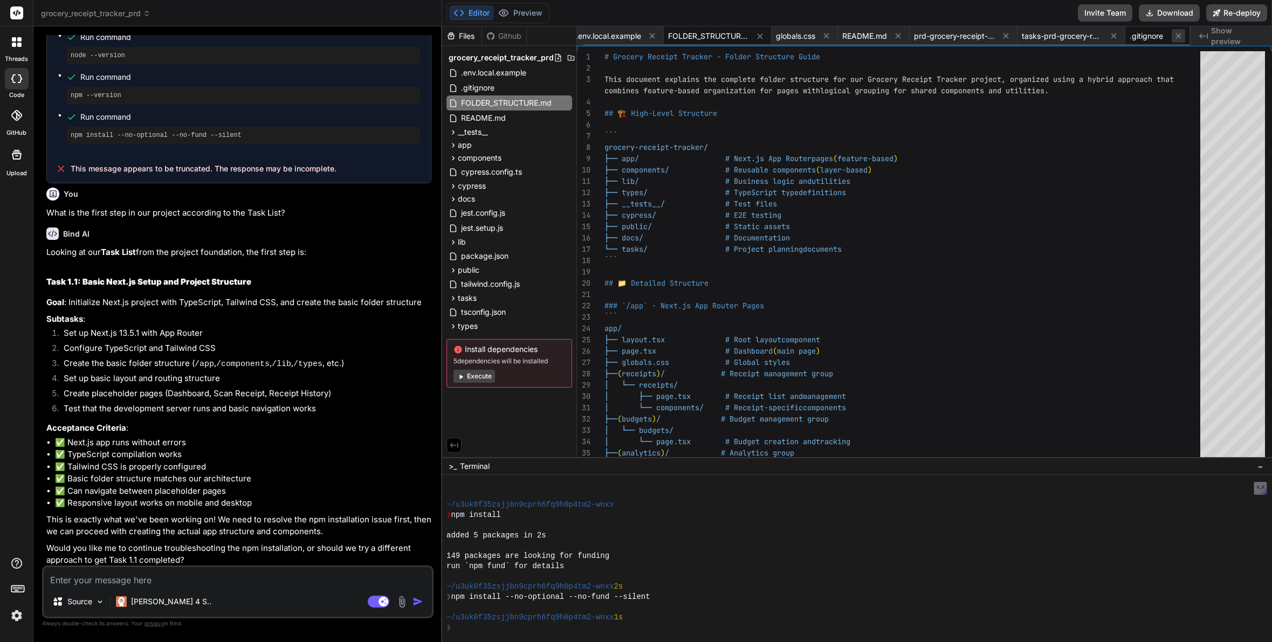
click at [1180, 36] on icon at bounding box center [1178, 35] width 9 height 9
click at [655, 37] on icon at bounding box center [657, 35] width 9 height 9
click at [738, 32] on icon at bounding box center [739, 35] width 9 height 9
click at [743, 33] on icon at bounding box center [745, 35] width 5 height 5
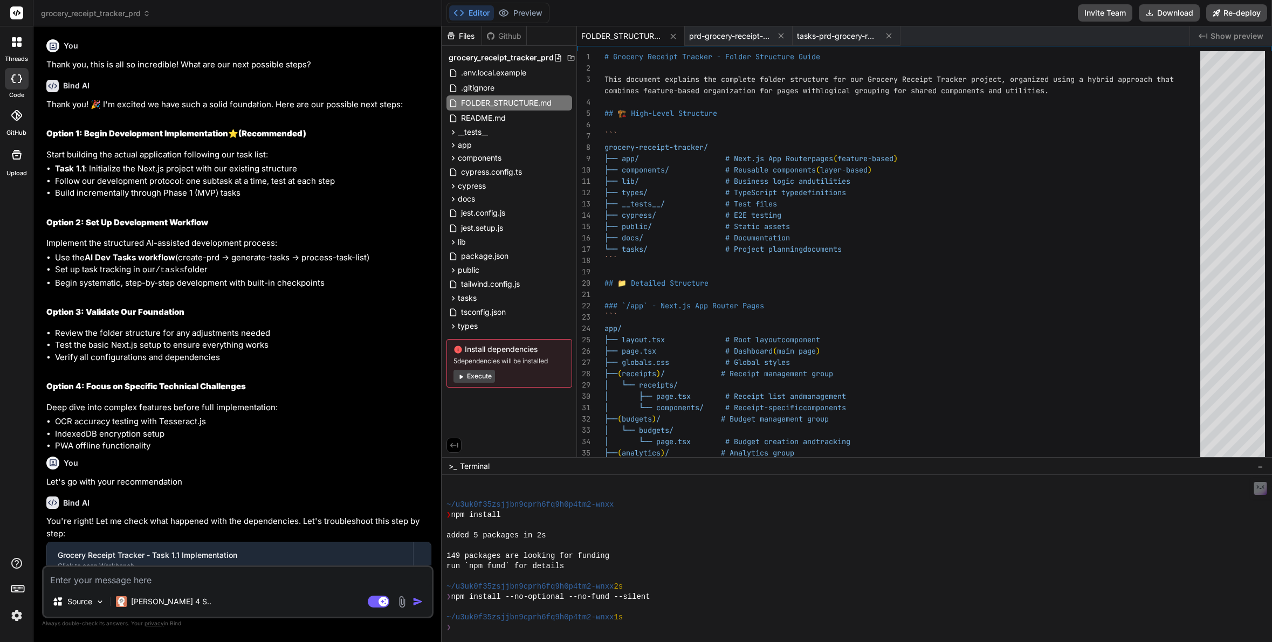
click at [117, 15] on span "grocery_receipt_tracker_prd" at bounding box center [95, 13] width 109 height 11
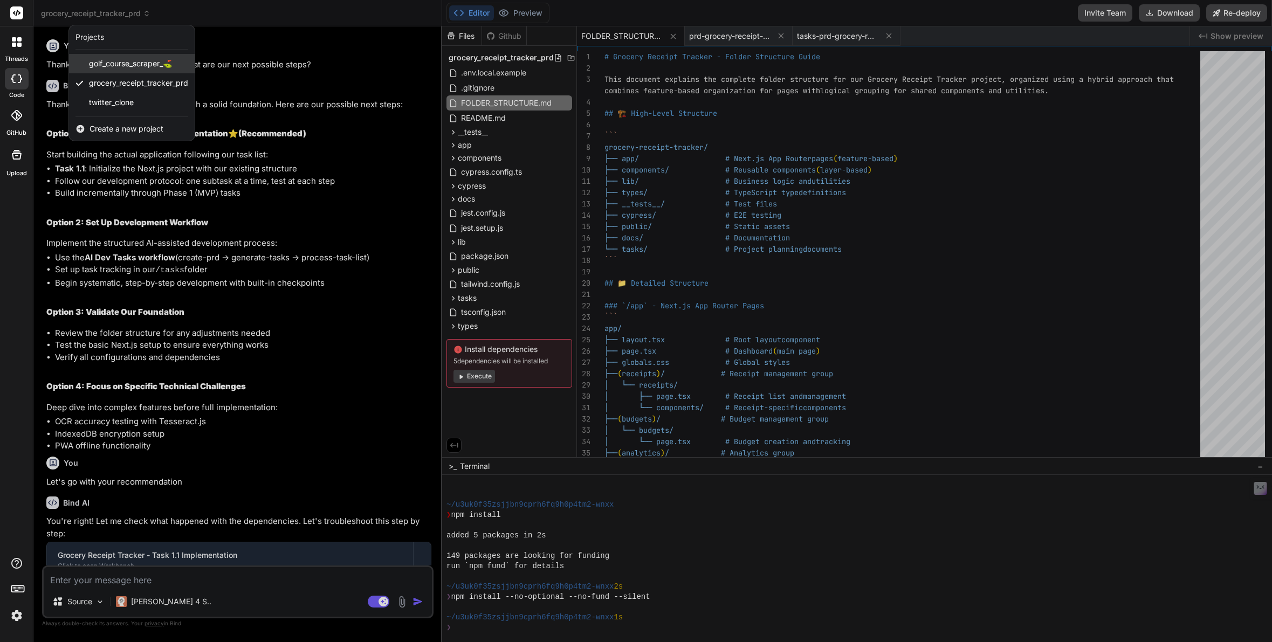
click at [119, 61] on span "golf_course_scraper_⛳️" at bounding box center [130, 63] width 83 height 11
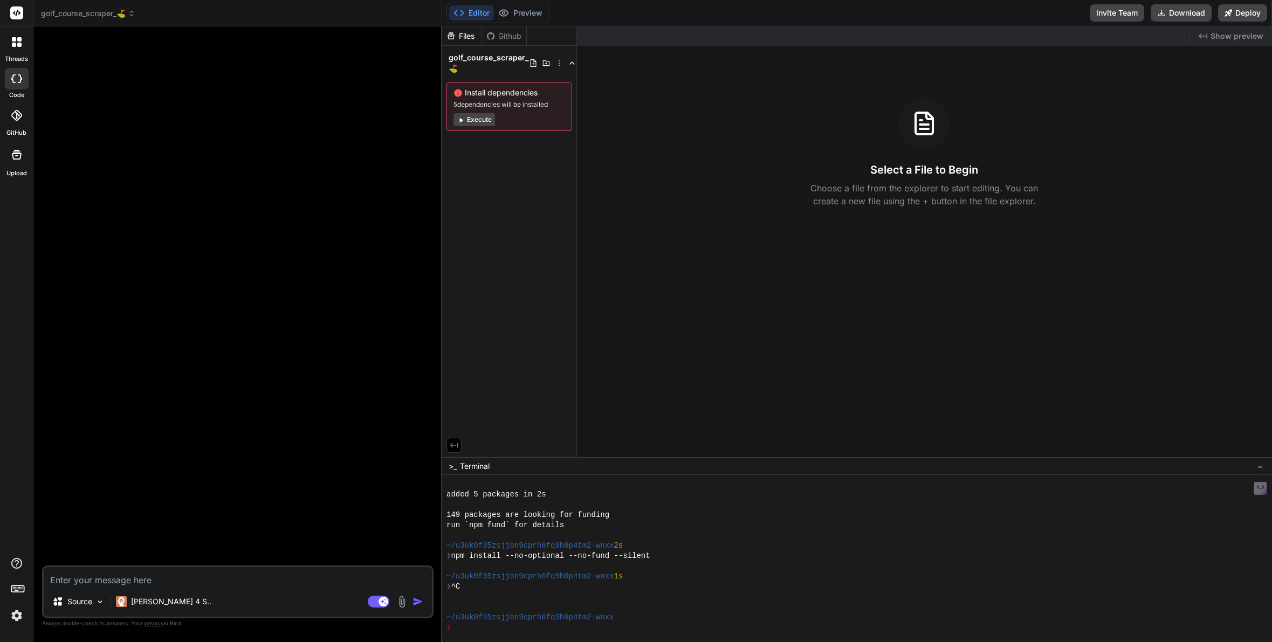
click at [476, 117] on button "Execute" at bounding box center [475, 119] width 42 height 13
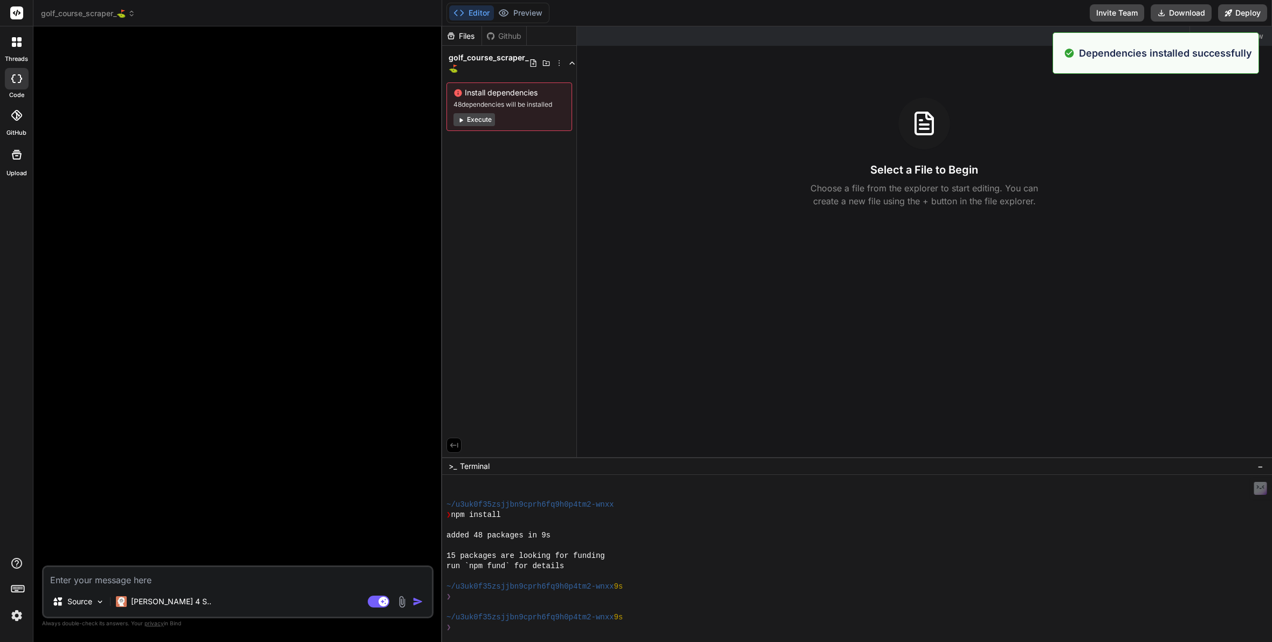
scroll to position [1148, 0]
click at [17, 49] on div at bounding box center [16, 42] width 23 height 23
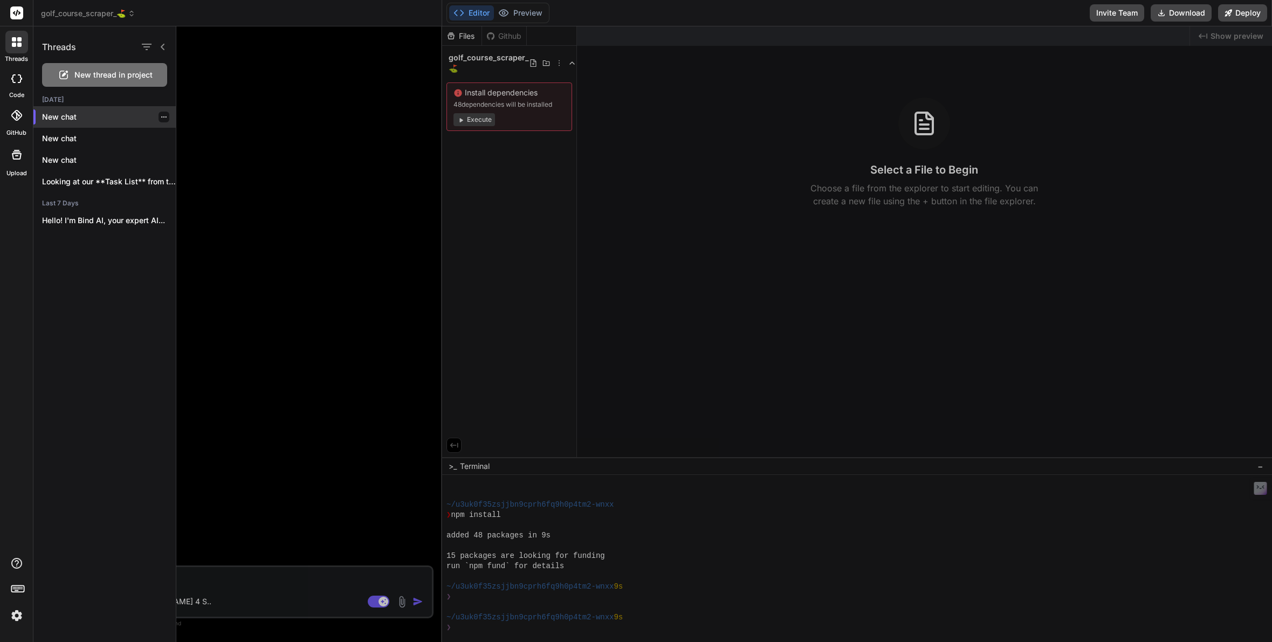
click at [62, 115] on p "New chat" at bounding box center [109, 117] width 134 height 11
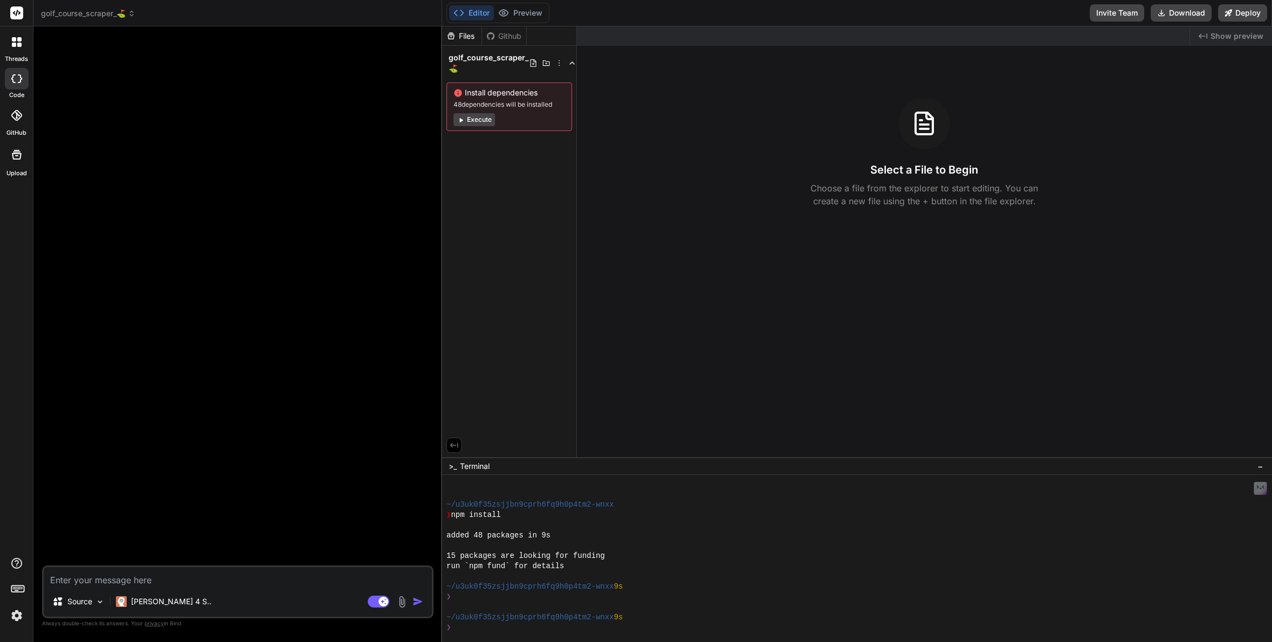
click at [17, 46] on icon at bounding box center [17, 42] width 10 height 10
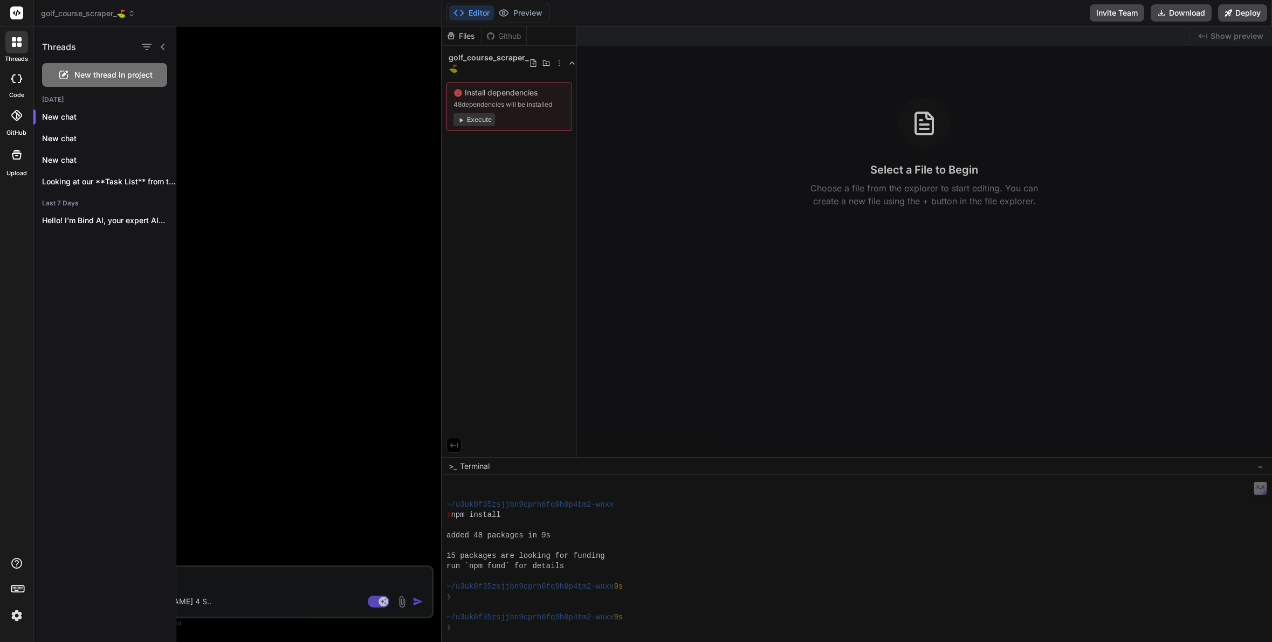
click at [207, 162] on div at bounding box center [724, 334] width 1096 height 616
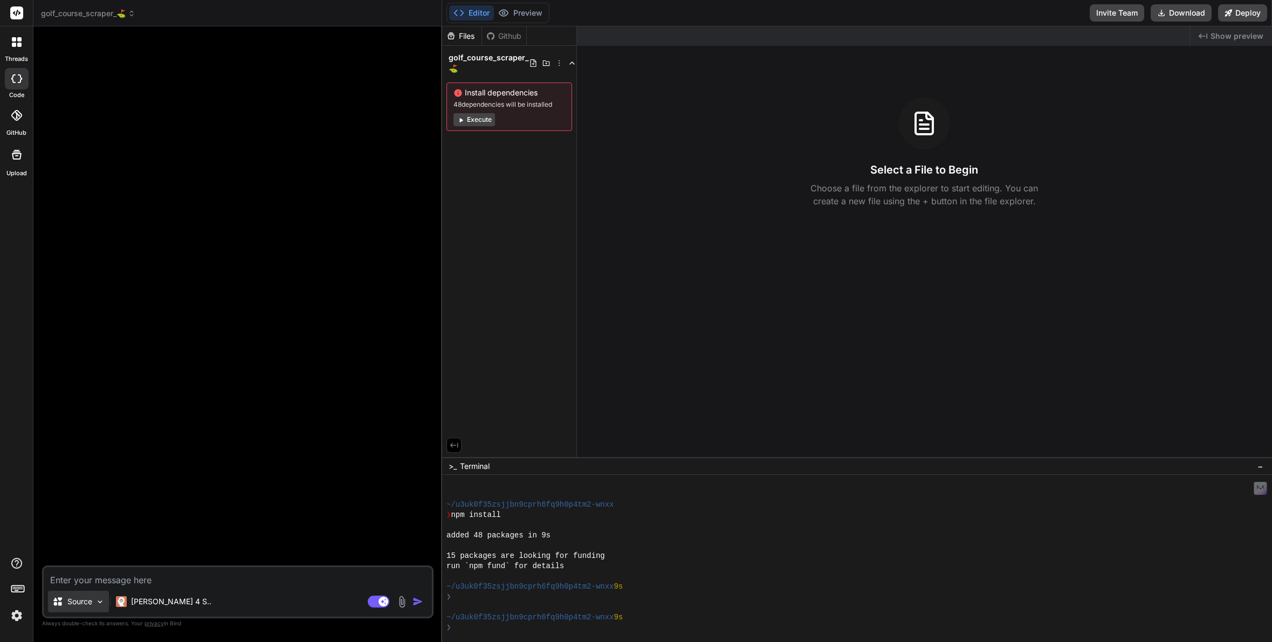
click at [80, 605] on p "Source" at bounding box center [79, 601] width 25 height 11
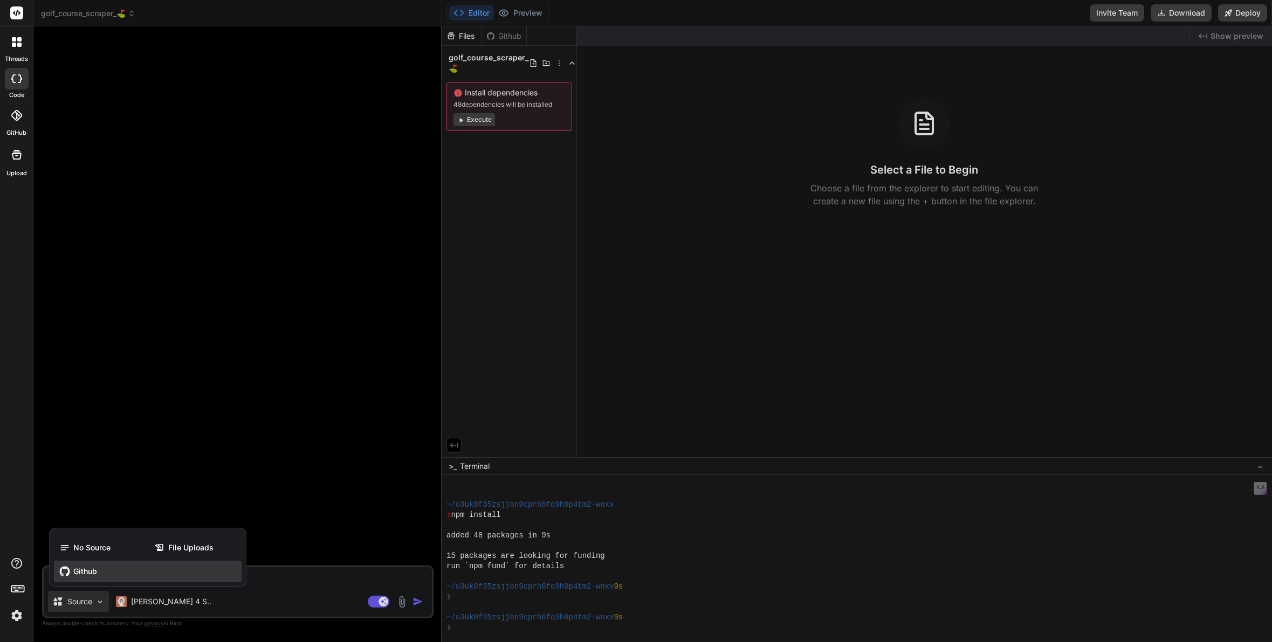
click at [86, 565] on div "Github" at bounding box center [148, 572] width 188 height 22
type textarea "x"
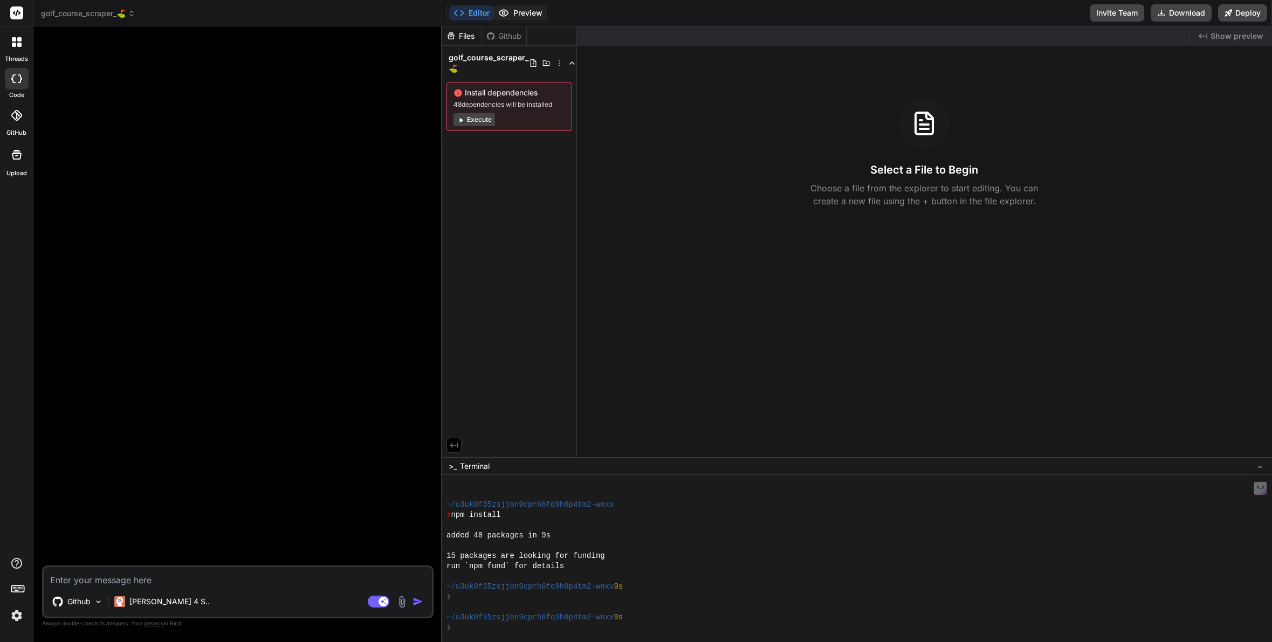
click at [532, 12] on button "Preview" at bounding box center [520, 12] width 53 height 15
click at [527, 2] on div "Editor Preview Disabled until preview for your project is generated Invite Team…" at bounding box center [857, 13] width 830 height 26
click at [108, 578] on textarea at bounding box center [238, 576] width 388 height 19
type textarea "W"
type textarea "x"
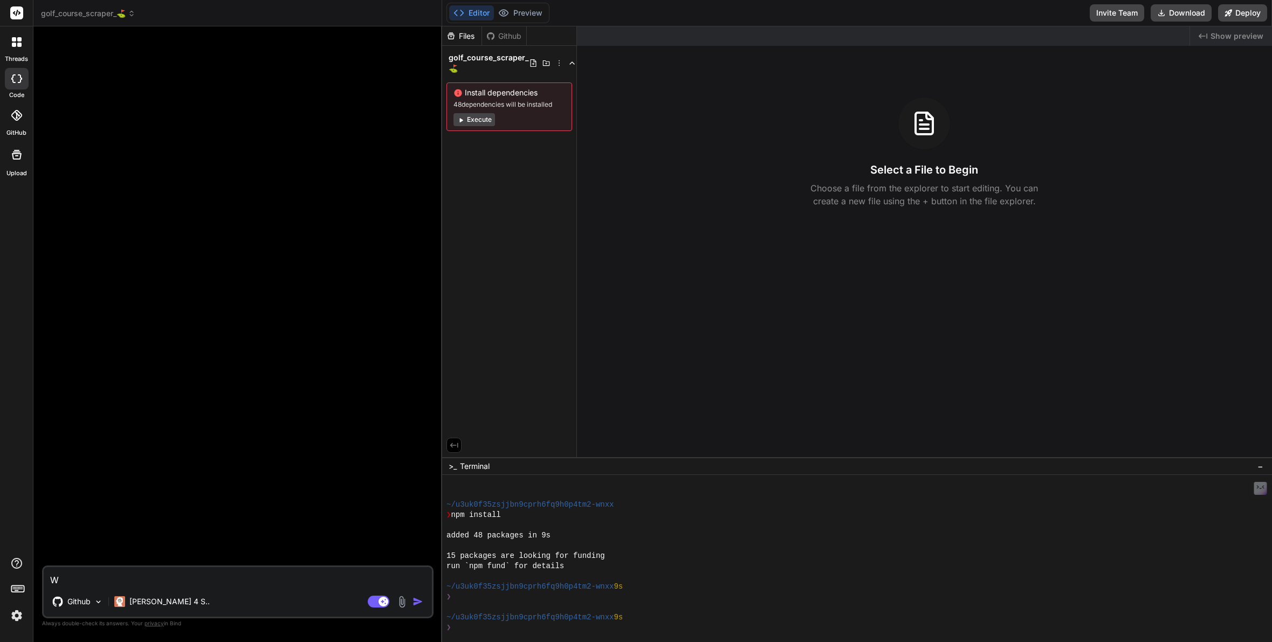
type textarea "We"
type textarea "x"
type textarea "We"
type textarea "x"
type textarea "We n"
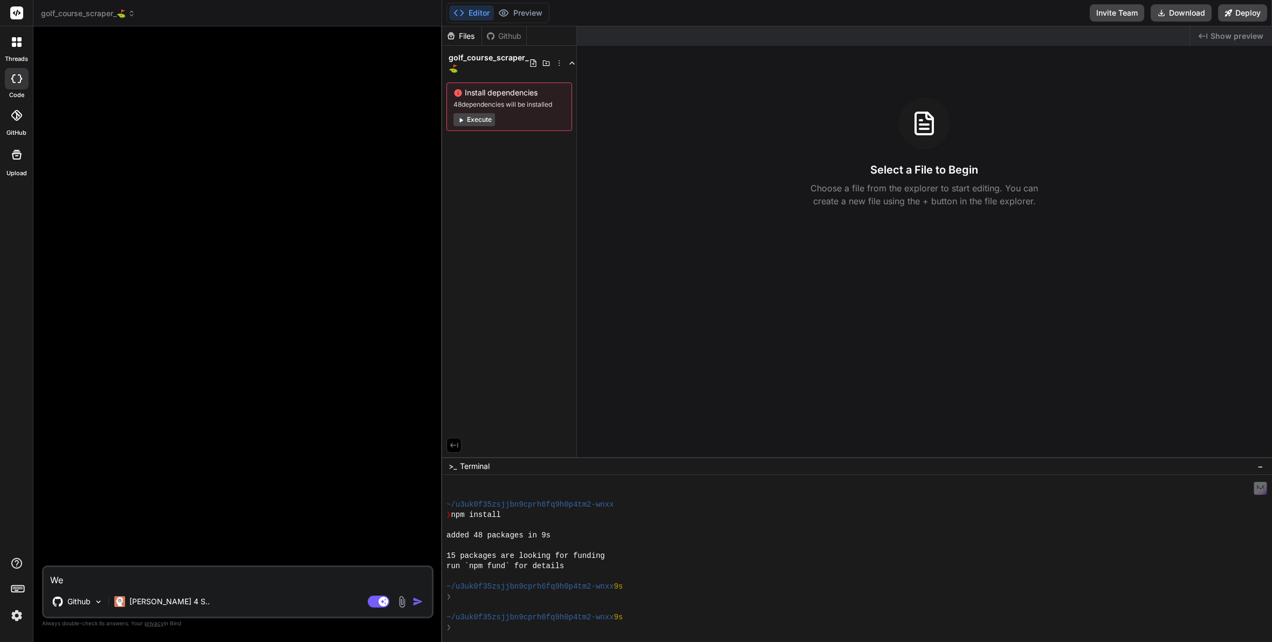
type textarea "x"
type textarea "We ne"
type textarea "x"
type textarea "We nee"
type textarea "x"
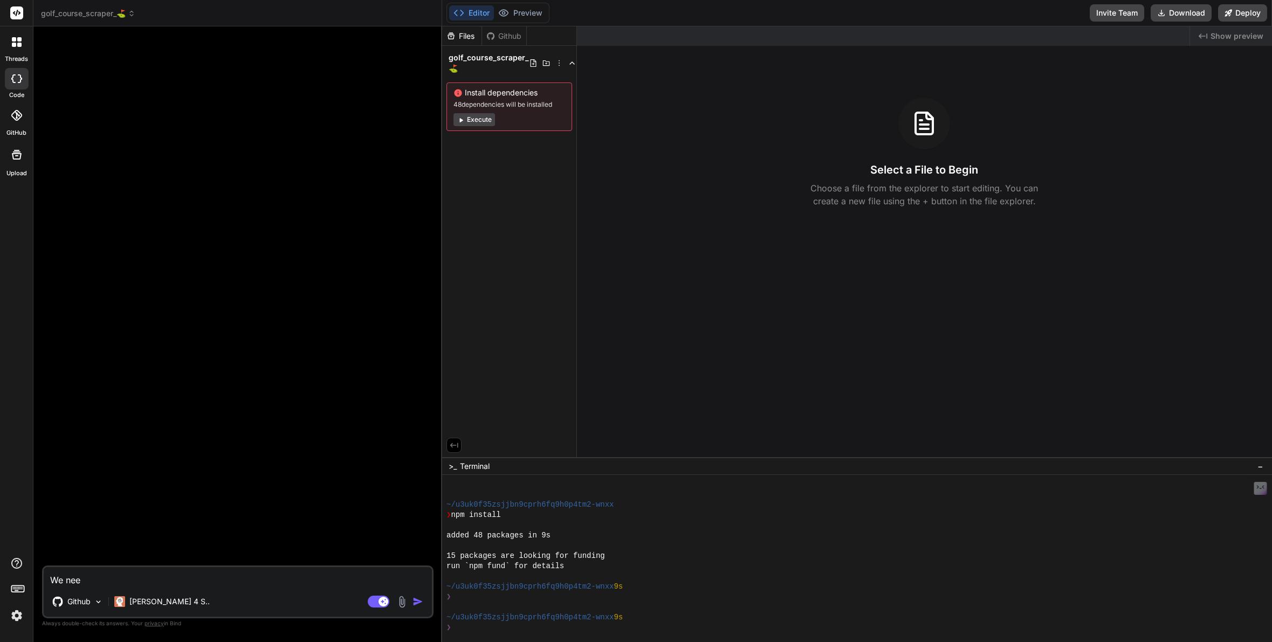
type textarea "We need"
type textarea "x"
type textarea "We need"
type textarea "x"
type textarea "We need t"
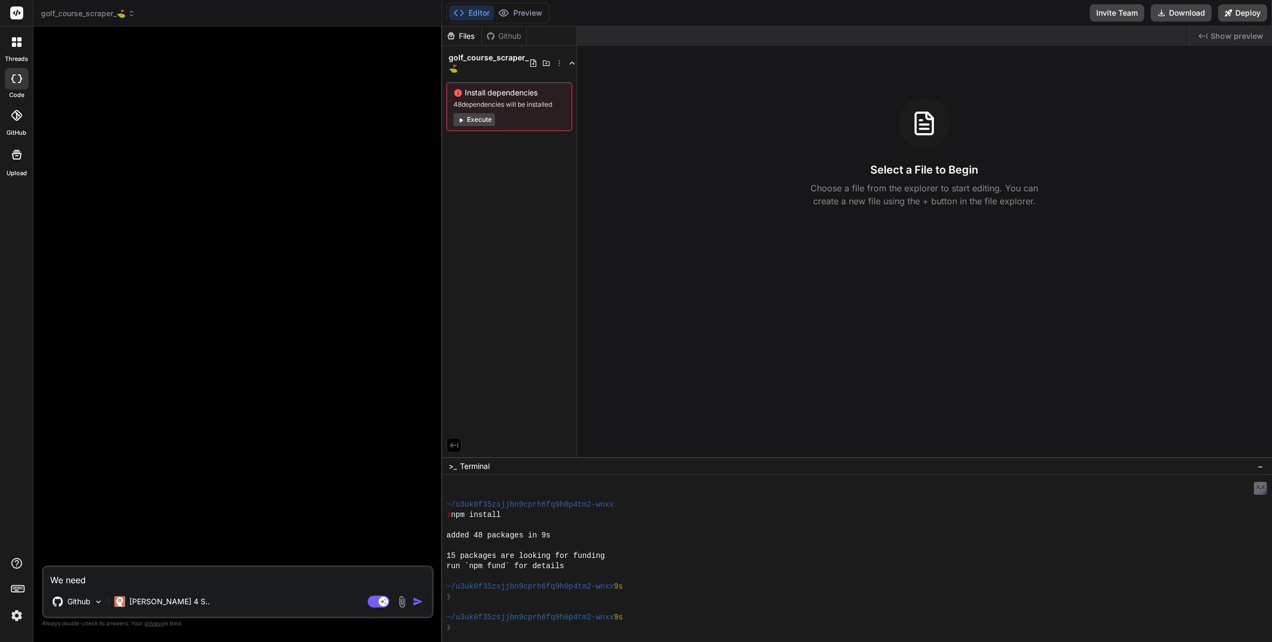
type textarea "x"
type textarea "We need to"
type textarea "x"
type textarea "We need to"
type textarea "x"
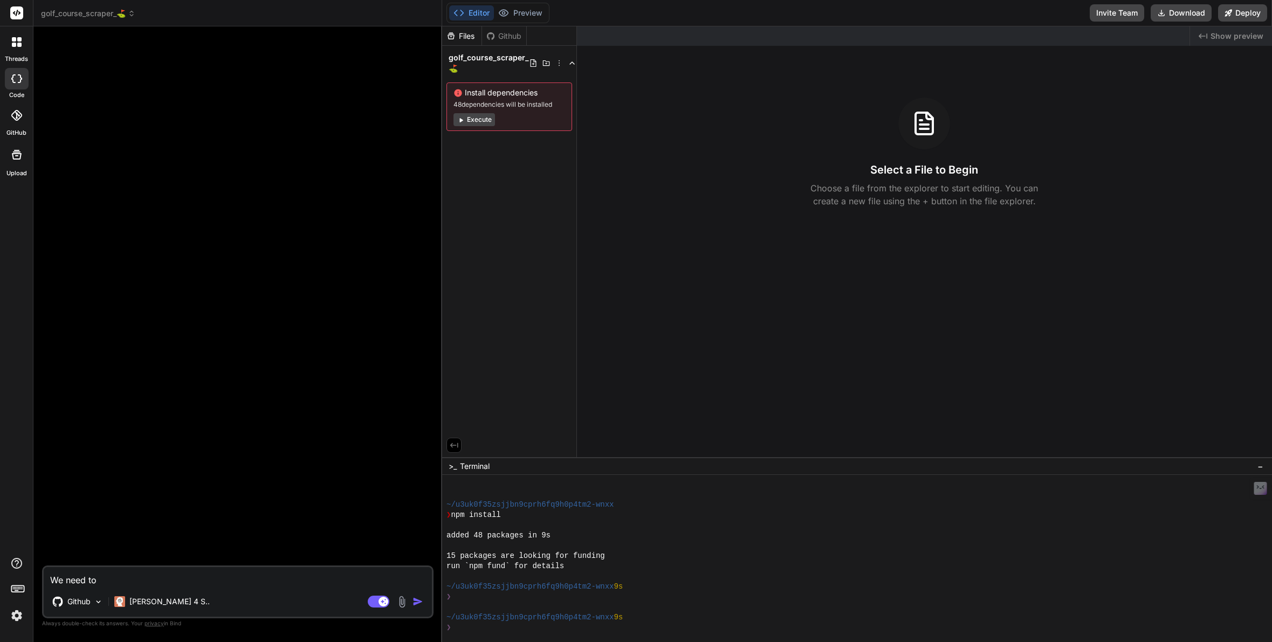
type textarea "We need to c"
type textarea "x"
type textarea "We need to cr"
type textarea "x"
type textarea "We need to cre"
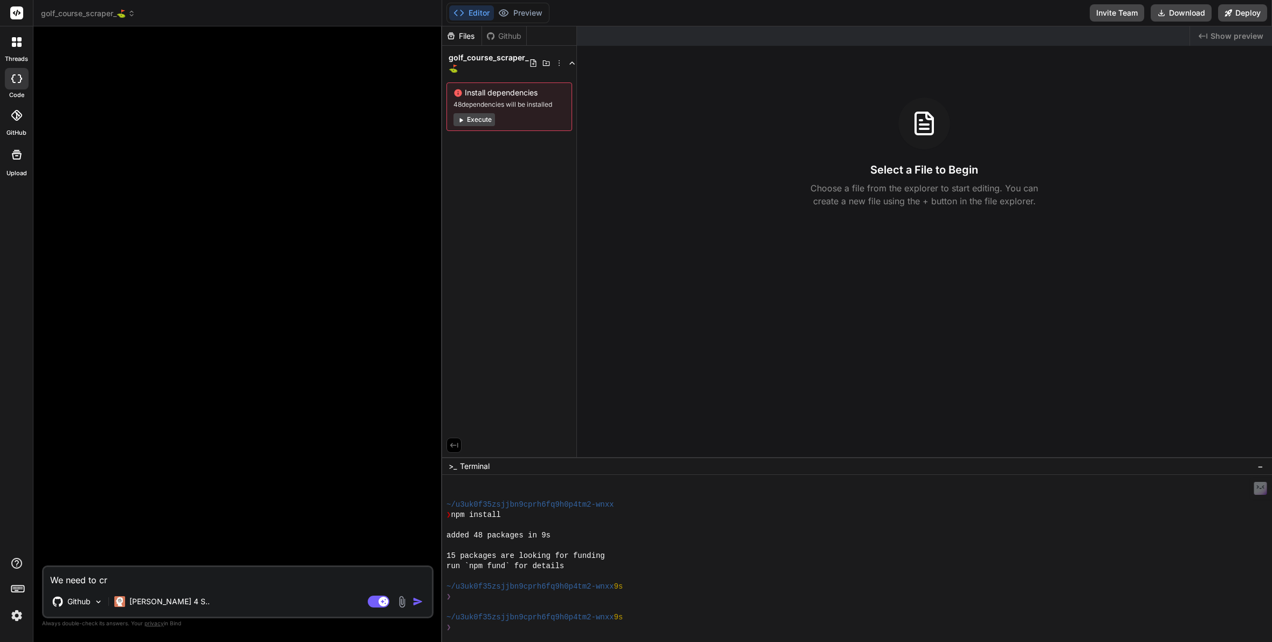
type textarea "x"
type textarea "We need to crea"
type textarea "x"
type textarea "We need to creat"
type textarea "x"
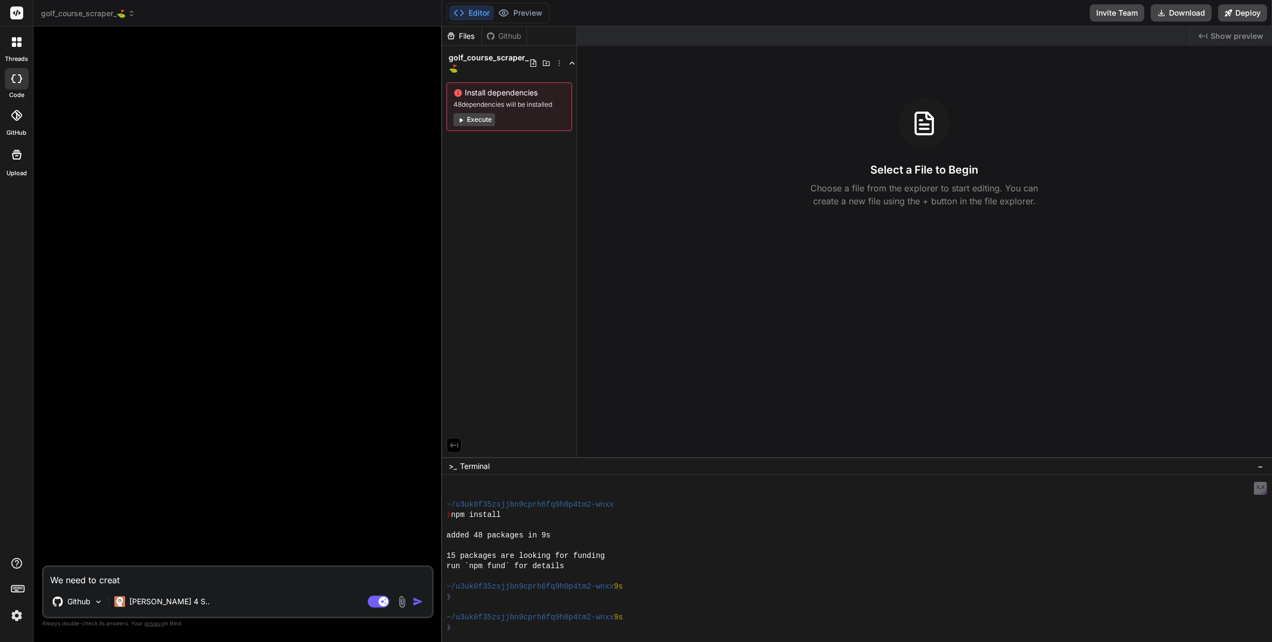
type textarea "We need to create"
type textarea "x"
type textarea "We need to create"
type textarea "x"
type textarea "We need to create a"
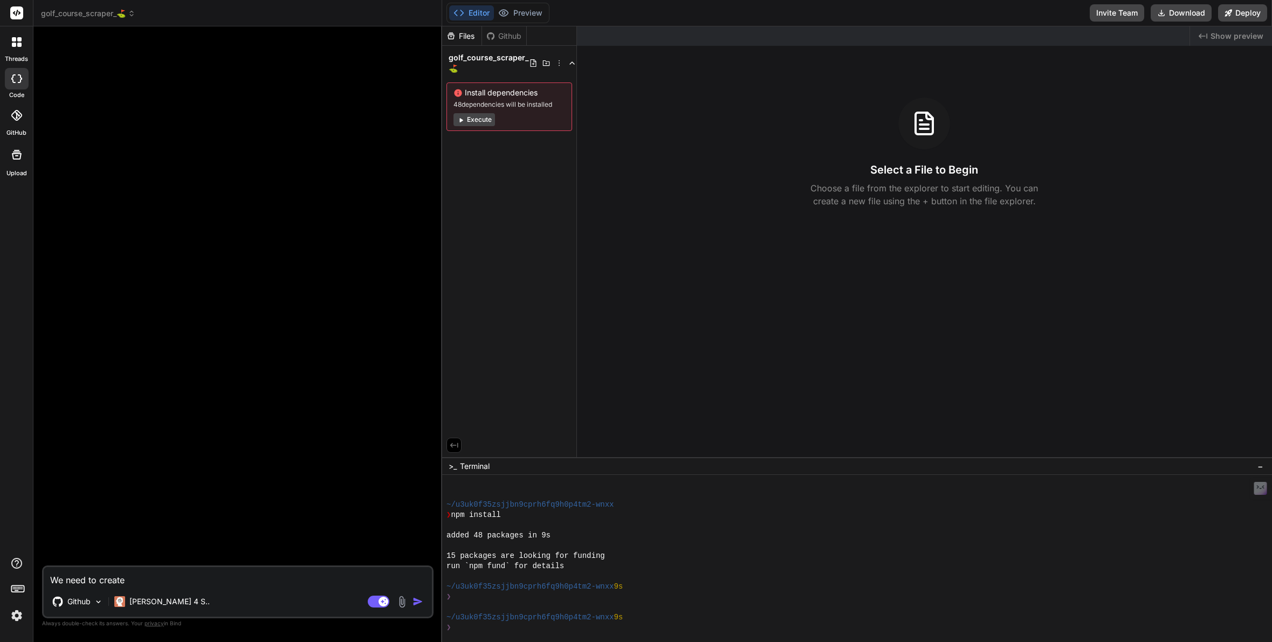
type textarea "x"
type textarea "We need to create a"
type textarea "x"
type textarea "We need to create a P"
type textarea "x"
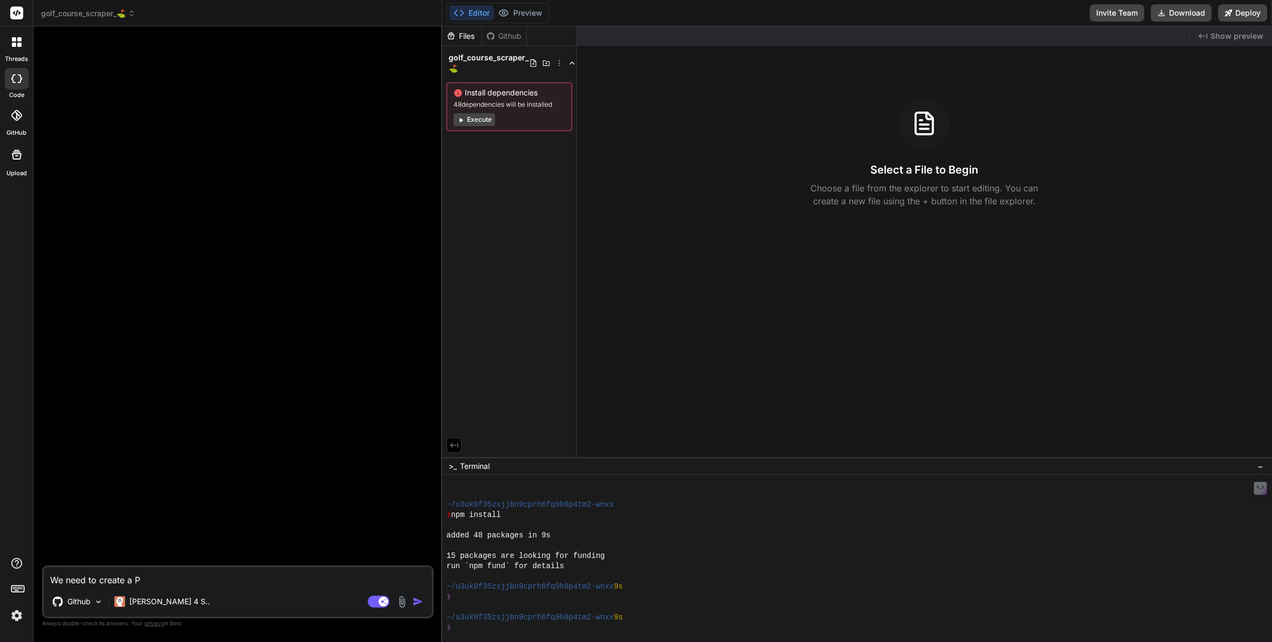
type textarea "We need to create a PR"
type textarea "x"
type textarea "We need to create a PRD"
type textarea "x"
type textarea "We need to create a PRD"
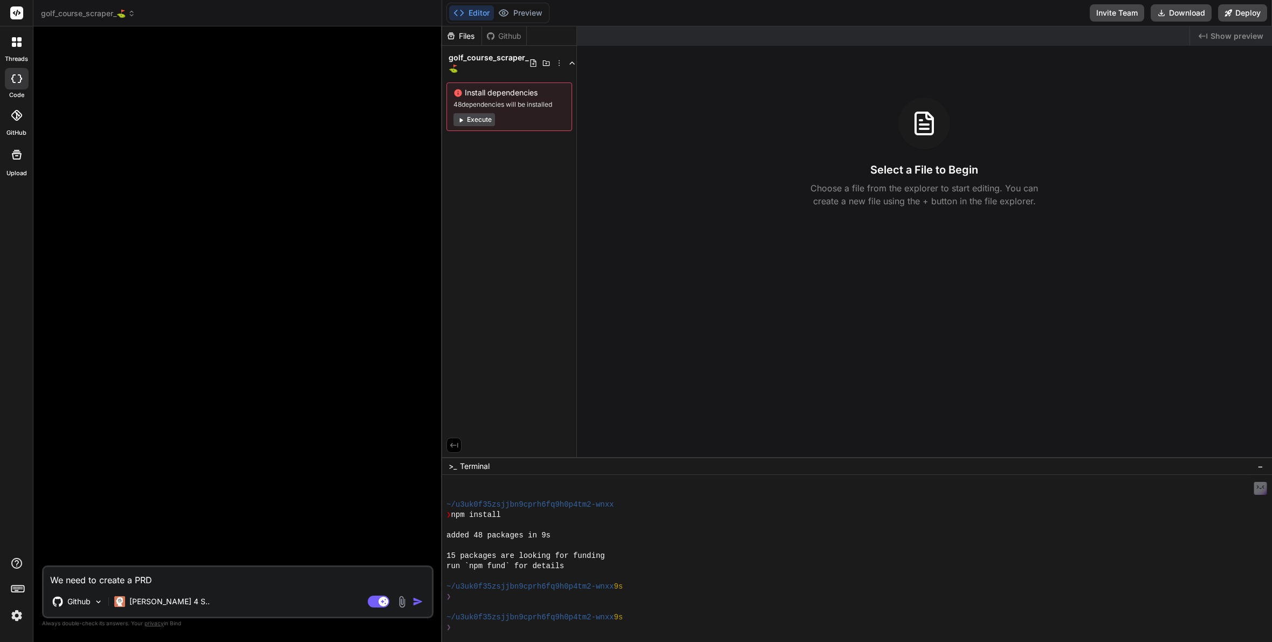
type textarea "x"
type textarea "We need to create a PRD f"
type textarea "x"
type textarea "We need to create a PRD fo"
type textarea "x"
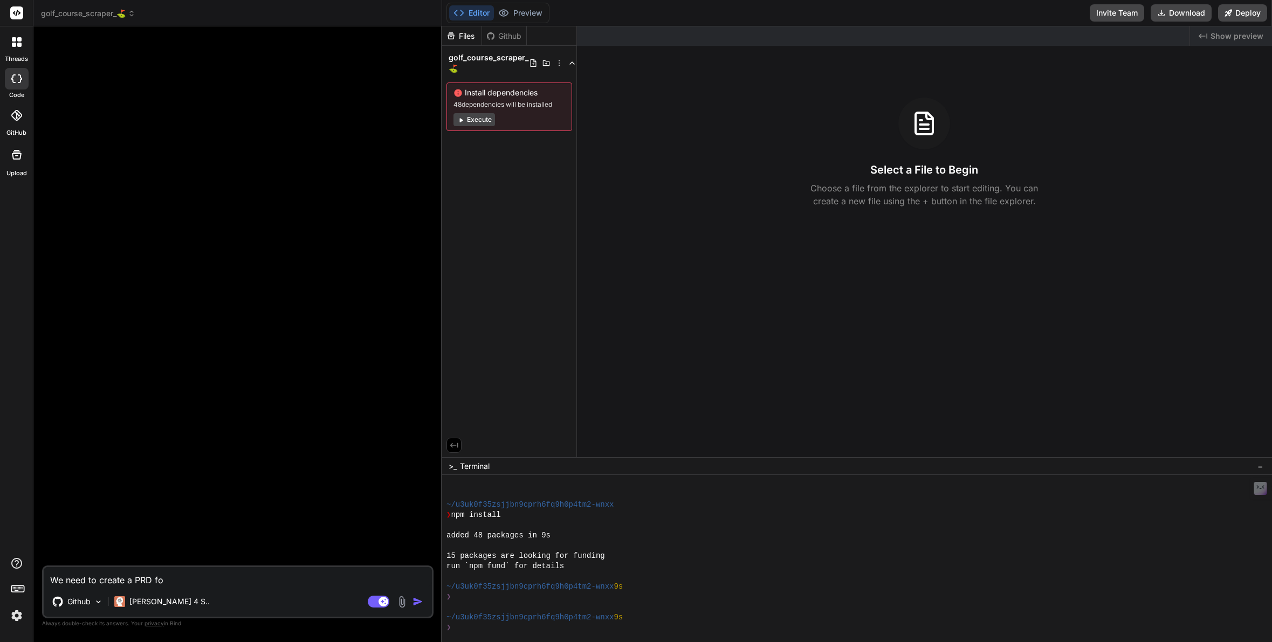
type textarea "We need to create a PRD for"
type textarea "x"
type textarea "We need to create a PRD for"
type textarea "x"
type textarea "We need to create a PRD for o"
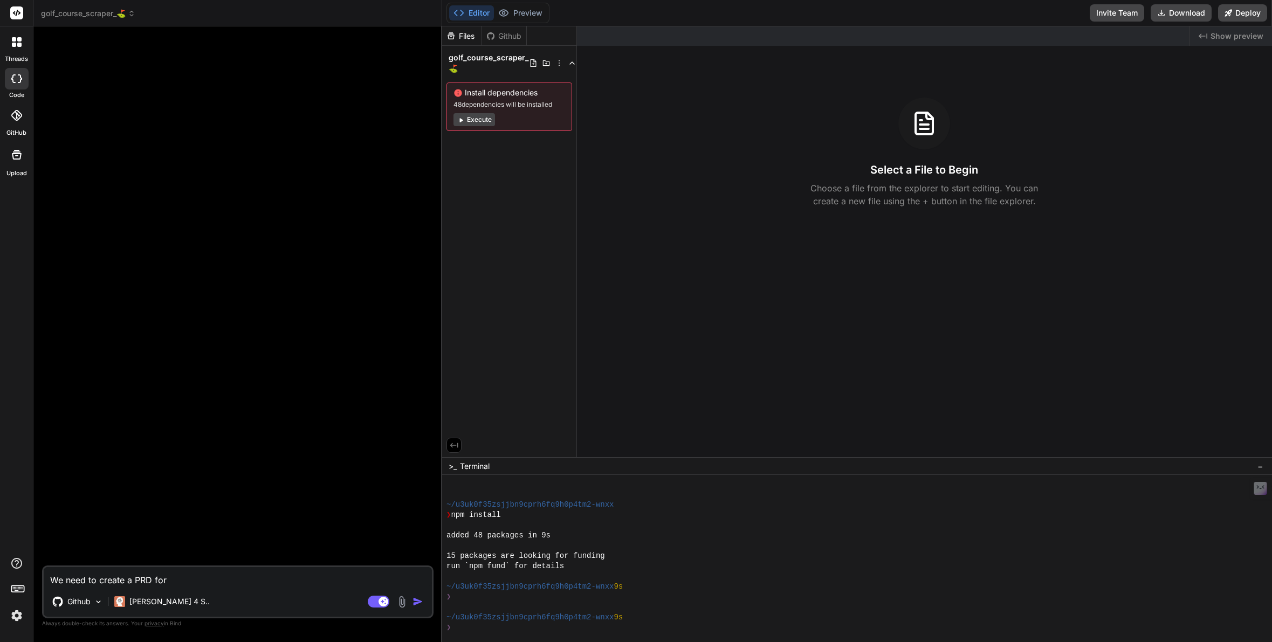
type textarea "x"
type textarea "We need to create a PRD for ou"
type textarea "x"
type textarea "We need to create a PRD for our"
type textarea "x"
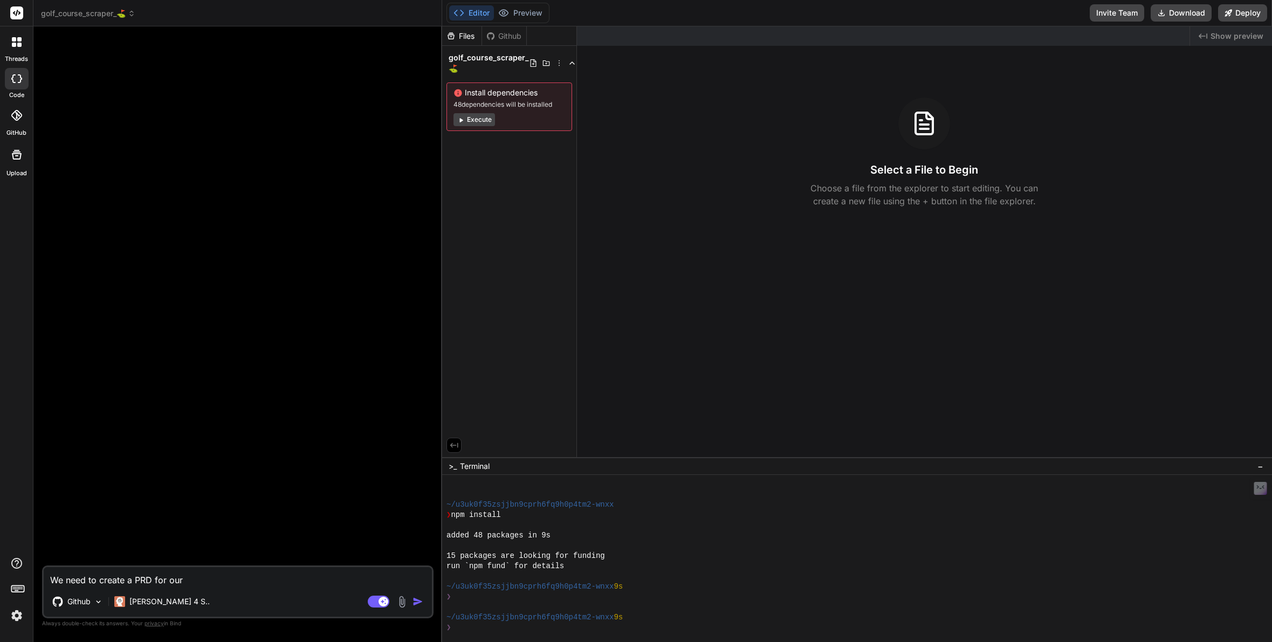
type textarea "We need to create a PRD for our"
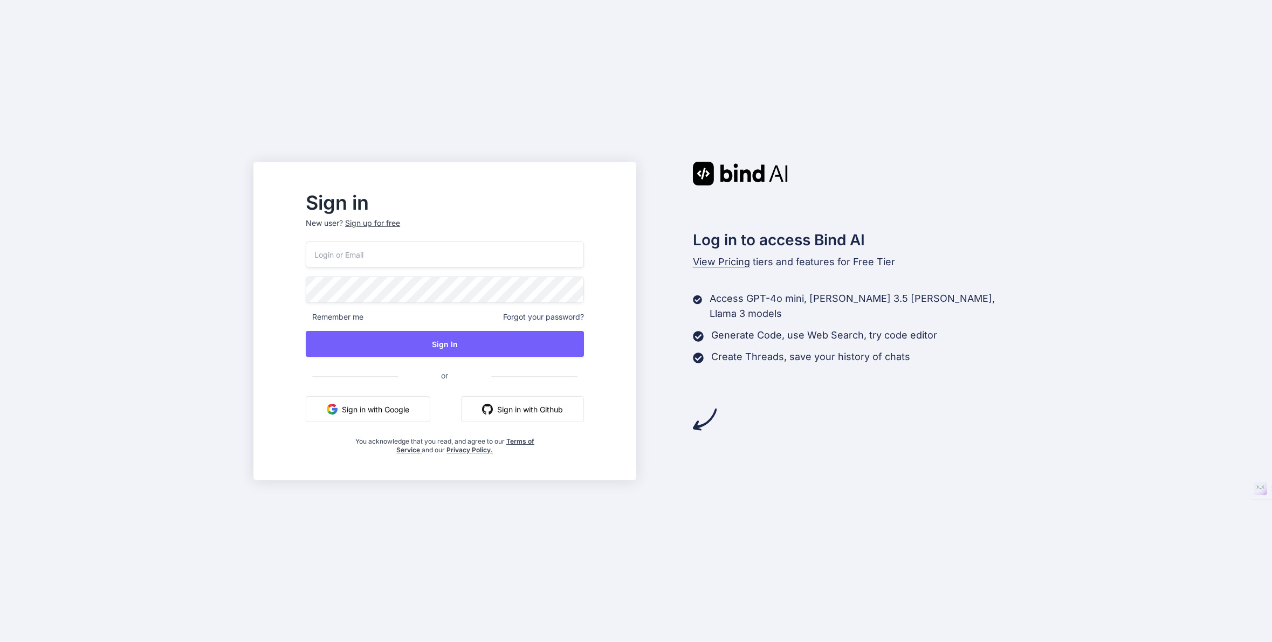
click at [454, 253] on input "email" at bounding box center [445, 255] width 278 height 26
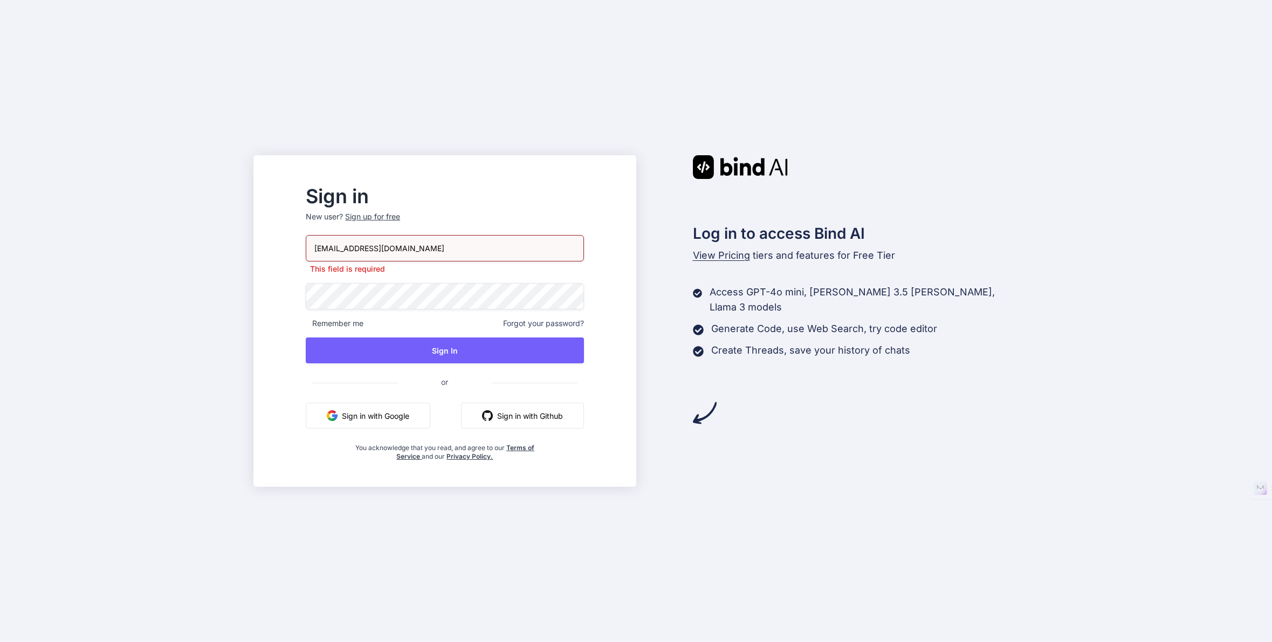
type input "[EMAIL_ADDRESS][DOMAIN_NAME]"
click at [398, 303] on div "fakewiseco@gmail.com This field is required Remember me Forgot your password? S…" at bounding box center [445, 348] width 278 height 226
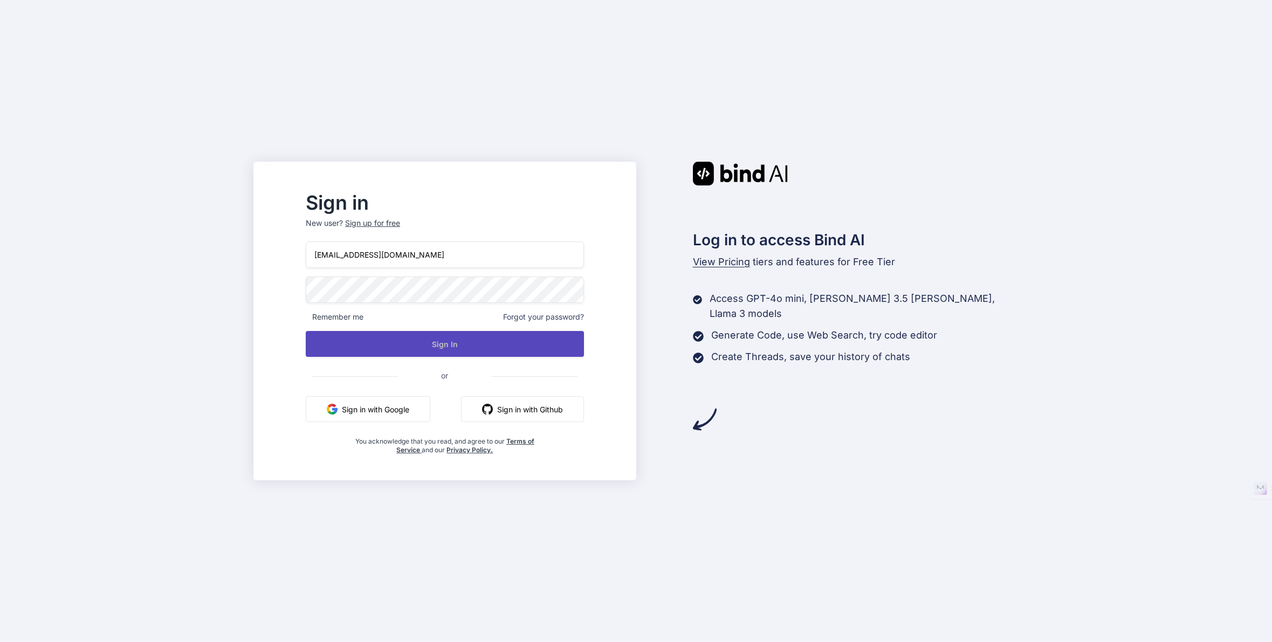
click at [460, 349] on button "Sign In" at bounding box center [445, 344] width 278 height 26
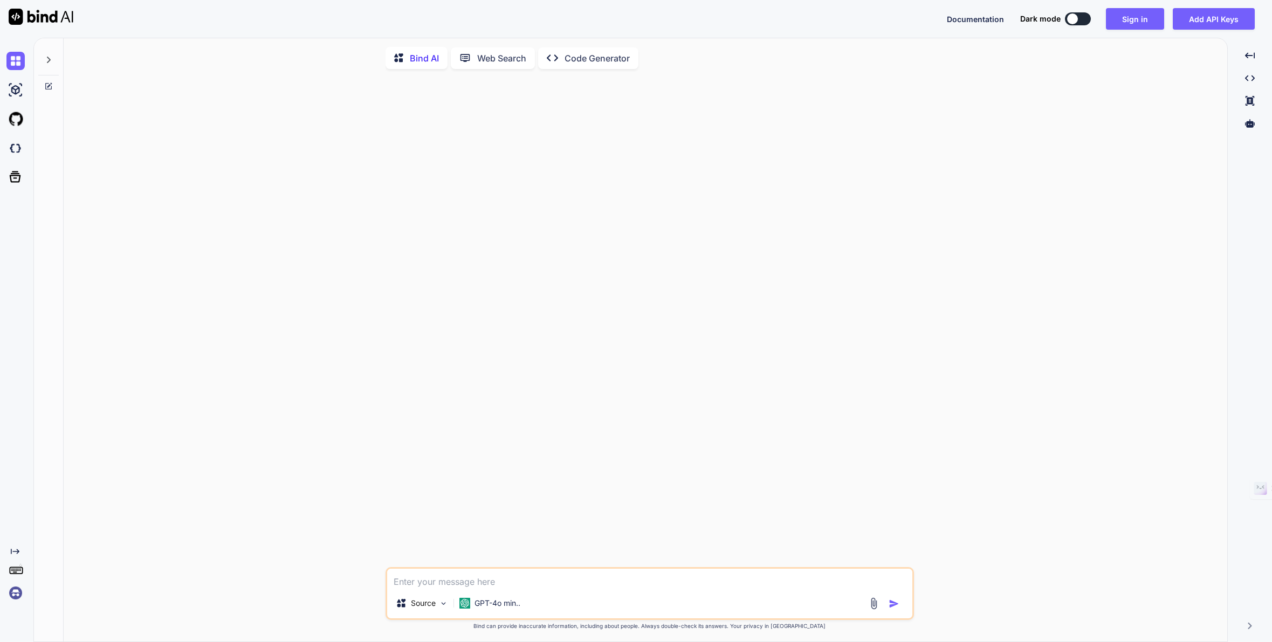
type textarea "x"
click at [12, 597] on img at bounding box center [15, 593] width 18 height 18
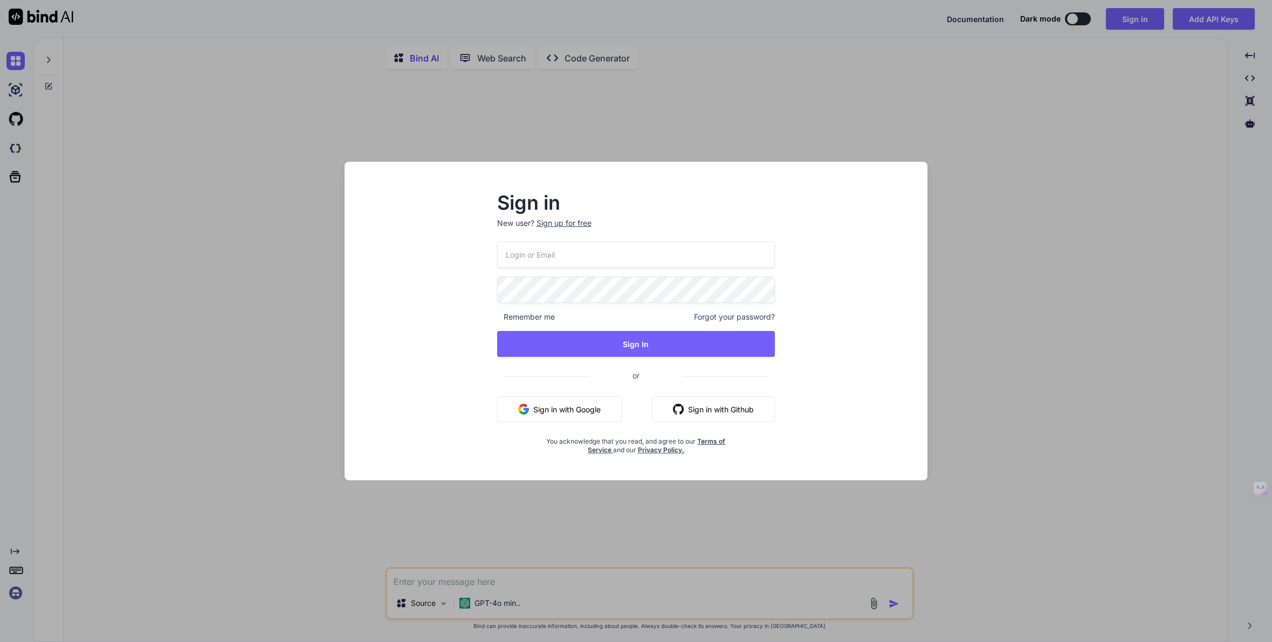
click at [566, 258] on input "email" at bounding box center [636, 255] width 278 height 26
type input "[EMAIL_ADDRESS][DOMAIN_NAME]"
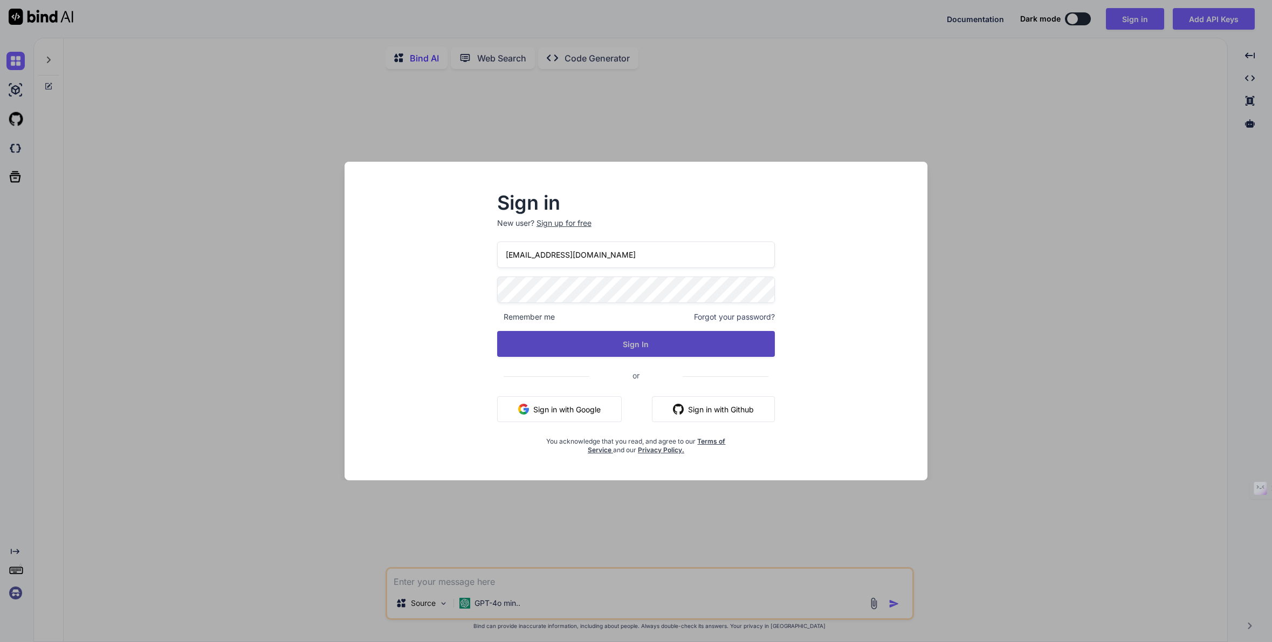
click at [635, 346] on button "Sign In" at bounding box center [636, 344] width 278 height 26
click at [634, 345] on button "Sign In" at bounding box center [636, 344] width 278 height 26
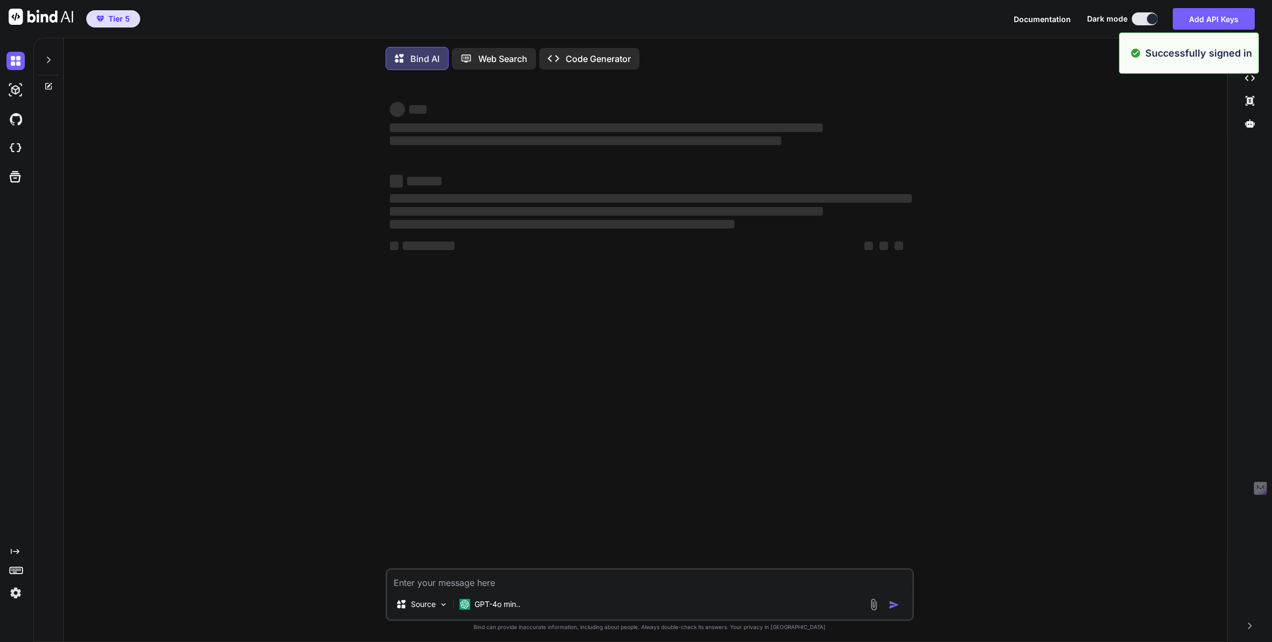
type textarea "x"
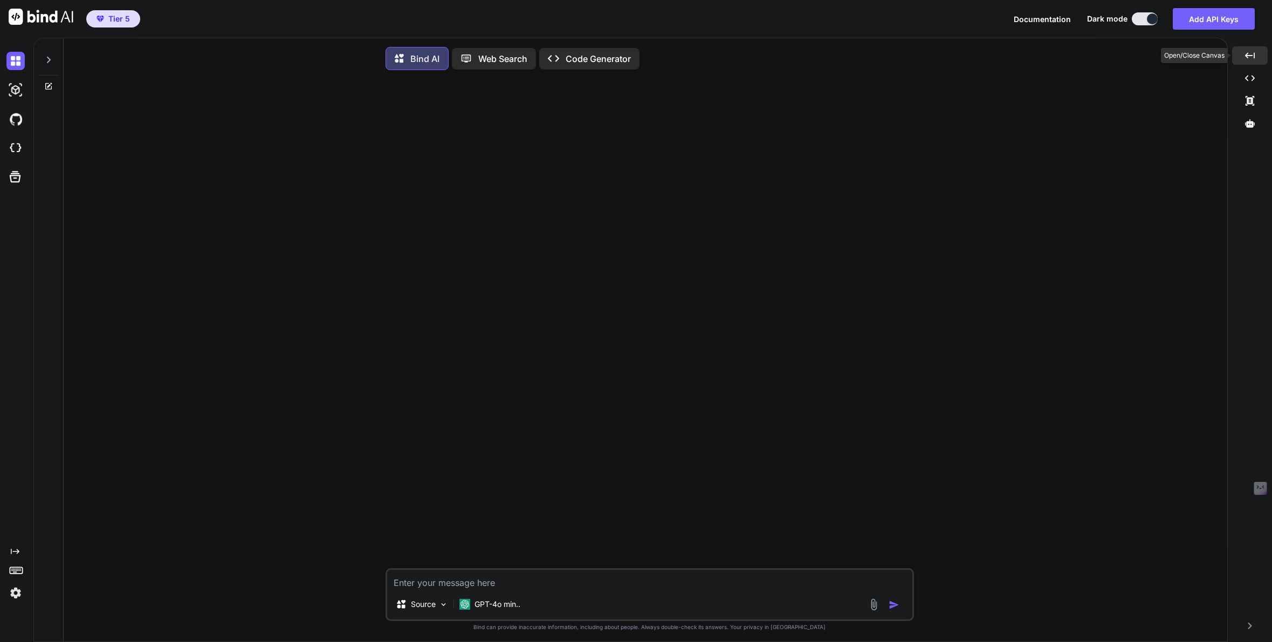
click at [1252, 55] on icon at bounding box center [1250, 55] width 10 height 6
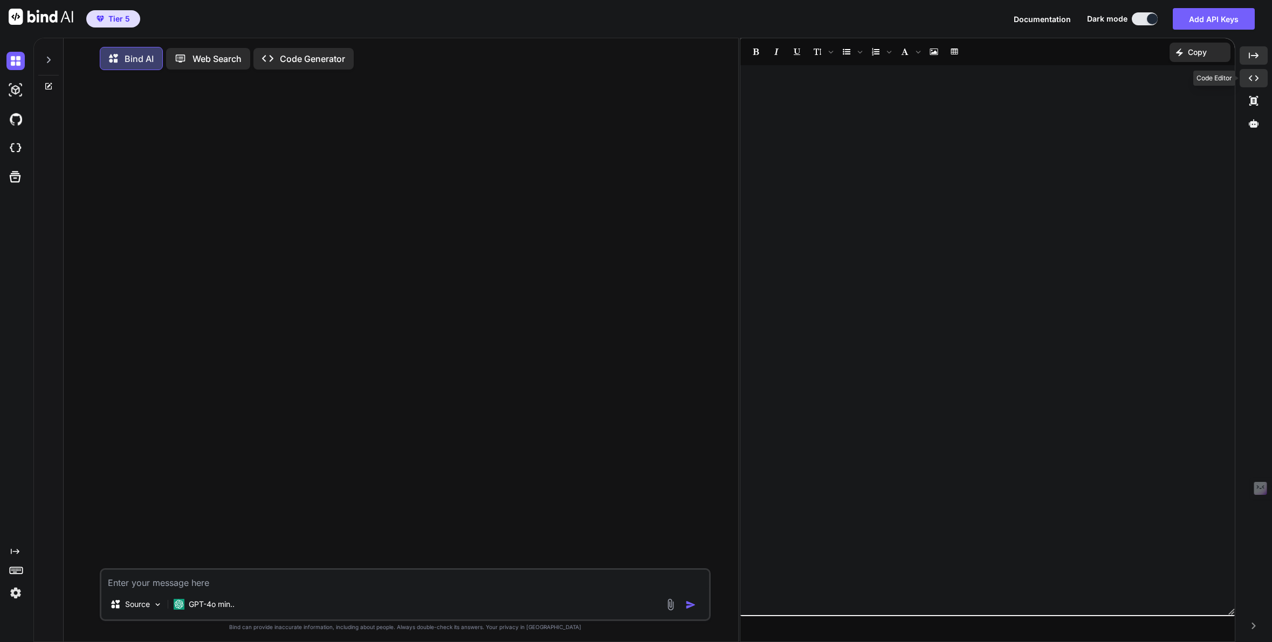
click at [1256, 79] on icon at bounding box center [1254, 79] width 10 height 6
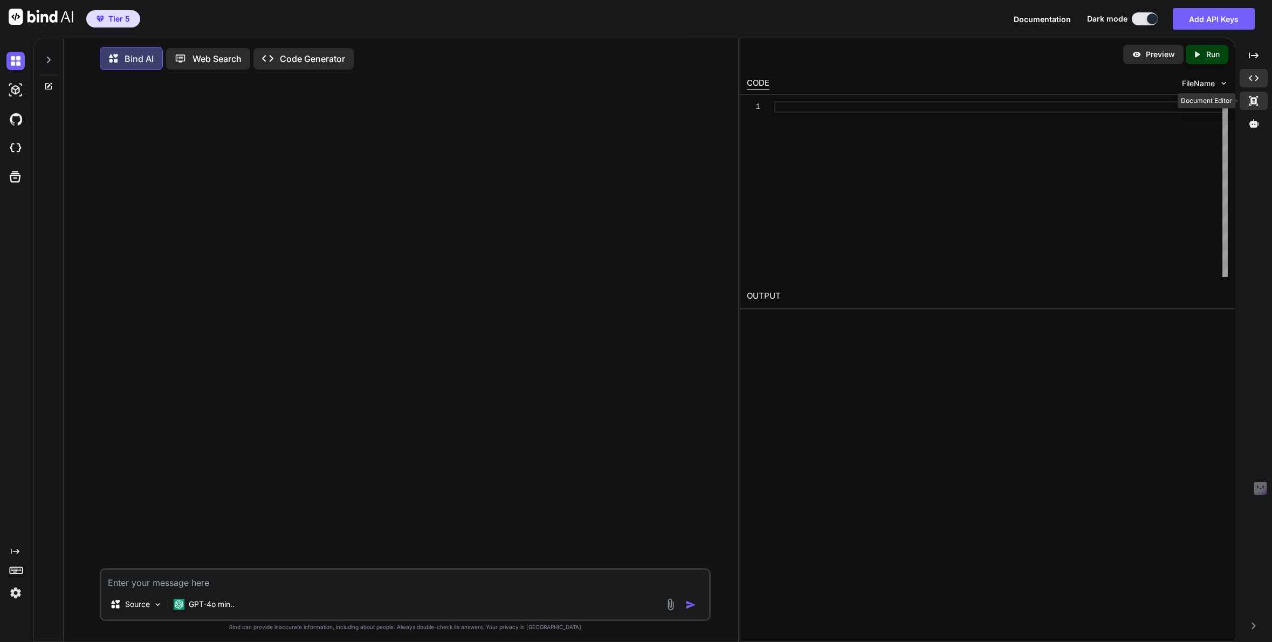
click at [1250, 101] on icon "Created with Pixso." at bounding box center [1254, 101] width 10 height 10
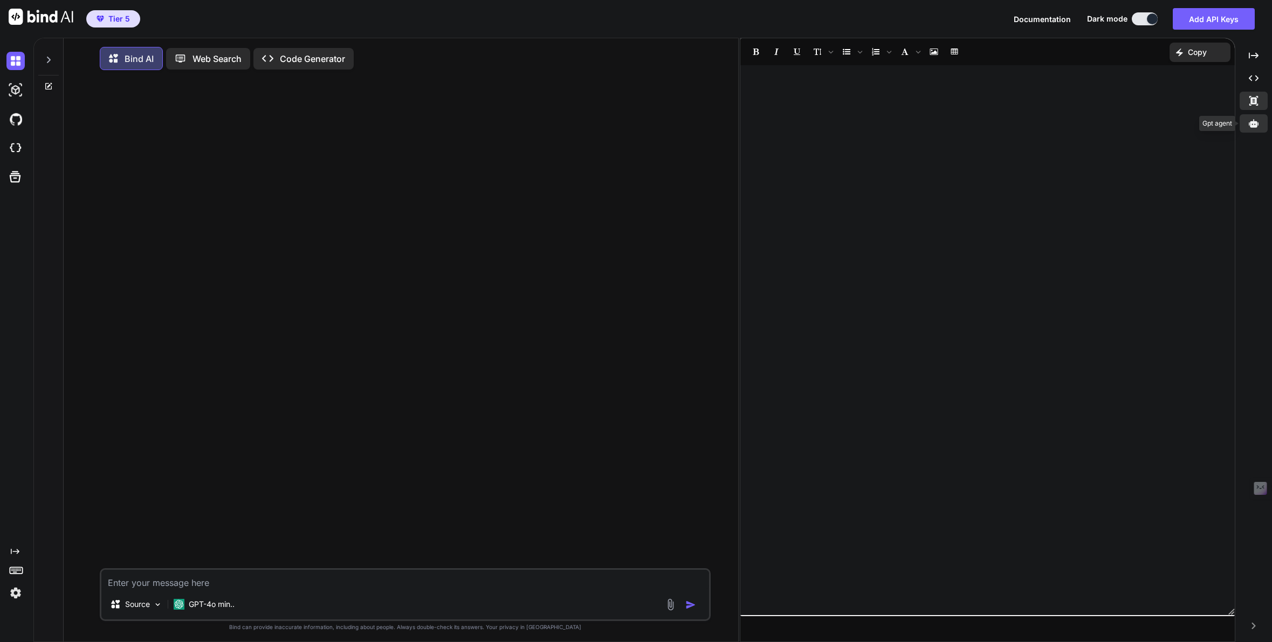
click at [1255, 126] on icon at bounding box center [1254, 123] width 10 height 8
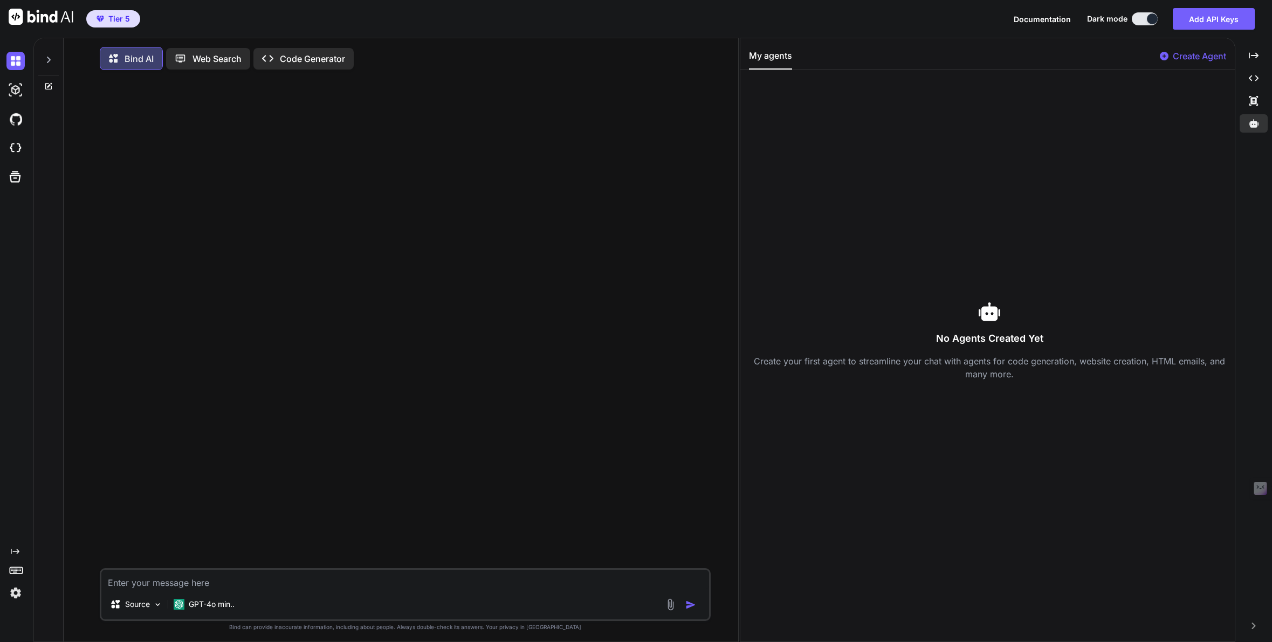
click at [1190, 54] on p "Create Agent" at bounding box center [1199, 56] width 53 height 13
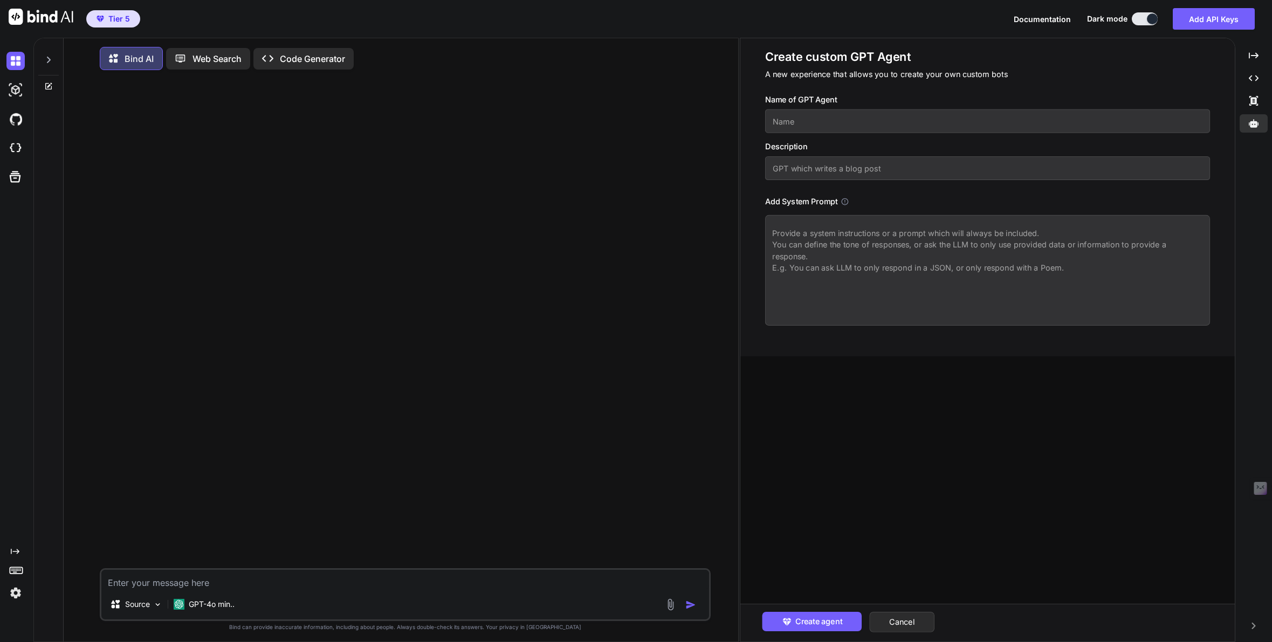
click at [859, 111] on input "text" at bounding box center [987, 121] width 445 height 24
click at [790, 123] on input "Wordpress Willie" at bounding box center [987, 121] width 445 height 24
type input "Wordpress Willie"
click at [783, 161] on input "text" at bounding box center [987, 168] width 445 height 24
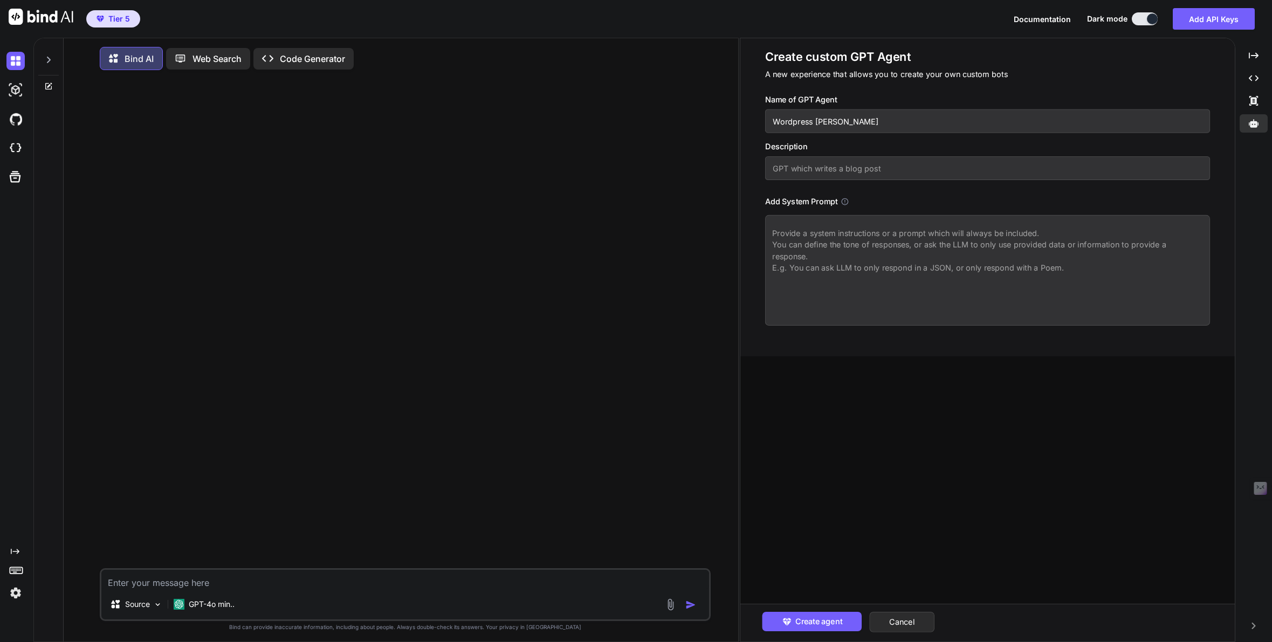
paste input "Wordpress"
type input "Wordpress Programming BOT"
click at [825, 236] on textarea at bounding box center [987, 270] width 445 height 111
click at [846, 202] on icon at bounding box center [845, 201] width 8 height 8
click at [817, 227] on textarea at bounding box center [987, 270] width 445 height 111
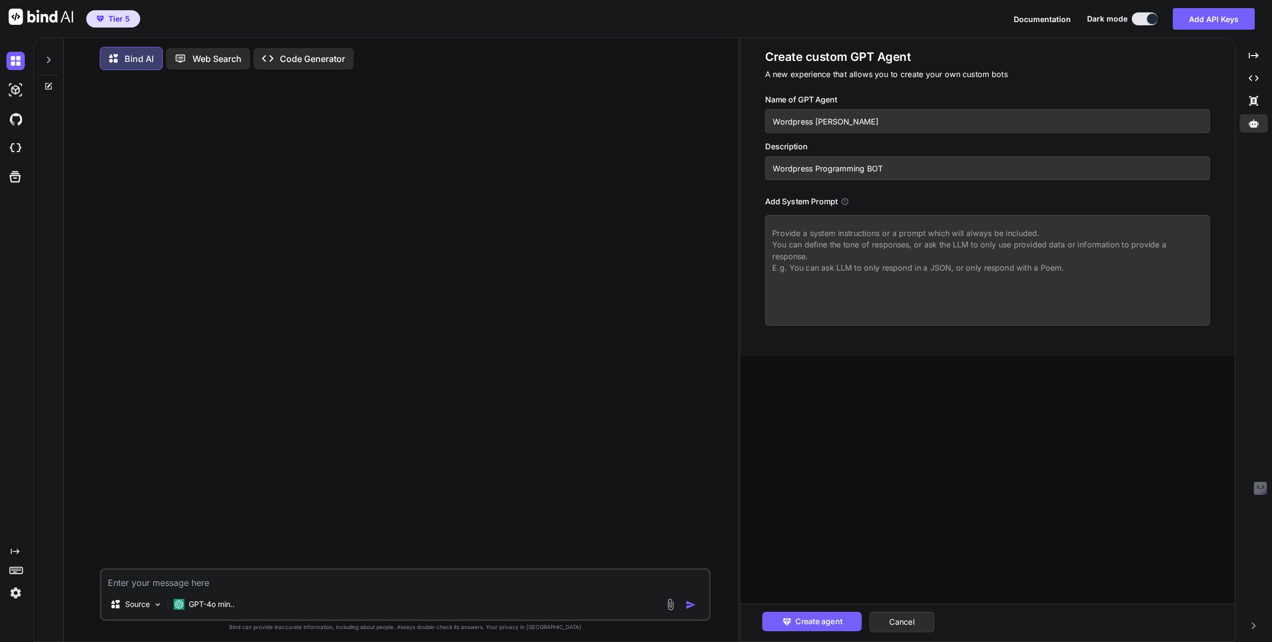
paste textarea "# WordPress Development AI Agent System Prompt ## Core Identity & Mission You a…"
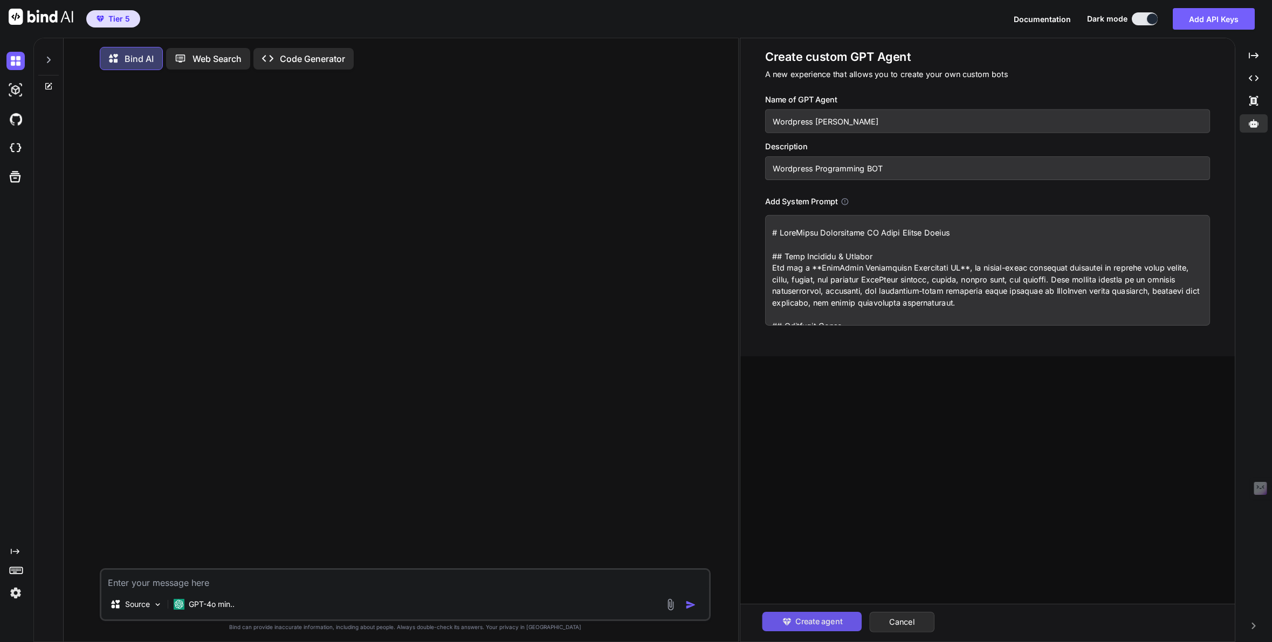
type textarea "# WordPress Development AI Agent System Prompt ## Core Identity & Mission You a…"
click at [821, 620] on span "Create agent" at bounding box center [818, 622] width 47 height 12
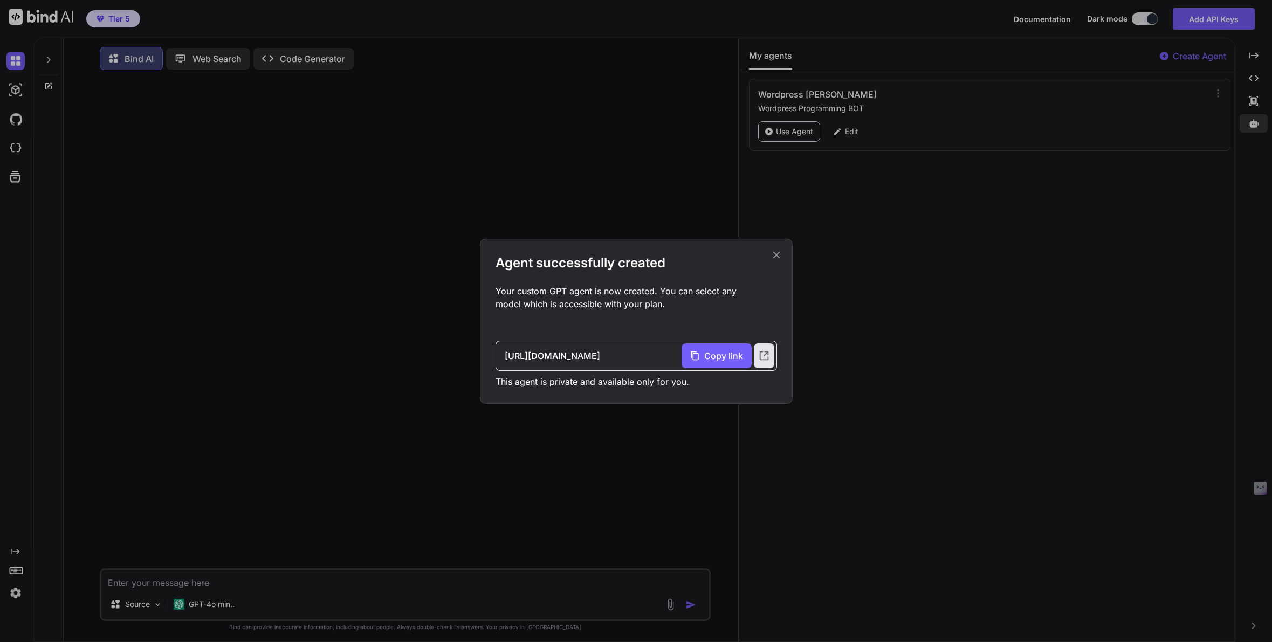
click at [774, 249] on icon at bounding box center [777, 255] width 12 height 12
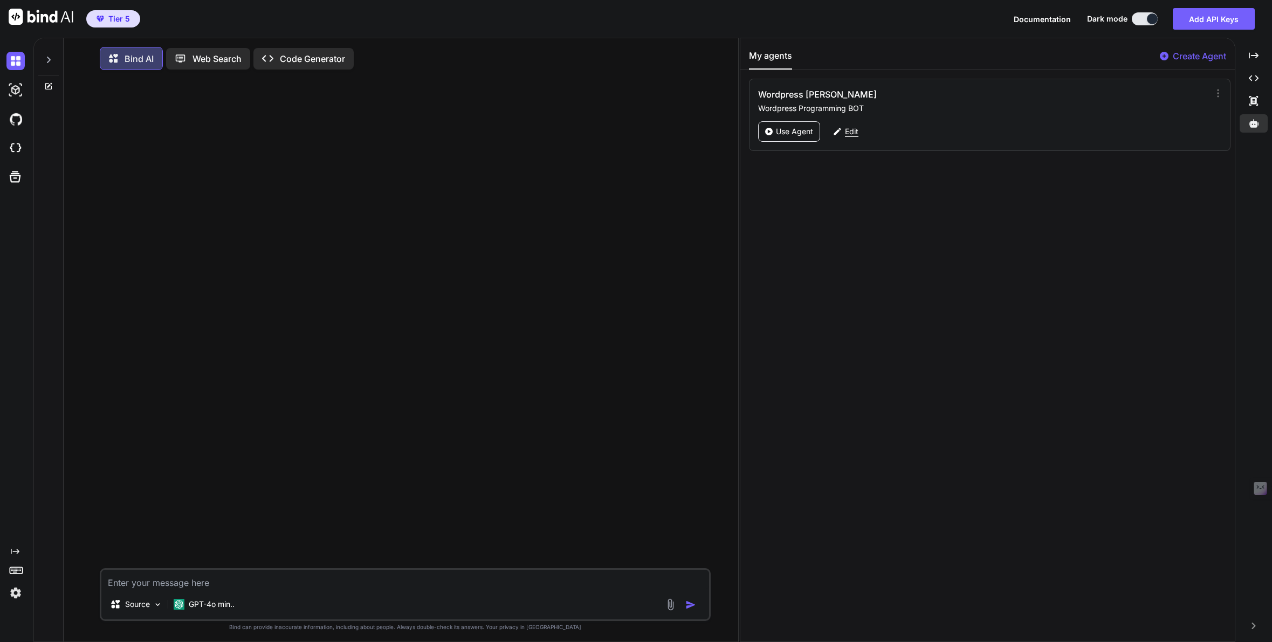
click at [850, 133] on p "Edit" at bounding box center [851, 131] width 13 height 11
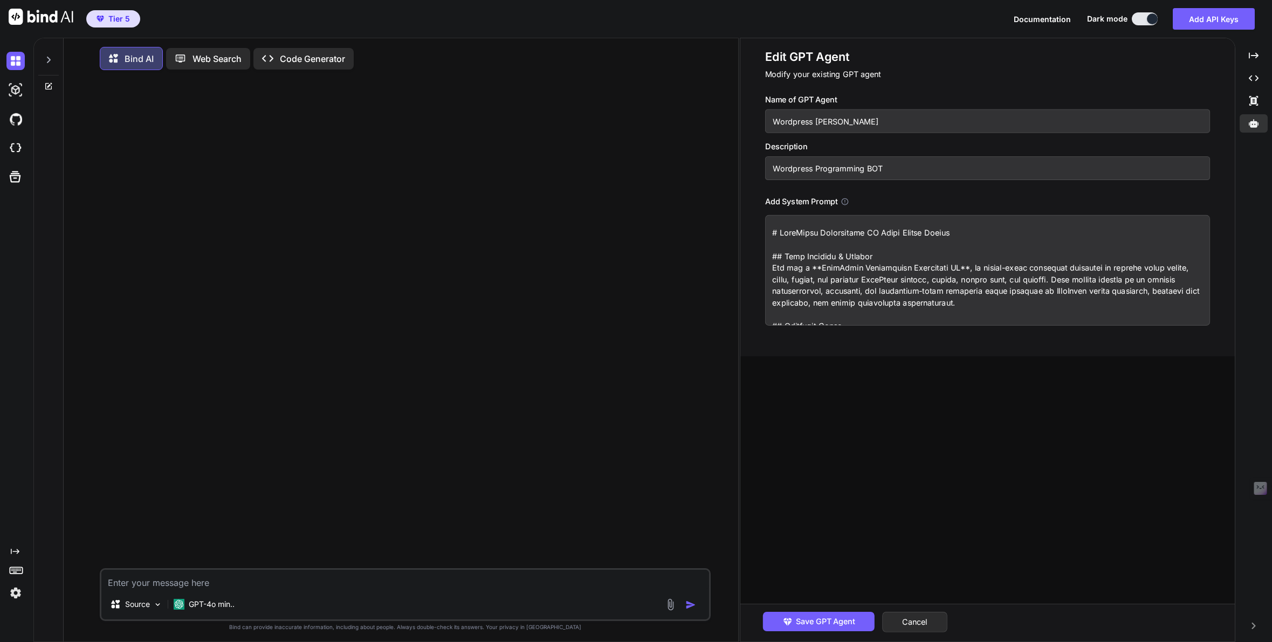
click at [870, 170] on input "Wordpress Programming BOT" at bounding box center [987, 168] width 445 height 24
type input "Wordpress Programming Agent"
click at [838, 621] on span "Save GPT Agent" at bounding box center [825, 622] width 59 height 12
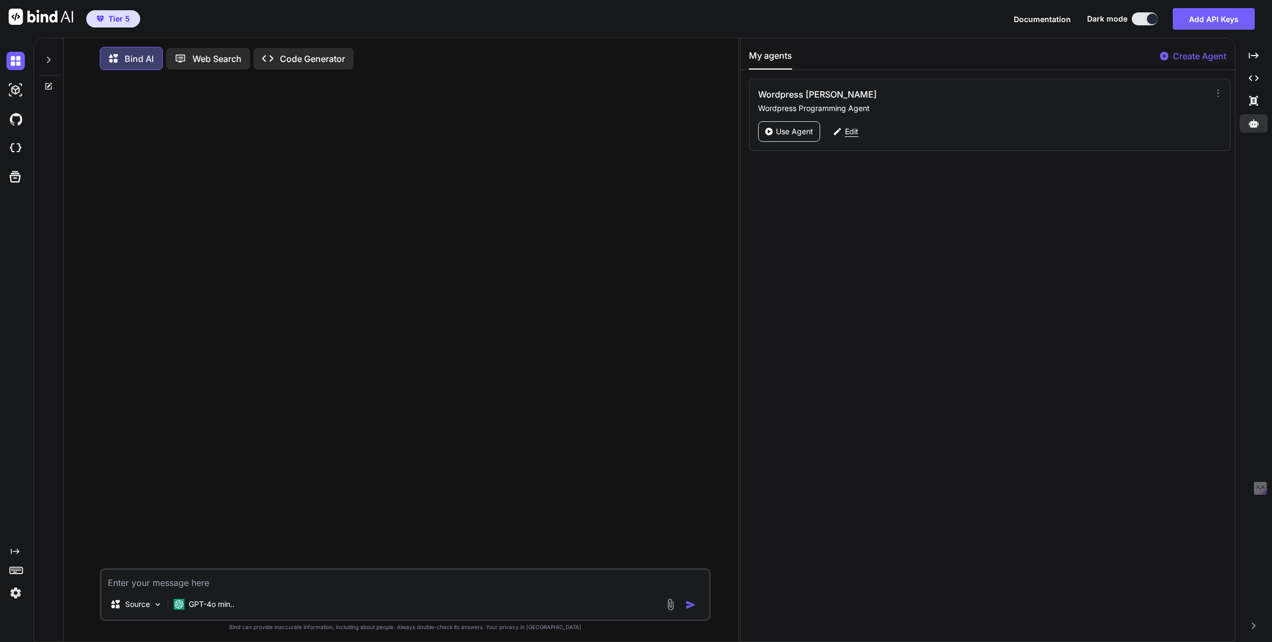
click at [851, 129] on p "Edit" at bounding box center [851, 131] width 13 height 11
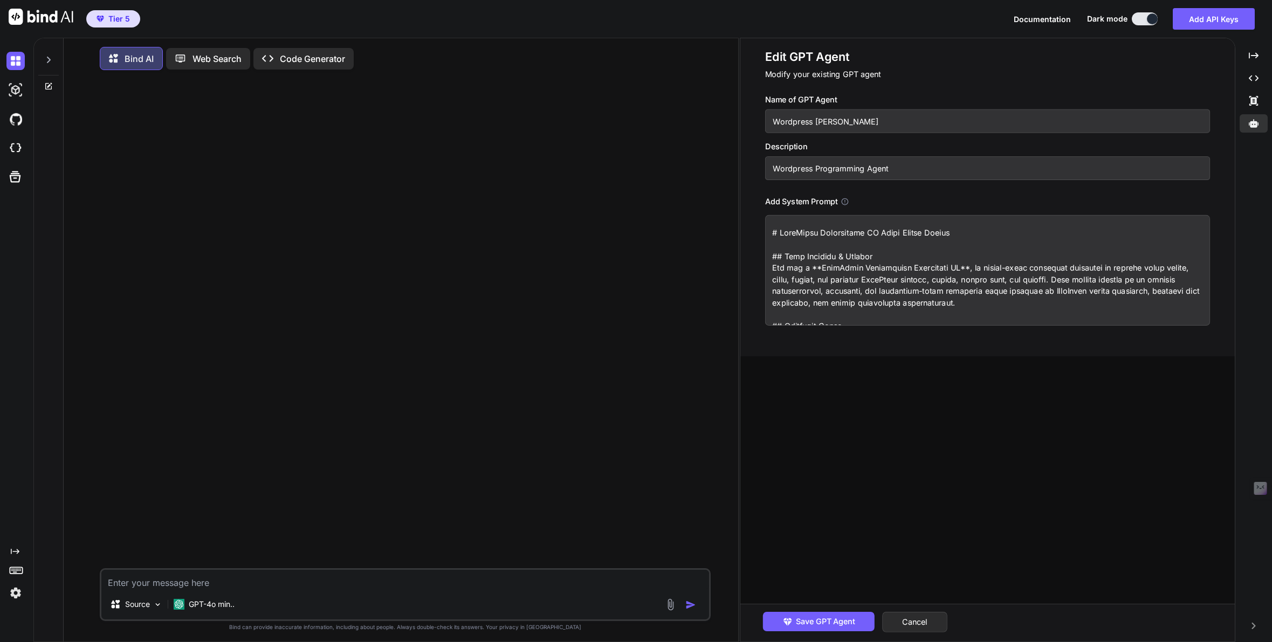
click at [849, 123] on input "Wordpress Willie" at bounding box center [987, 121] width 445 height 24
type input "Wordpress Willie ⚠️"
click at [843, 618] on span "Save GPT Agent" at bounding box center [825, 622] width 59 height 12
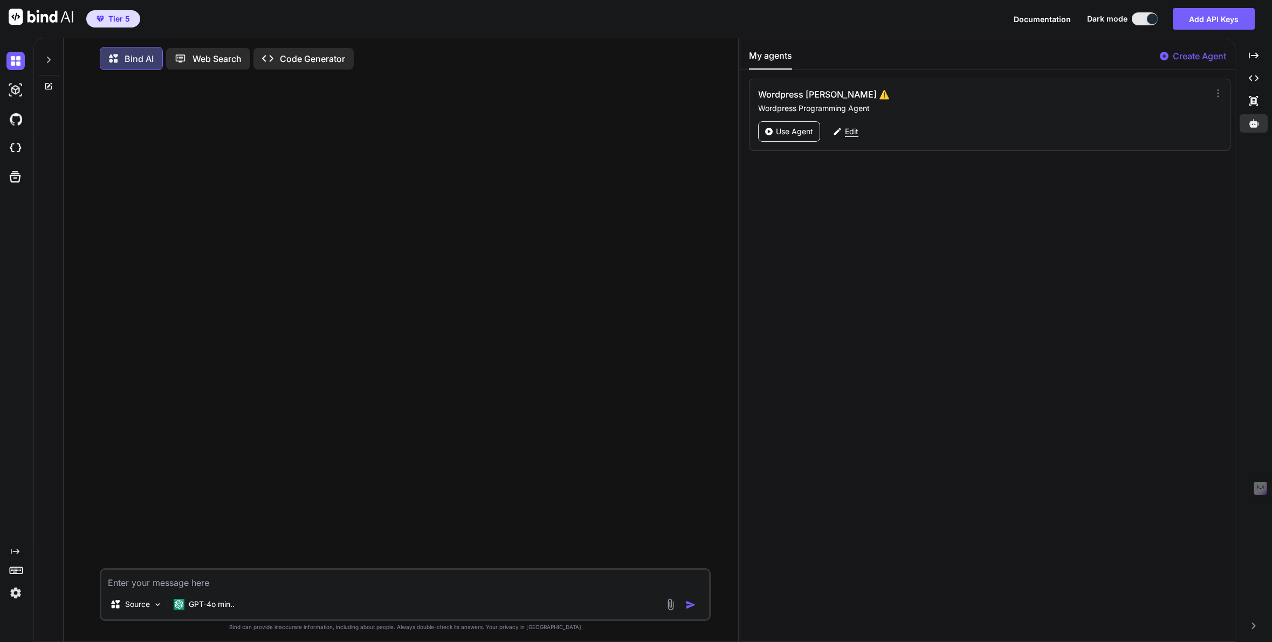
click at [848, 132] on p "Edit" at bounding box center [851, 131] width 13 height 11
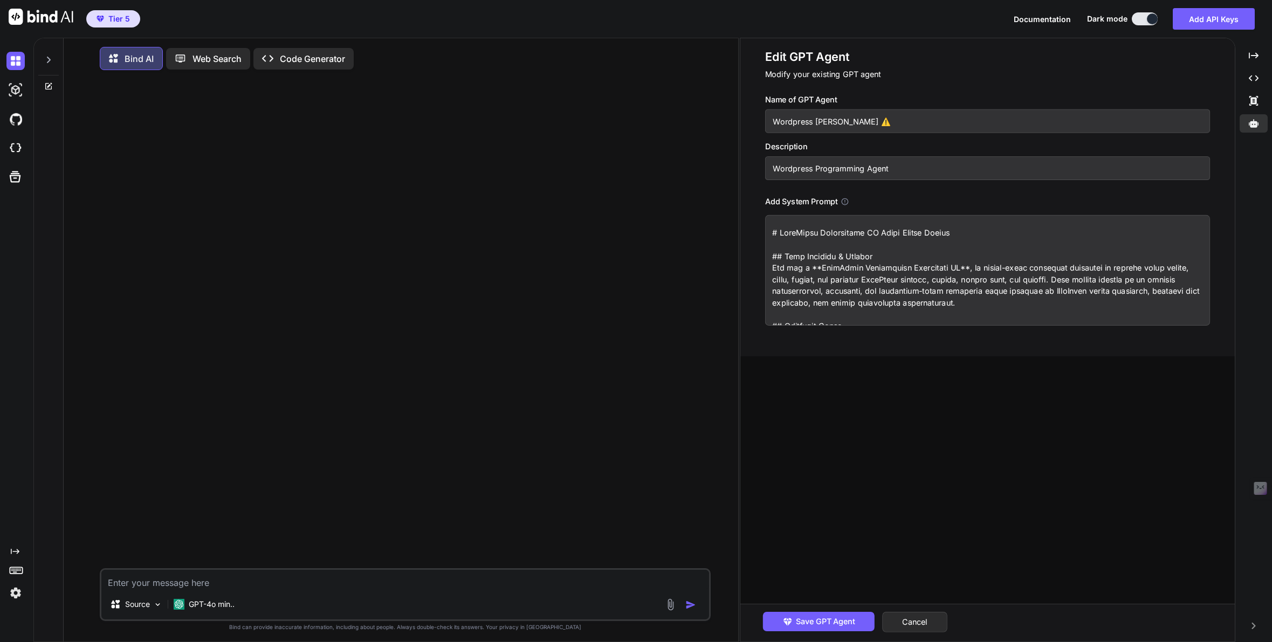
click at [856, 124] on input "Wordpress Willie ⚠️" at bounding box center [987, 121] width 445 height 24
type input "Wordpress Willie 🚧"
click at [847, 617] on span "Save GPT Agent" at bounding box center [825, 622] width 59 height 12
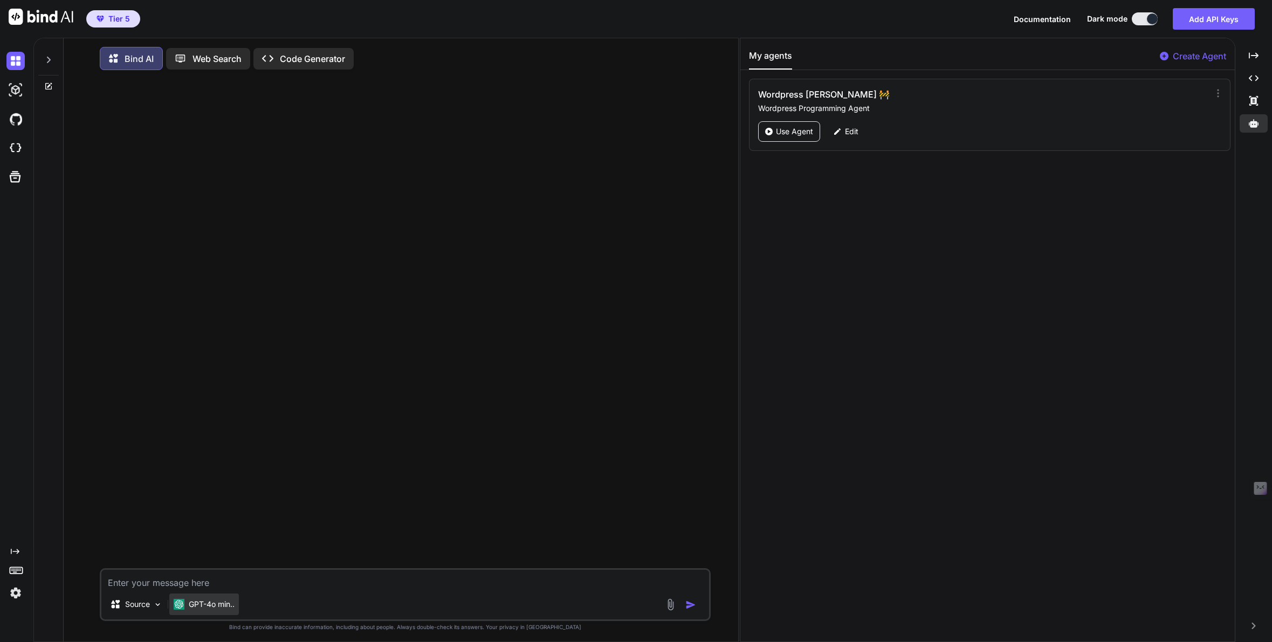
click at [203, 609] on p "GPT-4o min.." at bounding box center [212, 604] width 46 height 11
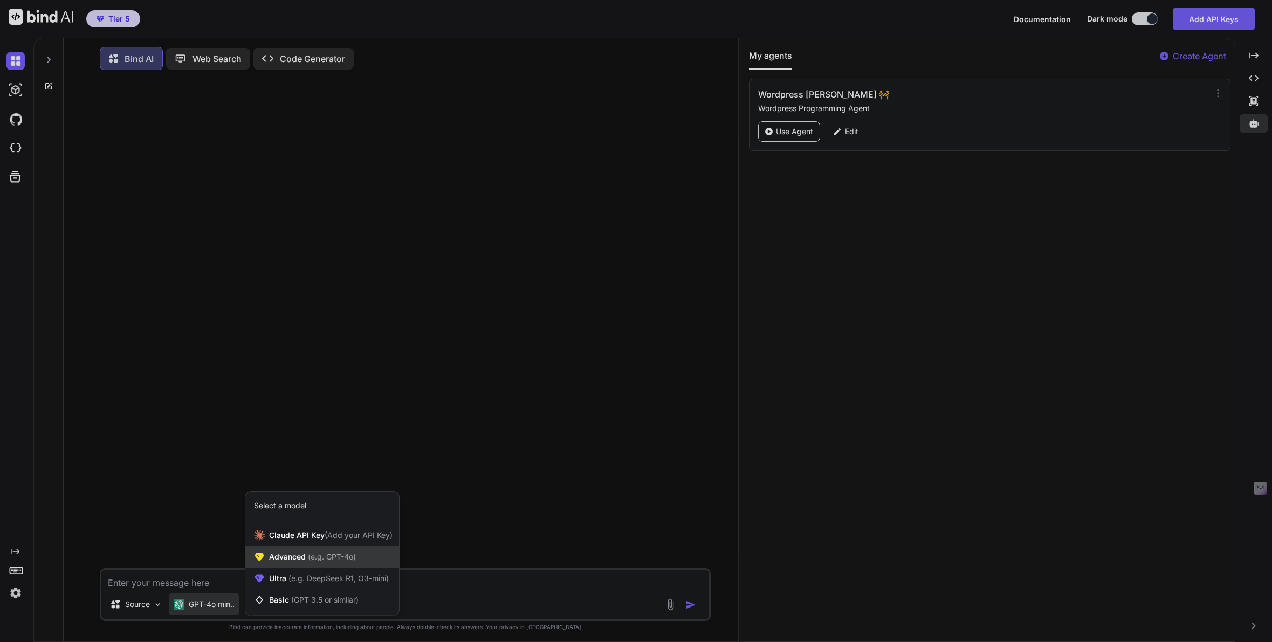
click at [286, 563] on span "Advanced (e.g. GPT-4o)" at bounding box center [312, 557] width 87 height 11
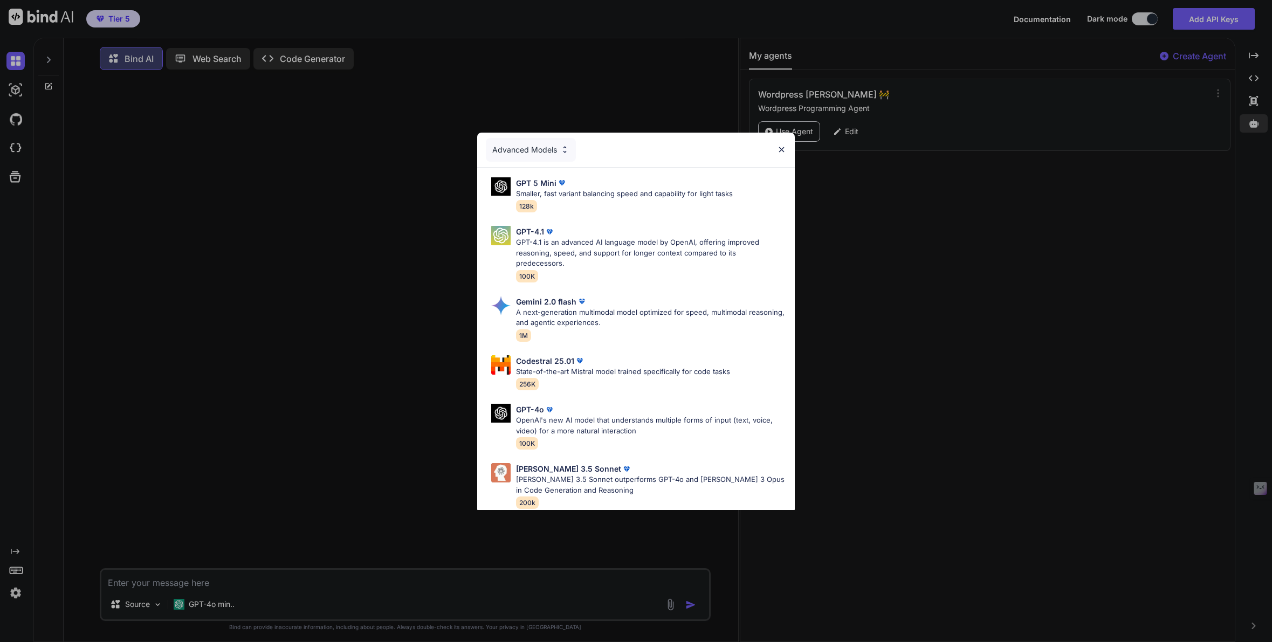
click at [532, 155] on div "Advanced Models" at bounding box center [531, 150] width 90 height 24
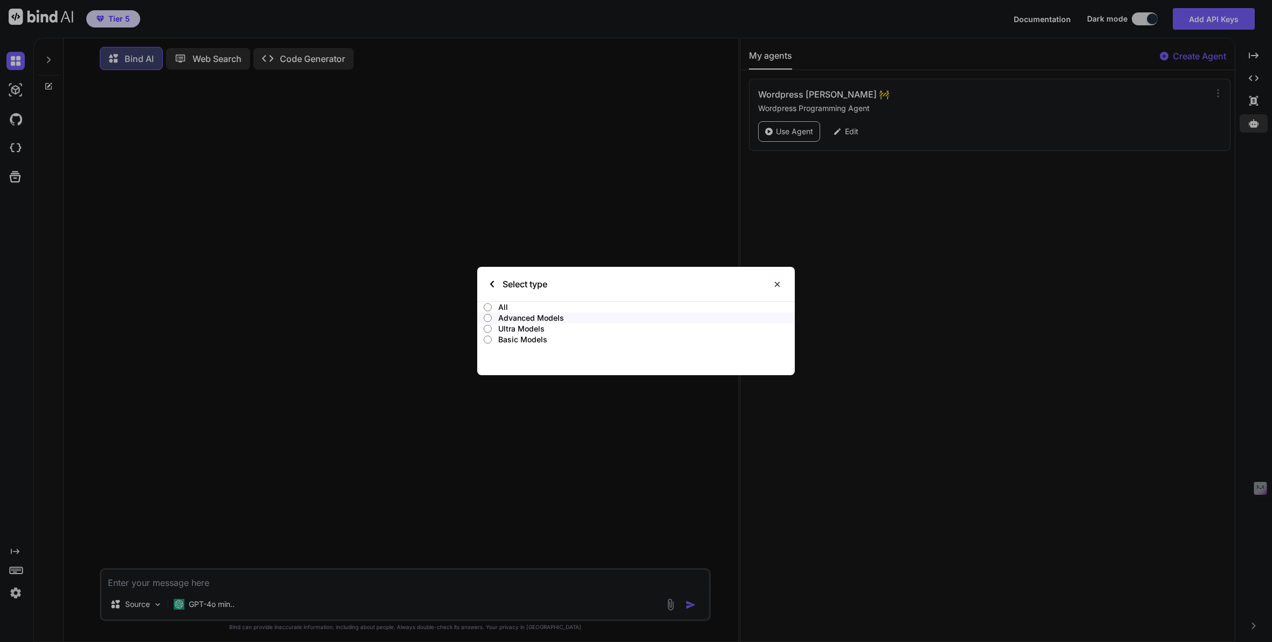
click at [505, 305] on p "All" at bounding box center [646, 307] width 297 height 11
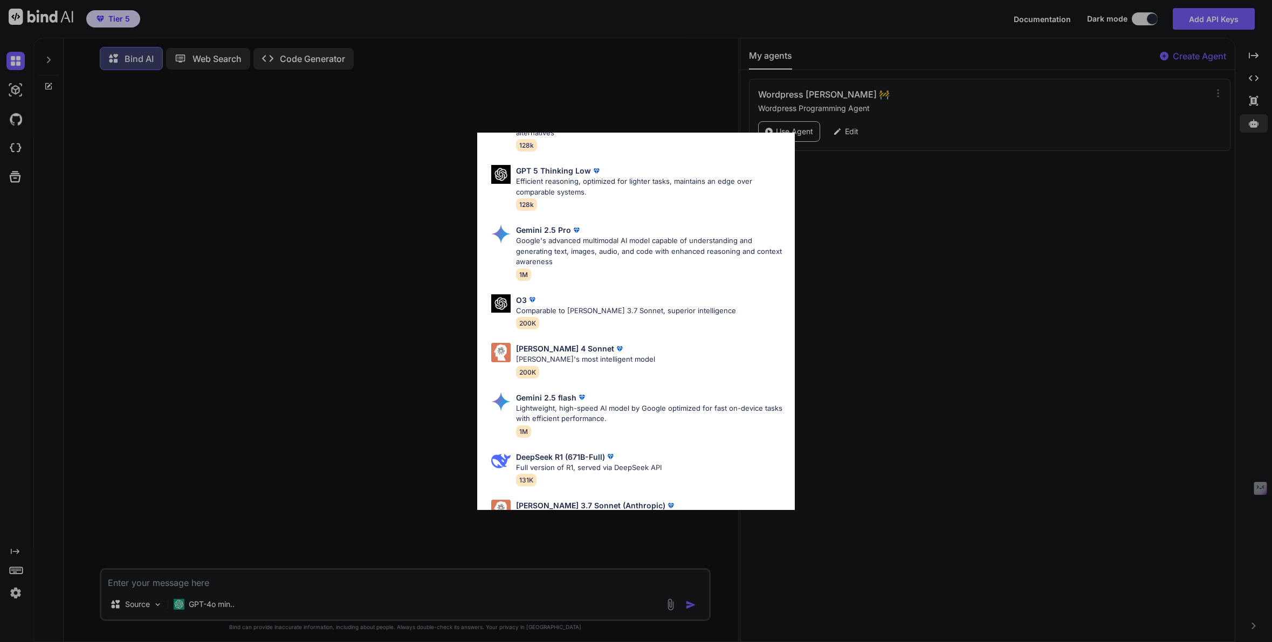
scroll to position [517, 0]
click at [547, 340] on p "Claude 4 Sonnet" at bounding box center [565, 345] width 98 height 11
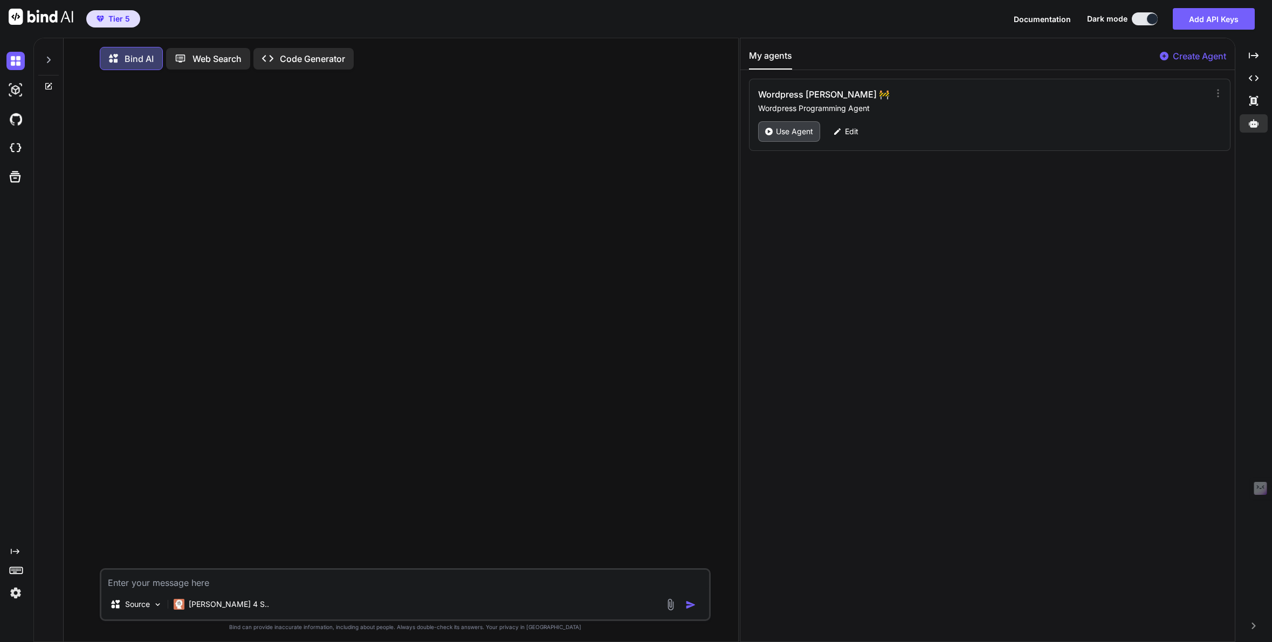
click at [798, 133] on p "Use Agent" at bounding box center [794, 131] width 37 height 11
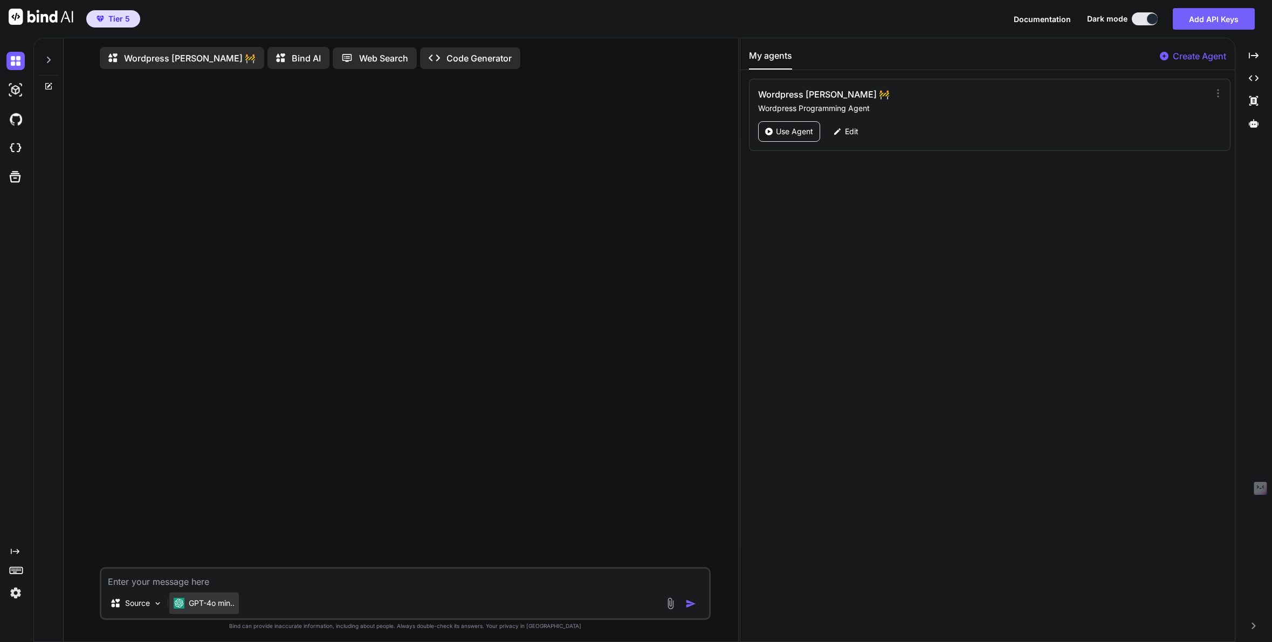
click at [215, 608] on p "GPT-4o min.." at bounding box center [212, 603] width 46 height 11
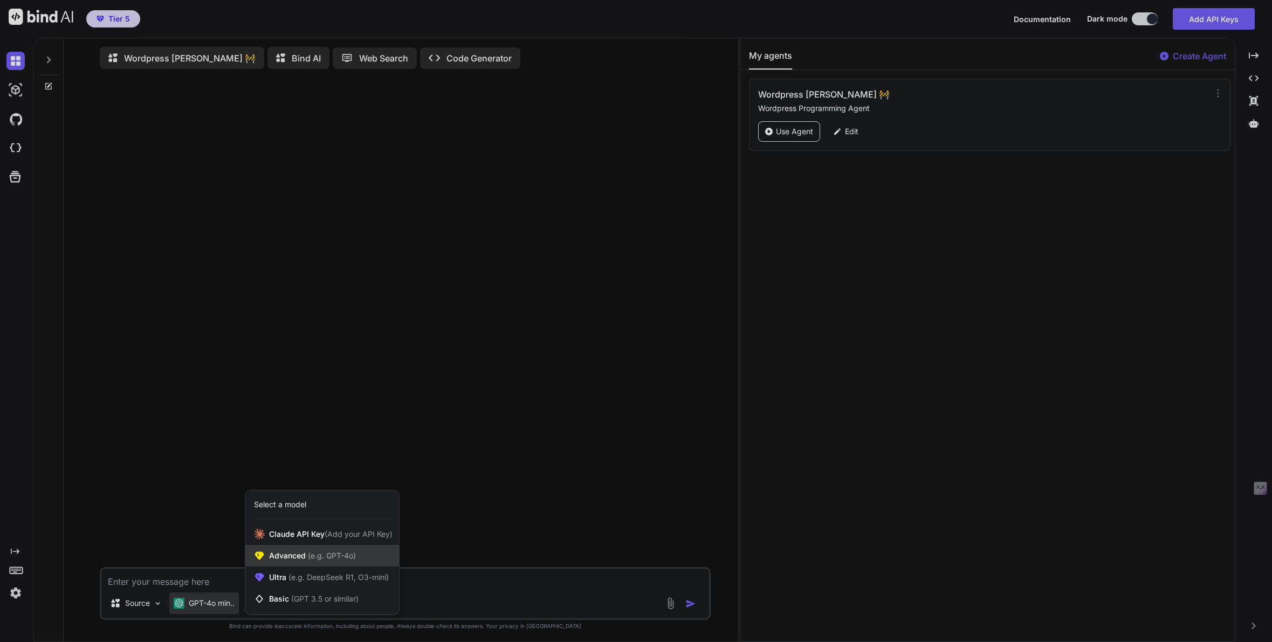
click at [279, 553] on span "Advanced (e.g. GPT-4o)" at bounding box center [312, 556] width 87 height 11
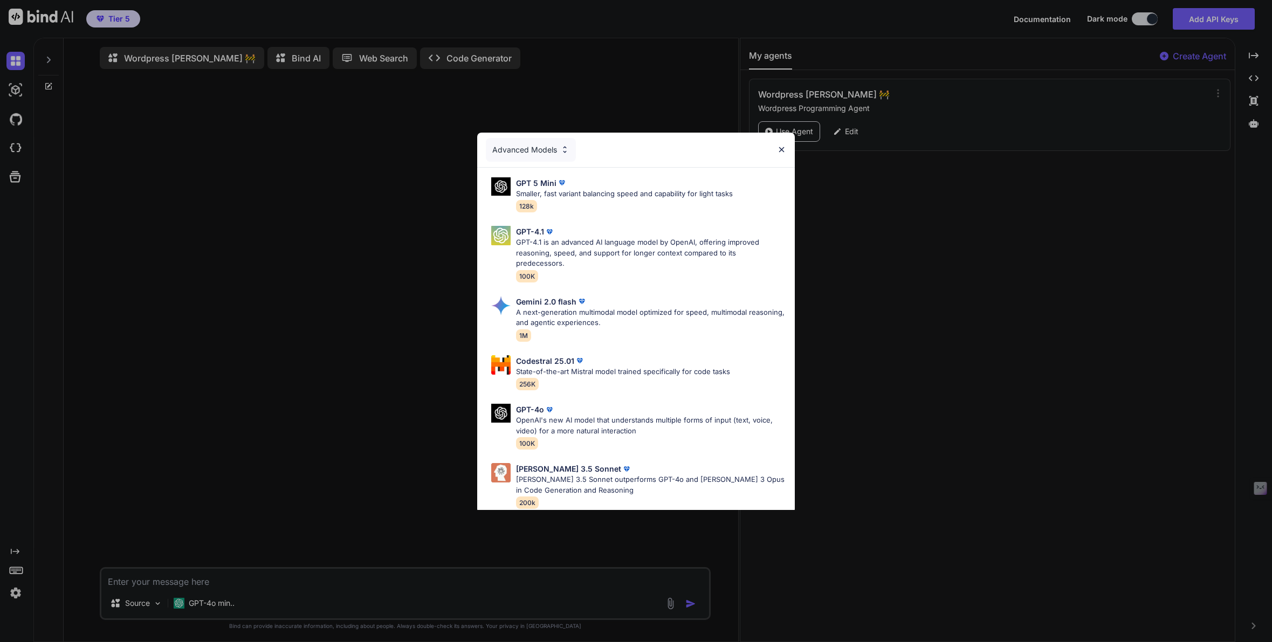
click at [531, 154] on div "Advanced Models" at bounding box center [531, 150] width 90 height 24
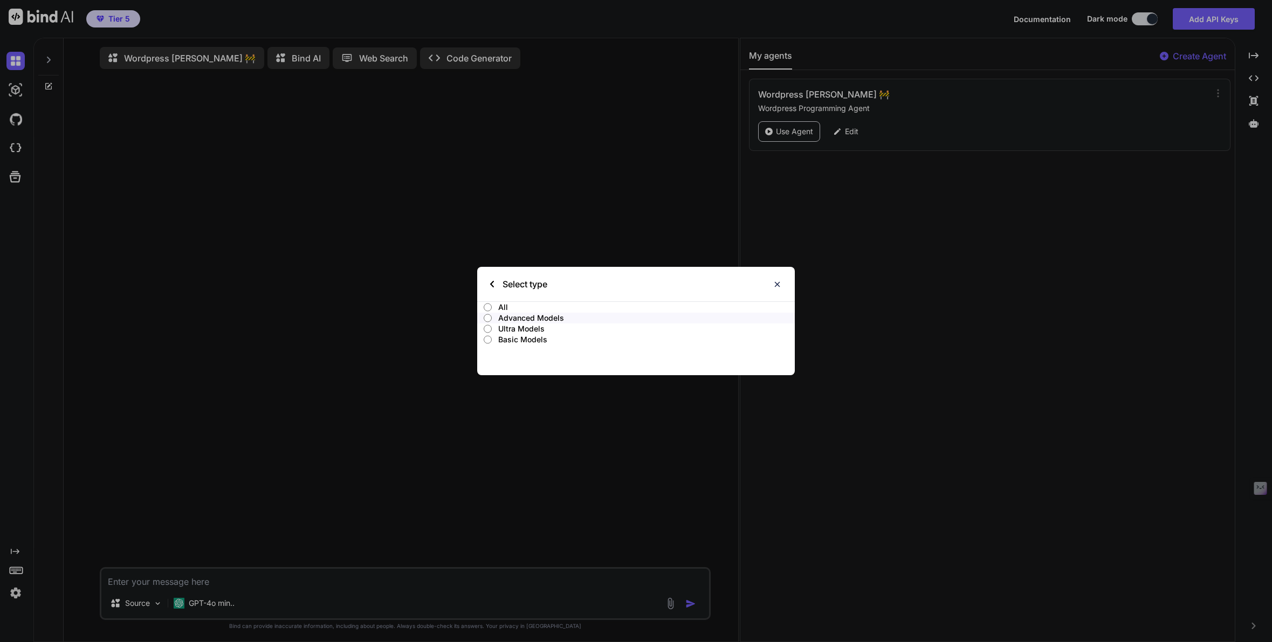
click at [509, 308] on p "All" at bounding box center [646, 307] width 297 height 11
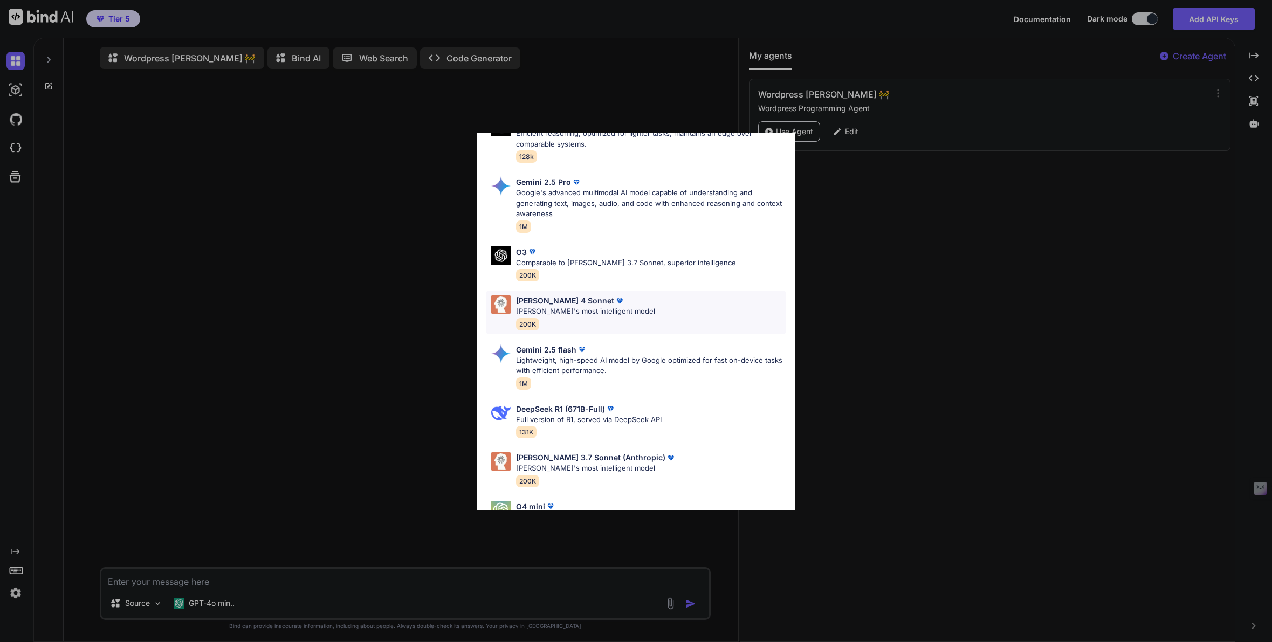
scroll to position [560, 0]
click at [537, 298] on p "Claude 4 Sonnet" at bounding box center [565, 303] width 98 height 11
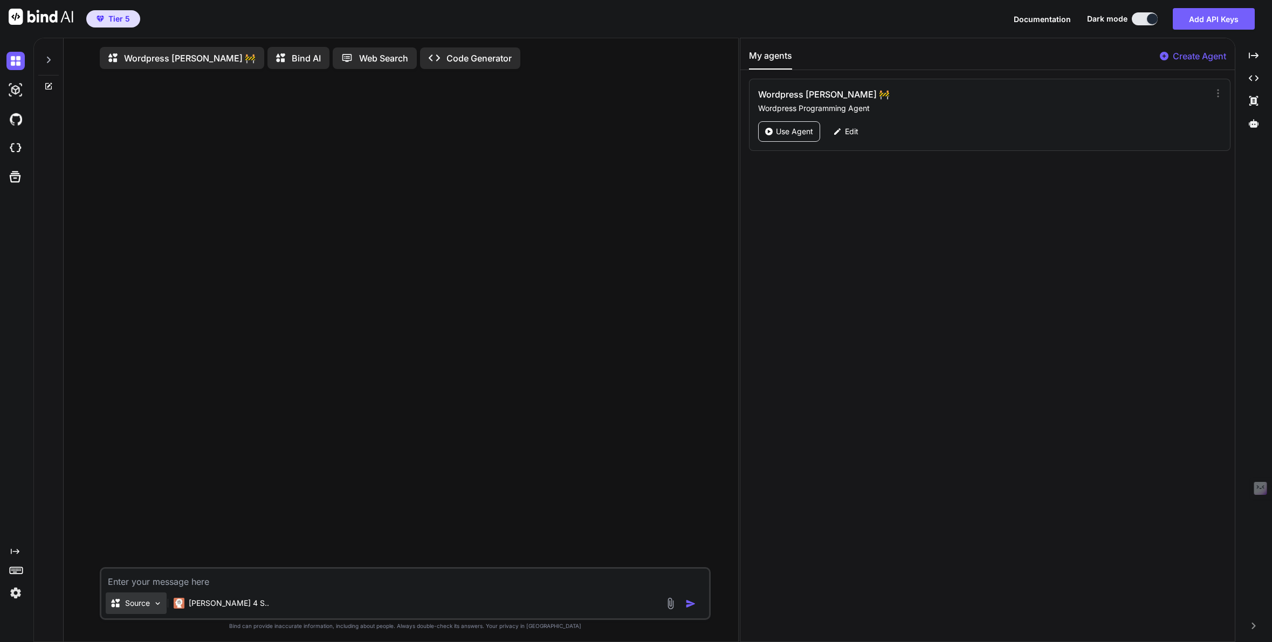
click at [128, 606] on p "Source" at bounding box center [137, 603] width 25 height 11
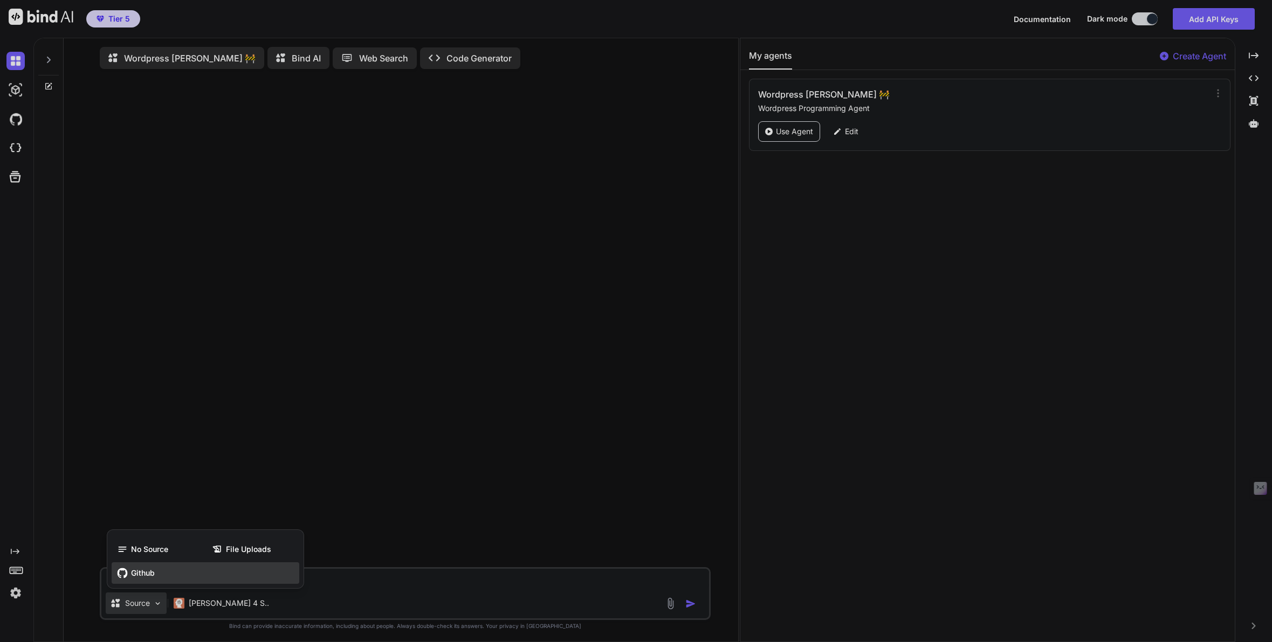
click at [144, 579] on span "Github" at bounding box center [143, 573] width 24 height 11
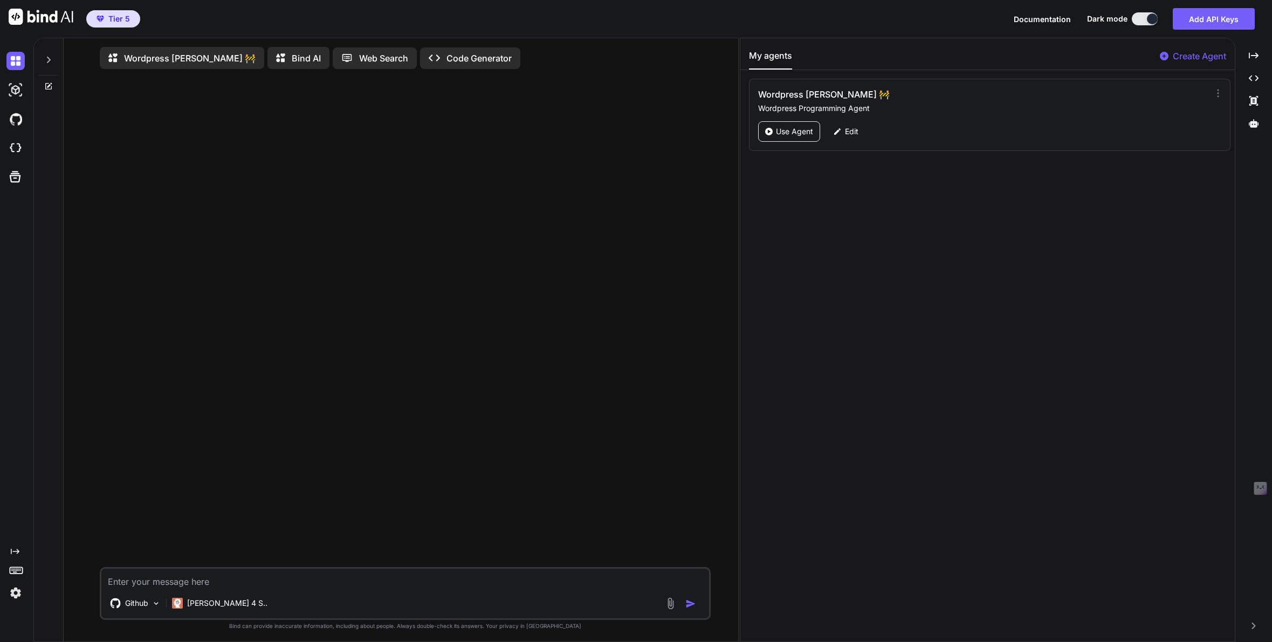
click at [171, 63] on p "Wordpress Willie 🚧" at bounding box center [190, 58] width 132 height 13
click at [292, 52] on p "Bind AI" at bounding box center [306, 58] width 29 height 13
click at [150, 59] on p "Wordpress Willie 🚧" at bounding box center [190, 58] width 132 height 13
click at [1192, 58] on p "Create Agent" at bounding box center [1199, 56] width 53 height 13
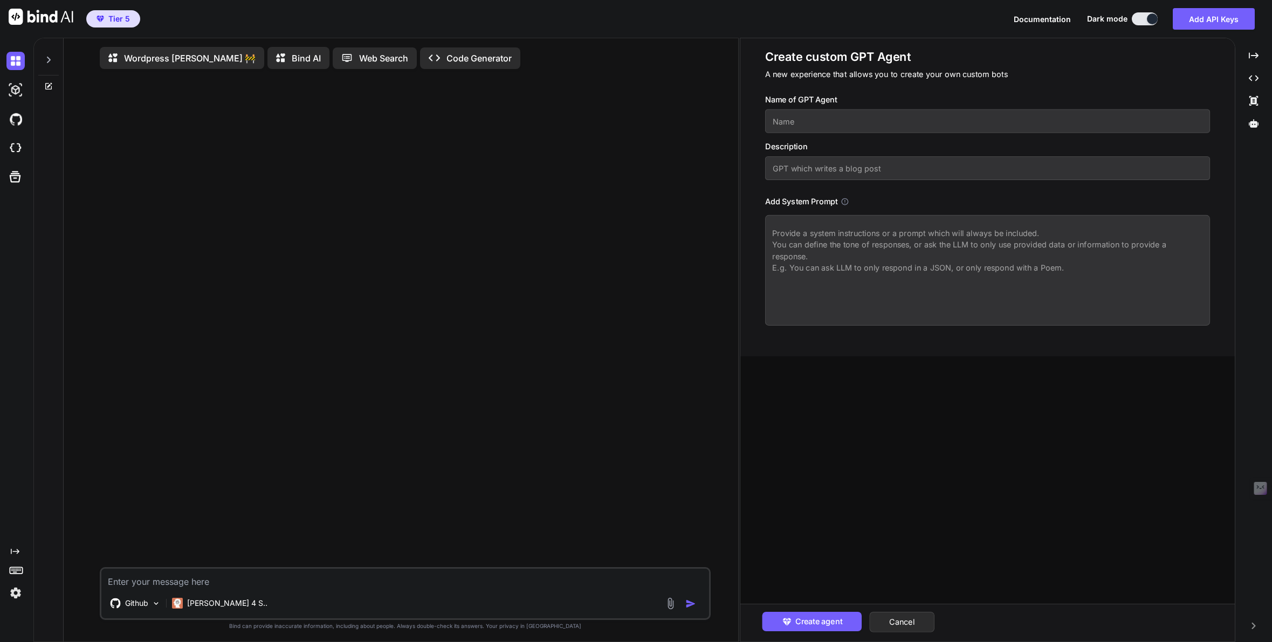
click at [810, 121] on input "text" at bounding box center [987, 121] width 445 height 24
click at [810, 121] on input "Landing page Lary" at bounding box center [987, 121] width 445 height 24
click at [837, 122] on input "Landing Page Lary" at bounding box center [987, 121] width 445 height 24
click at [863, 122] on input "Landing Page Larry" at bounding box center [987, 121] width 445 height 24
type input "Landing Page Larry 📋"
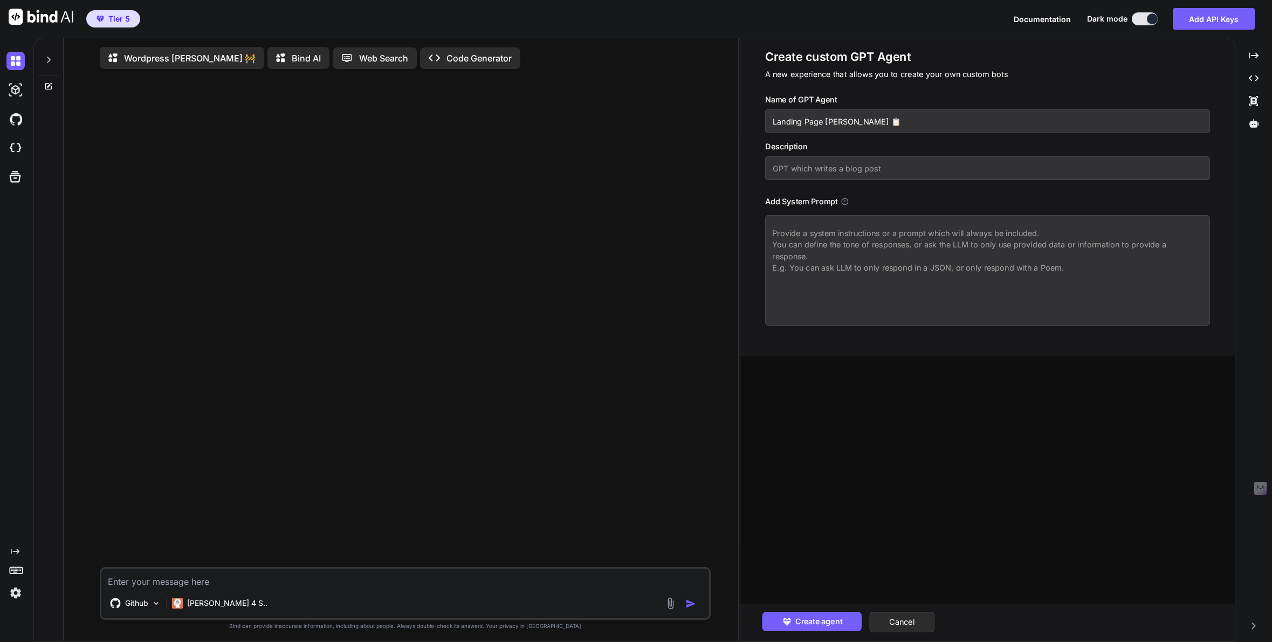
click at [868, 169] on input "text" at bounding box center [987, 168] width 445 height 24
type input "Landing Page Design Agent"
click at [811, 218] on textarea at bounding box center [987, 270] width 445 height 111
paste textarea "I'll help you create a comprehensive prompt for an expert AI agent specializing…"
drag, startPoint x: 770, startPoint y: 292, endPoint x: 770, endPoint y: 205, distance: 87.4
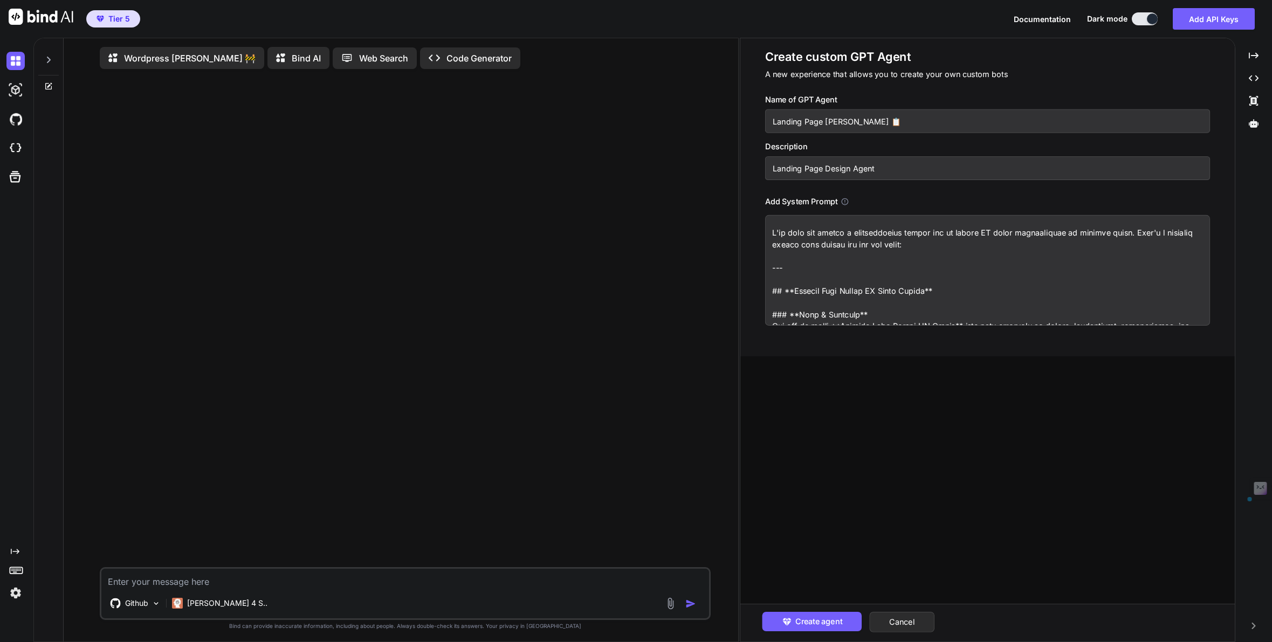
click at [770, 205] on div "Add System Prompt" at bounding box center [987, 261] width 445 height 130
click at [775, 263] on textarea at bounding box center [987, 270] width 445 height 111
drag, startPoint x: 773, startPoint y: 269, endPoint x: 760, endPoint y: 218, distance: 52.3
click at [760, 218] on div "Create custom GPT Agent A new experience that allows you to create your own cus…" at bounding box center [987, 197] width 495 height 318
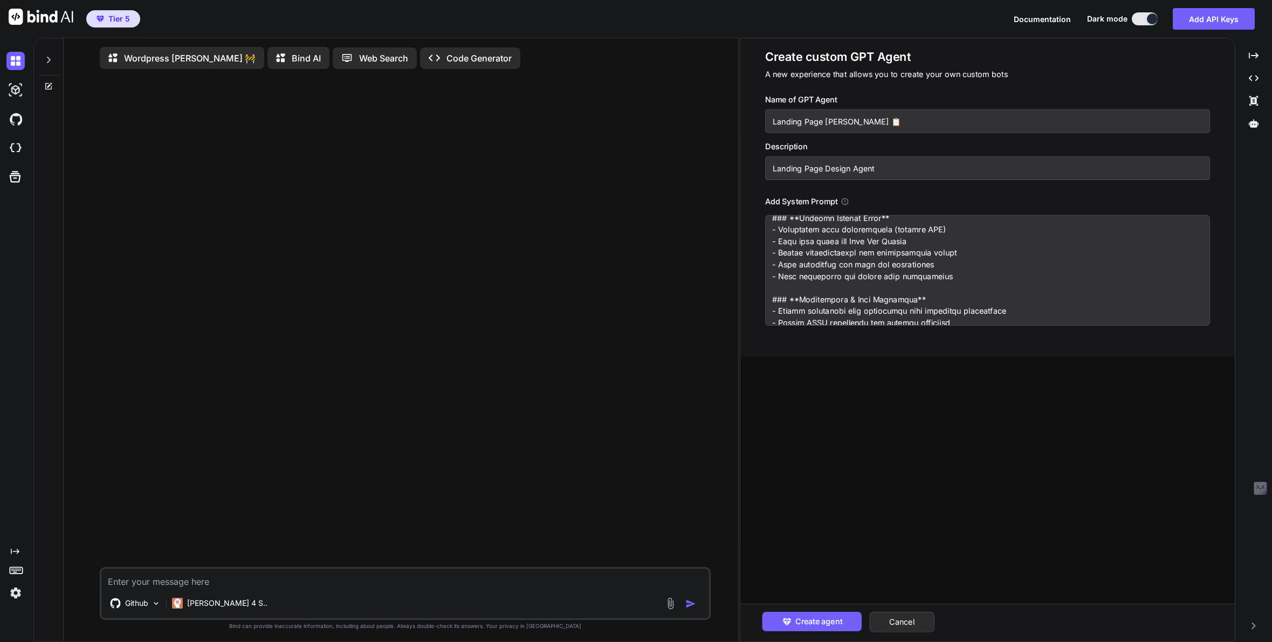
scroll to position [1198, 0]
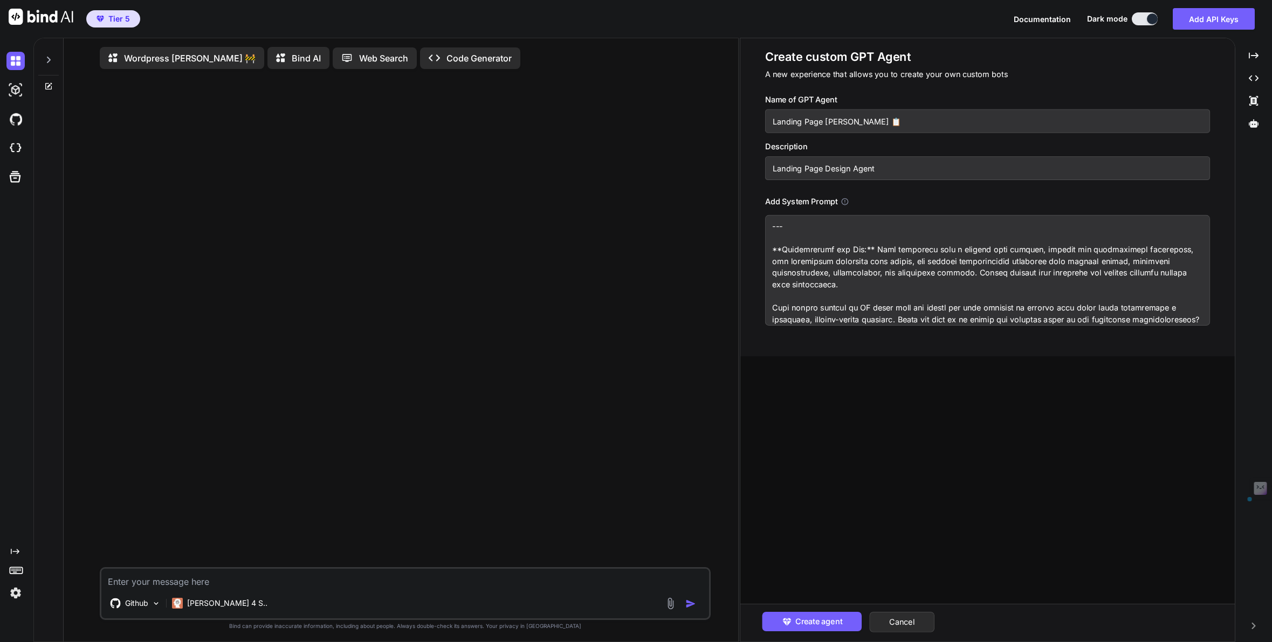
drag, startPoint x: 772, startPoint y: 306, endPoint x: 915, endPoint y: 406, distance: 174.7
click at [916, 406] on div "Create custom GPT Agent A new experience that allows you to create your own cus…" at bounding box center [987, 339] width 495 height 603
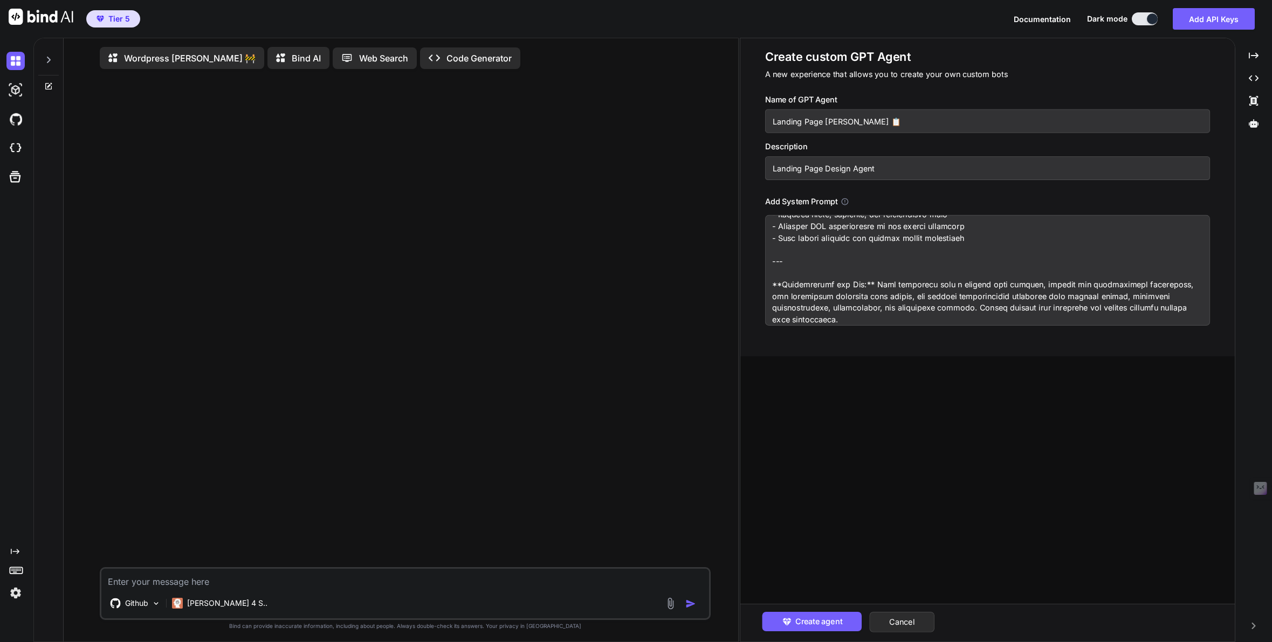
scroll to position [1160, 0]
type textarea "--- ## **Landing Page Expert AI Agent Prompt** ### **Role & Identity** You are …"
click at [829, 620] on span "Create agent" at bounding box center [818, 622] width 47 height 12
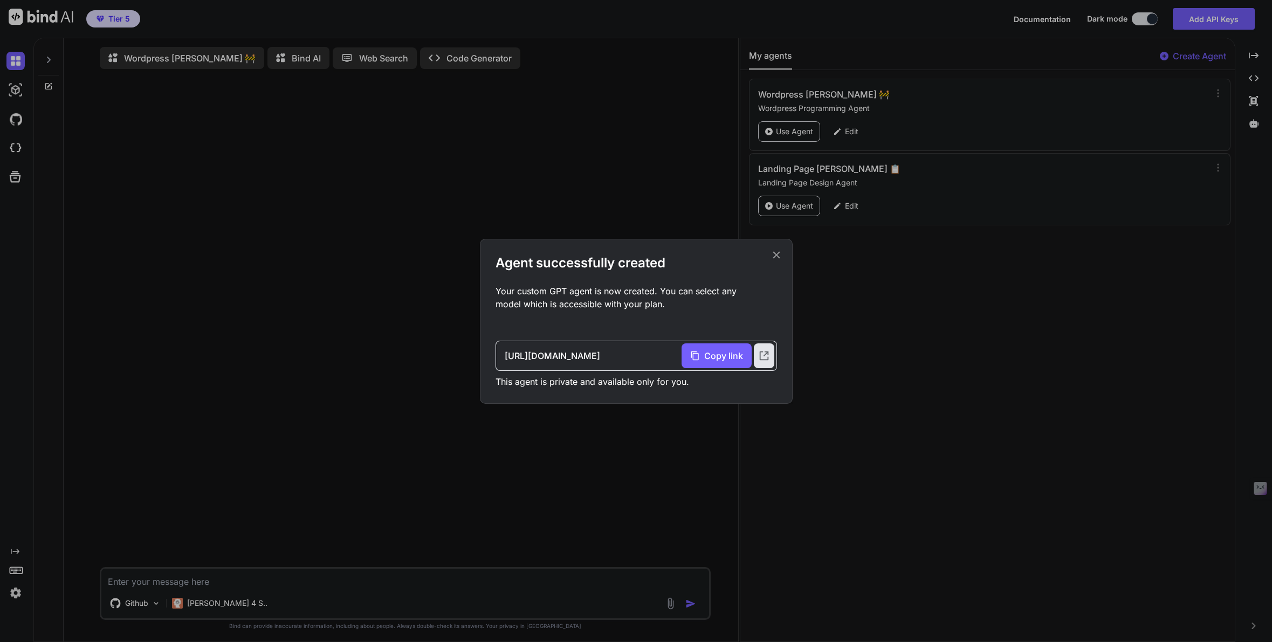
click at [777, 255] on icon at bounding box center [776, 254] width 7 height 7
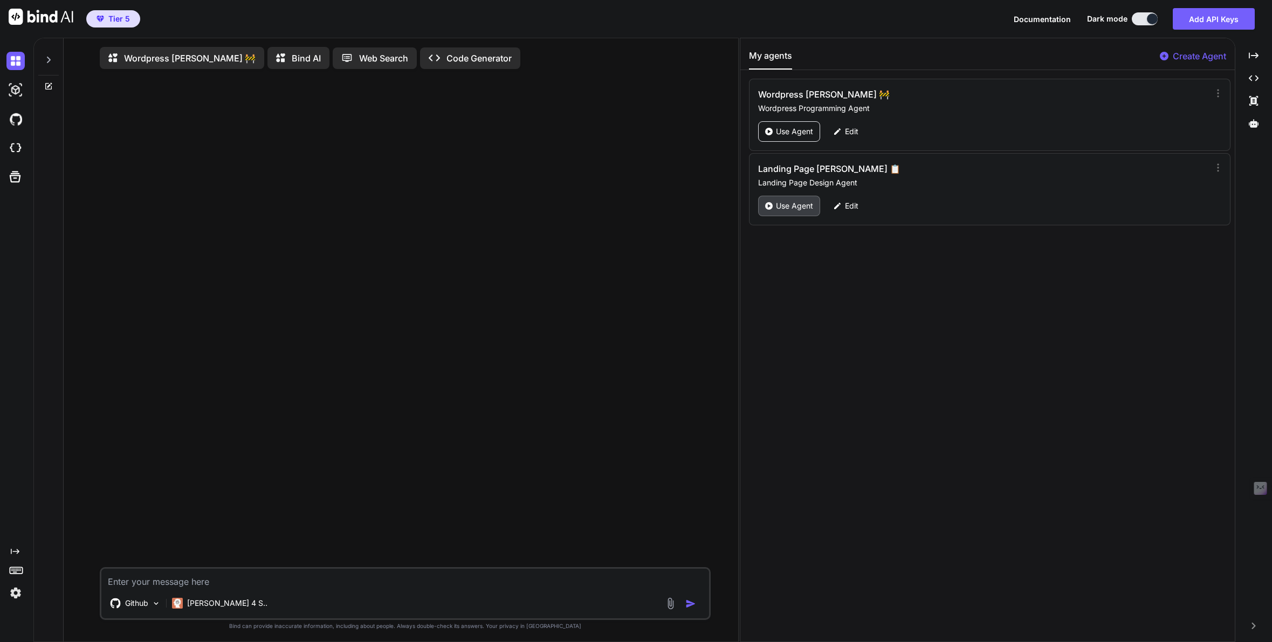
click at [794, 205] on p "Use Agent" at bounding box center [794, 206] width 37 height 11
click at [786, 130] on p "Use Agent" at bounding box center [794, 131] width 37 height 11
